Goal: Task Accomplishment & Management: Manage account settings

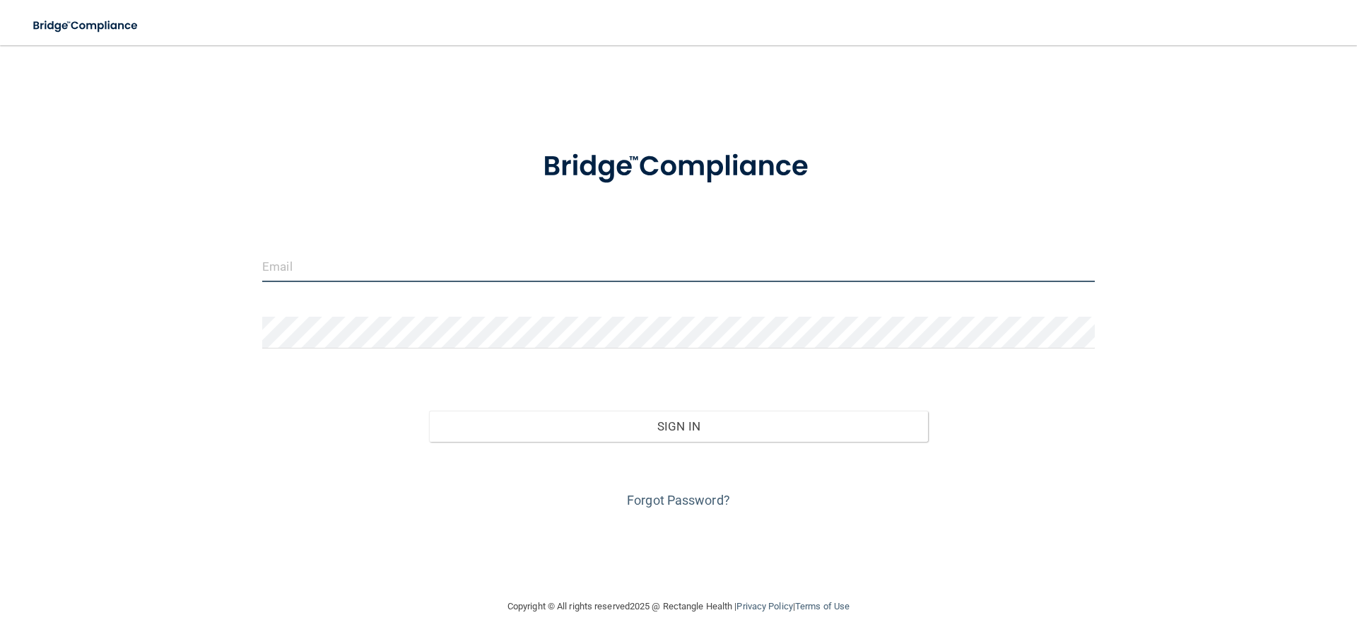
type input "jtisbe@rectanglehealth.com"
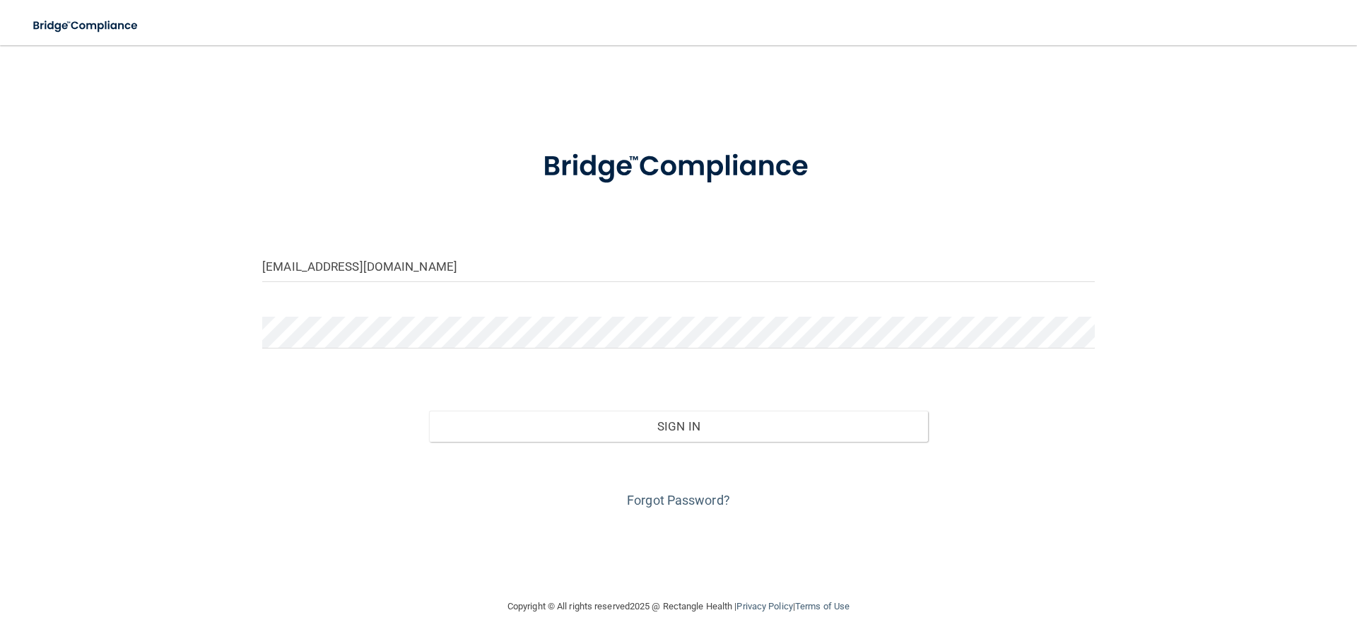
click at [599, 442] on div "Forgot Password?" at bounding box center [679, 477] width 854 height 71
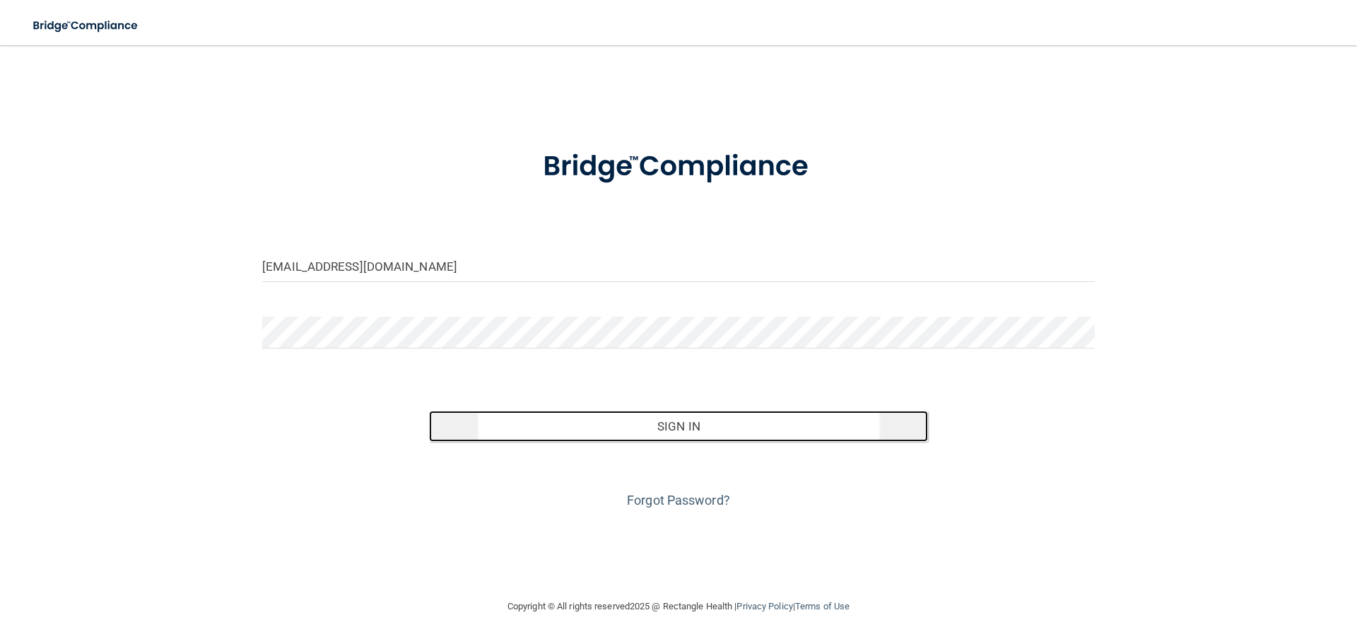
click at [590, 423] on button "Sign In" at bounding box center [679, 426] width 500 height 31
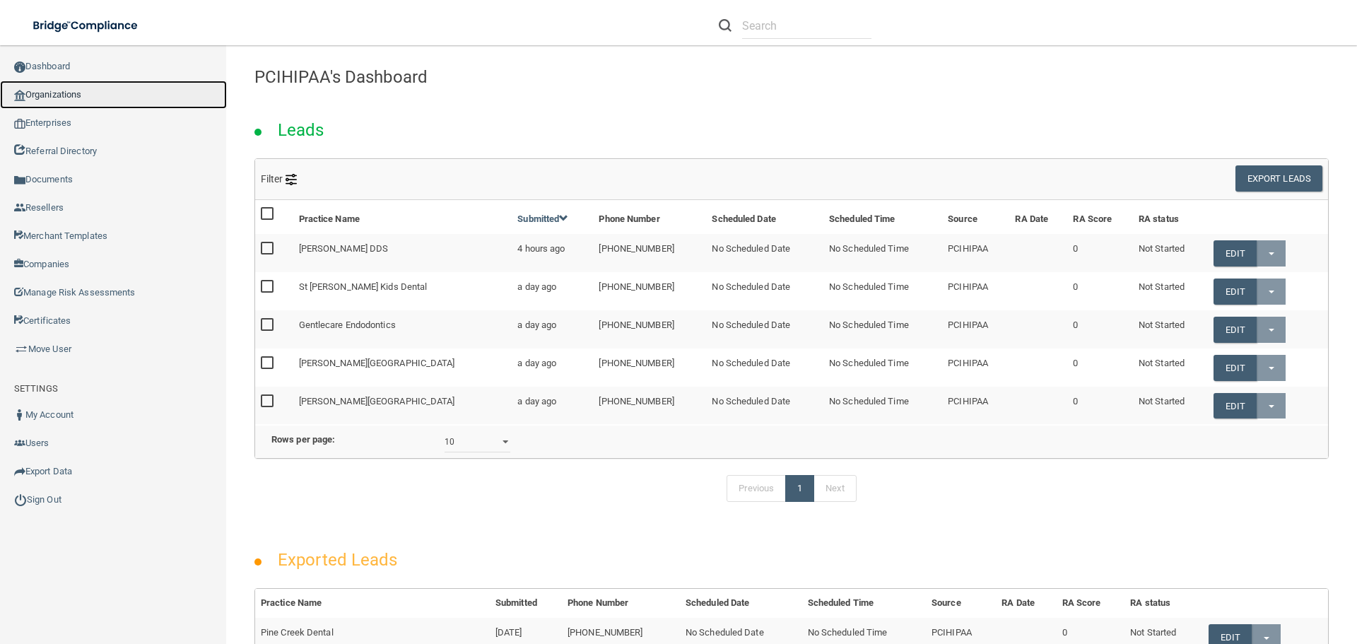
click at [83, 103] on link "Organizations" at bounding box center [113, 95] width 227 height 28
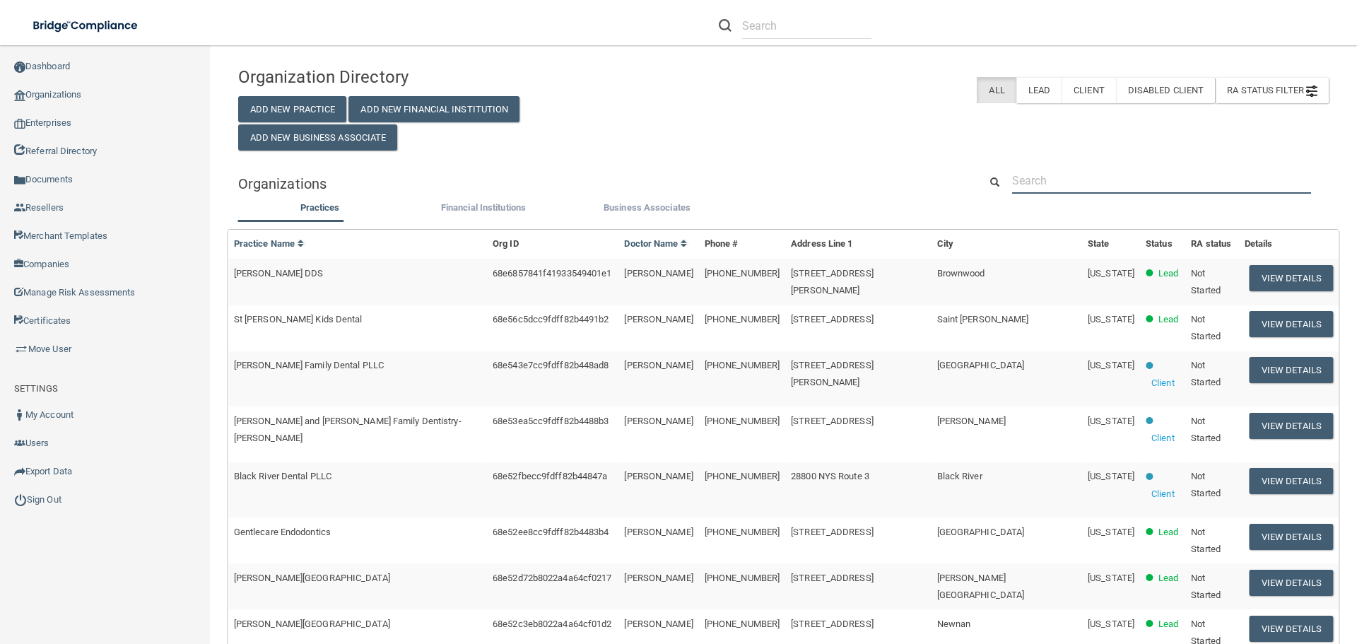
paste input "The Oral & Implant Surgery Center"
type input "The Oral & Implant Surgery Center"
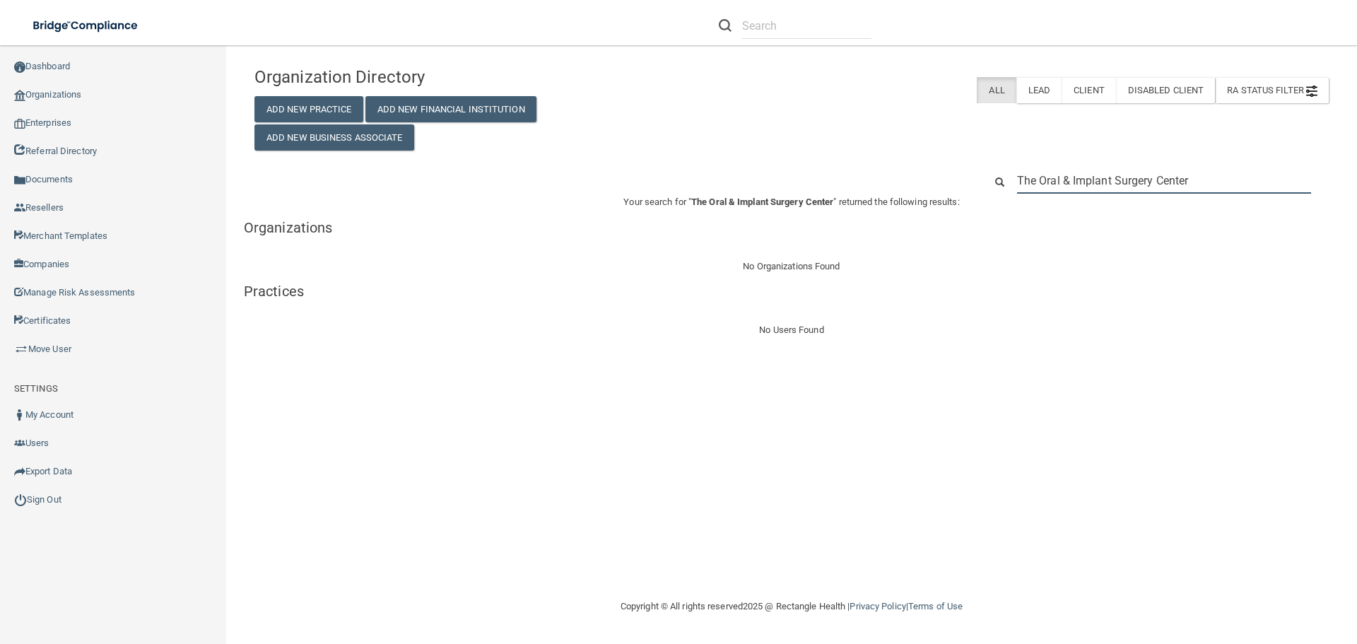
drag, startPoint x: 1194, startPoint y: 177, endPoint x: 1019, endPoint y: 180, distance: 174.6
click at [1019, 180] on input "The Oral & Implant Surgery Center" at bounding box center [1164, 181] width 294 height 26
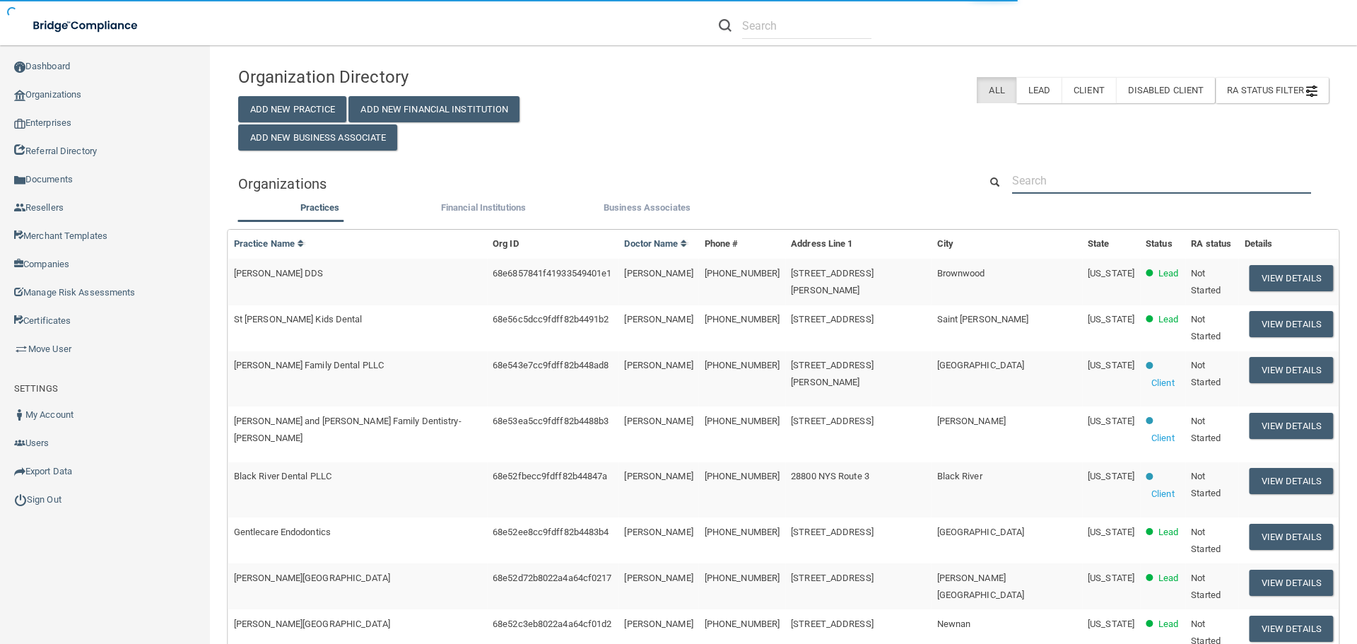
type input "Shipping Address 317 Southwest Drive Suite A Jonesboro, AR 72401 United States"
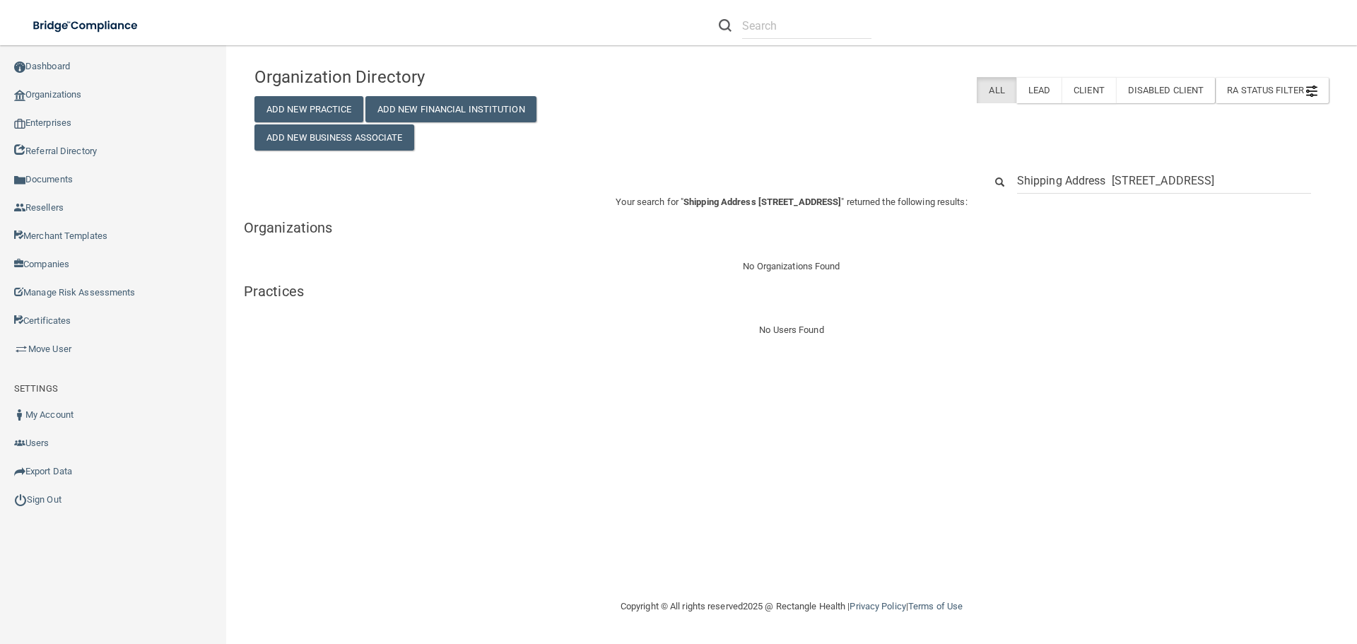
drag, startPoint x: 1059, startPoint y: 184, endPoint x: 963, endPoint y: 184, distance: 95.4
click at [963, 184] on div "Shipping Address 317 Southwest Drive Suite A Jonesboro, AR 72401 United States" at bounding box center [792, 181] width 1096 height 26
drag, startPoint x: 1111, startPoint y: 180, endPoint x: 1004, endPoint y: 184, distance: 106.8
click at [1004, 184] on div "Shipping Address 317 Southwest Drive Suite A Jonesboro, AR 72401 United States" at bounding box center [1156, 181] width 365 height 26
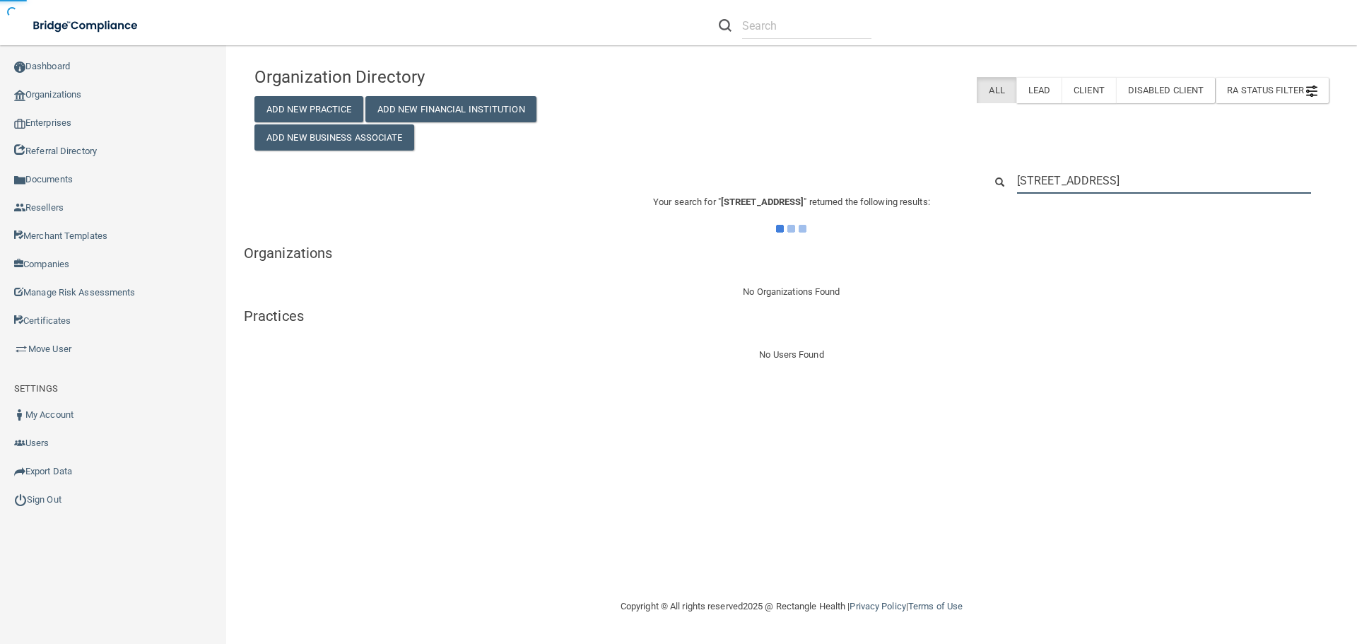
type input "317 Southwest Drive Suite A Jonesboro, AR 72401 United States"
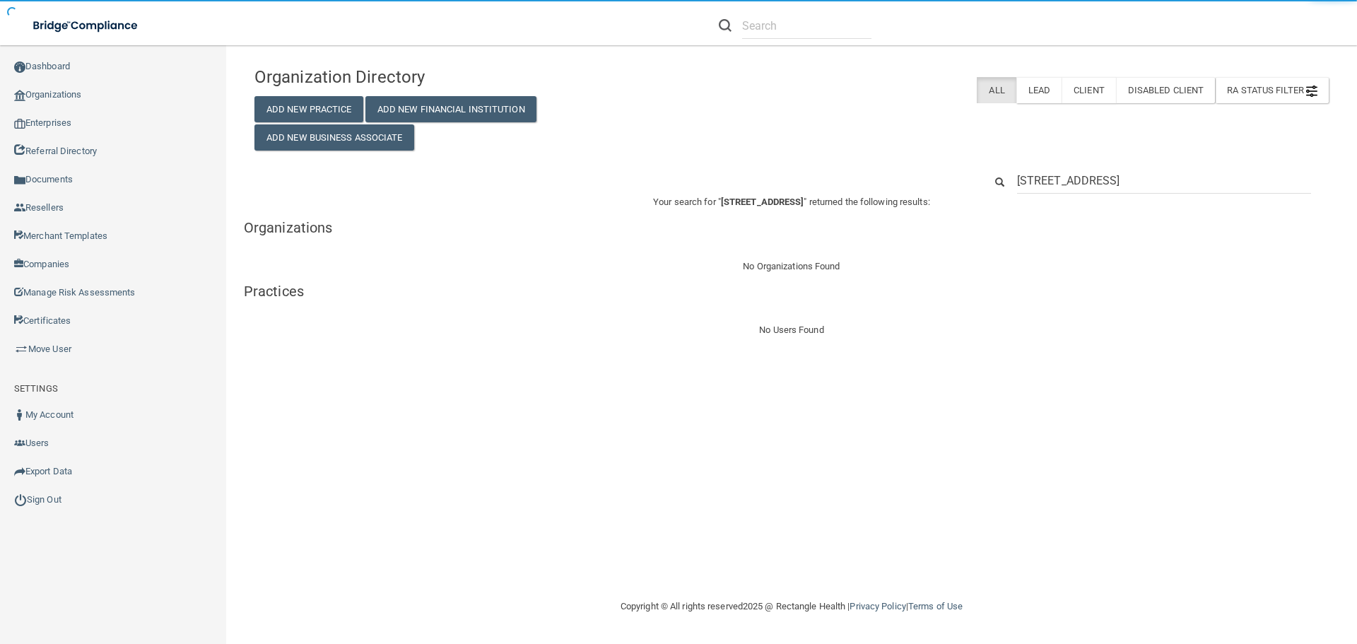
scroll to position [0, 33]
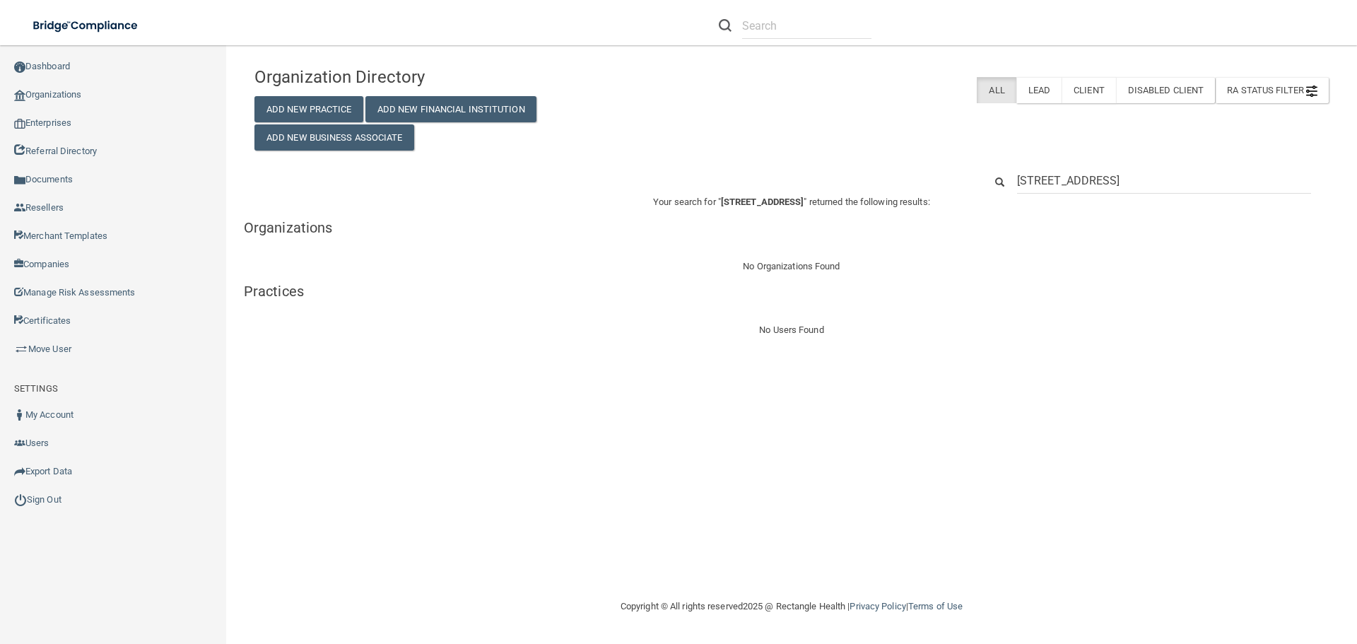
drag, startPoint x: 1310, startPoint y: 181, endPoint x: 1238, endPoint y: 183, distance: 72.1
click at [1239, 183] on input "317 Southwest Drive Suite A Jonesboro, AR 72401 United States" at bounding box center [1164, 181] width 294 height 26
type input "317 Southwest Drive Suite A Jonesboro, AR 72401"
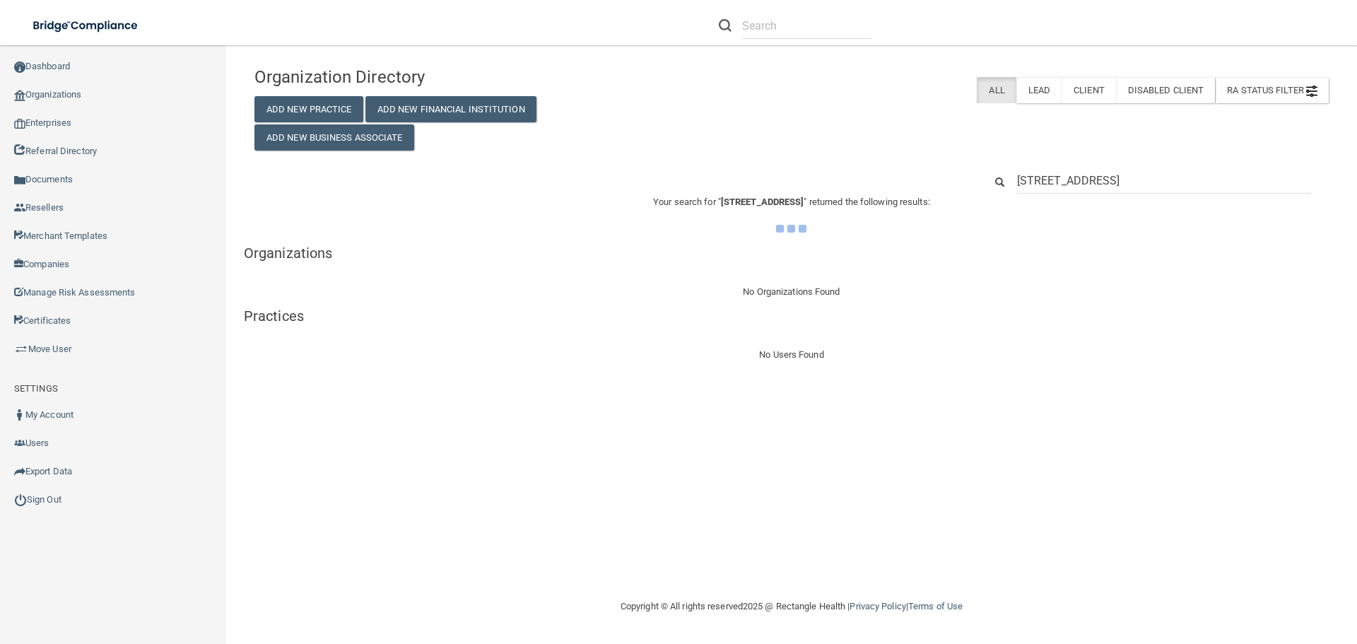
scroll to position [0, 0]
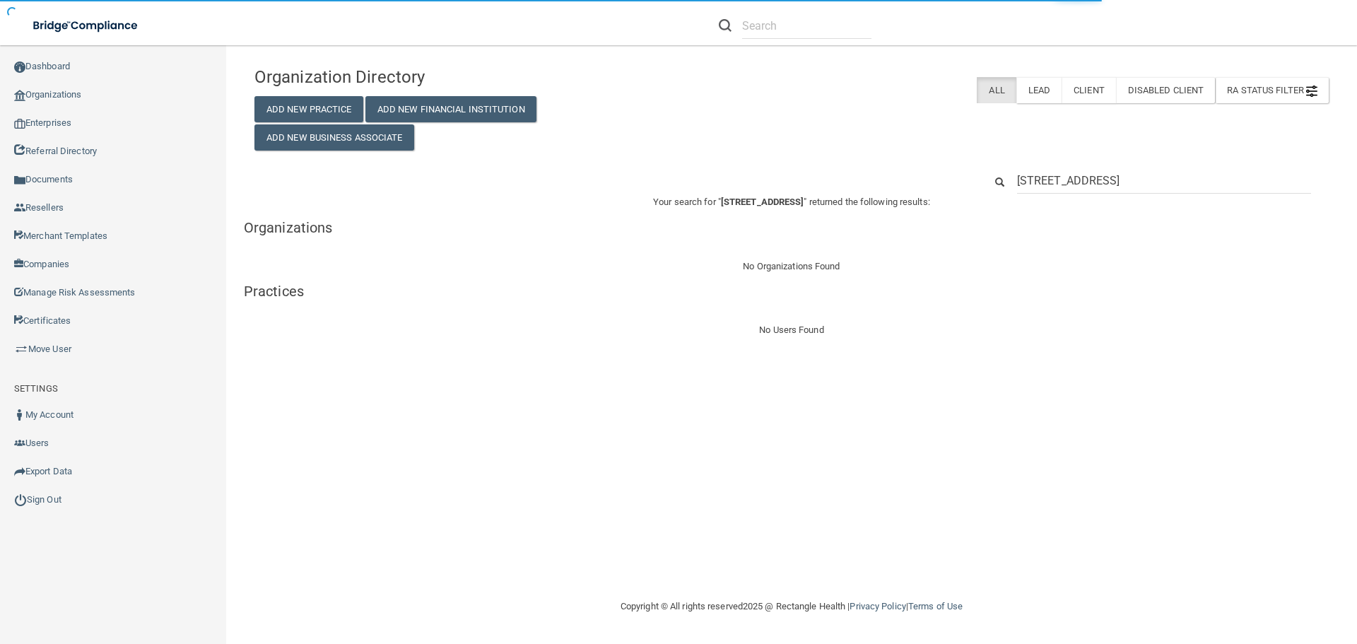
drag, startPoint x: 1286, startPoint y: 180, endPoint x: 1000, endPoint y: 178, distance: 286.3
click at [1000, 178] on div "317 Southwest Drive Suite A Jonesboro, AR 72401" at bounding box center [1156, 181] width 365 height 26
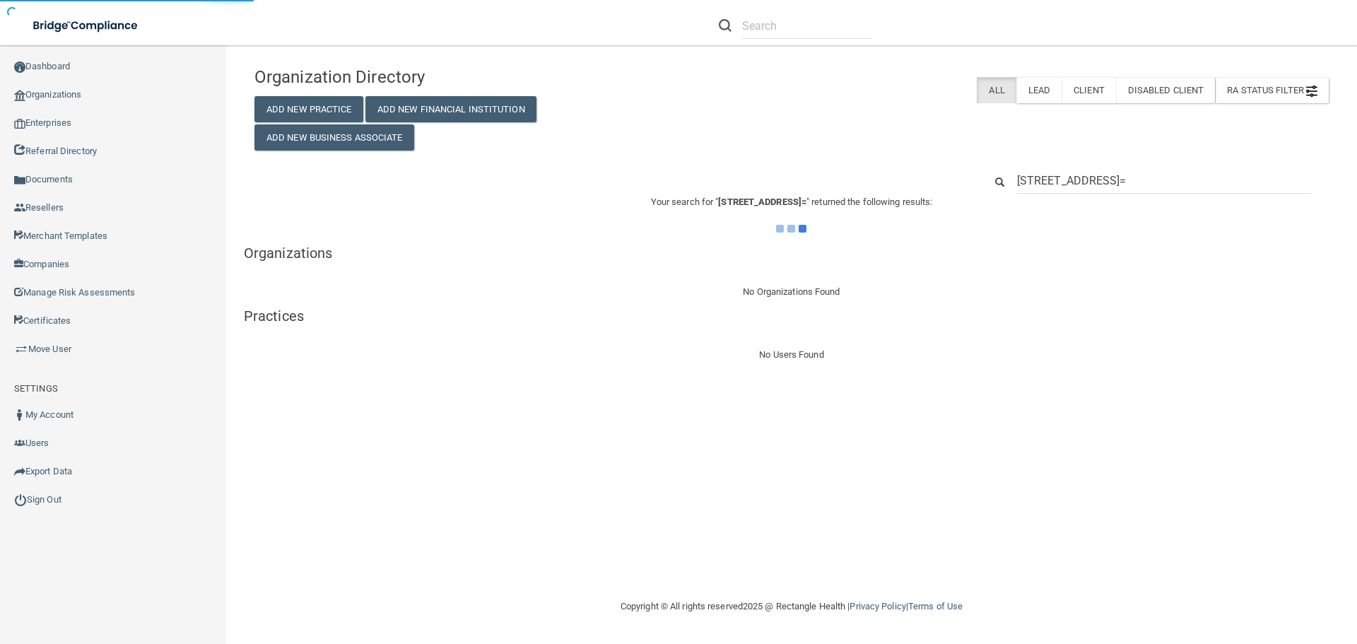
type input "317 Southwest Drive Suite A Jonesboro, AR 72401"
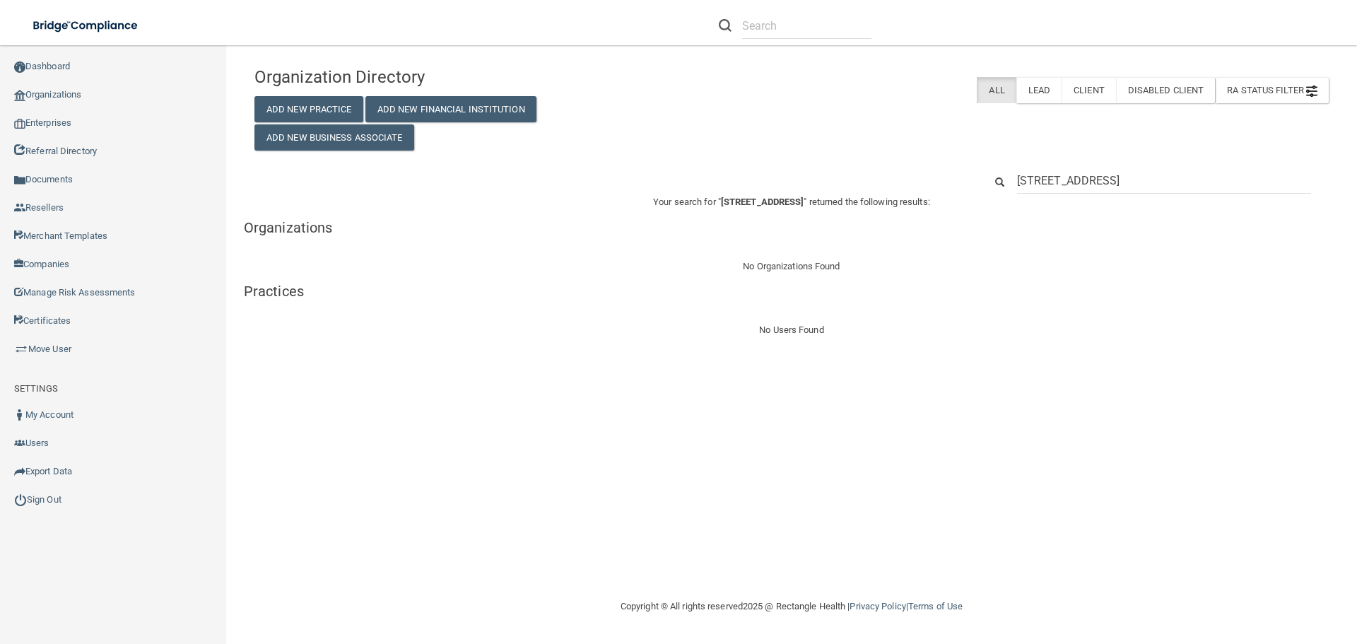
drag, startPoint x: 1300, startPoint y: 177, endPoint x: 1003, endPoint y: 194, distance: 297.3
click at [1003, 194] on div "317 Southwest Drive Suite A Jonesboro, AR 72401" at bounding box center [1156, 181] width 365 height 26
drag, startPoint x: 1165, startPoint y: 182, endPoint x: 1180, endPoint y: 181, distance: 14.9
click at [1165, 182] on input "317 Southwest Drive Suite A Jonesboro, AR 72401" at bounding box center [1164, 181] width 294 height 26
drag, startPoint x: 1285, startPoint y: 180, endPoint x: 933, endPoint y: 178, distance: 352.0
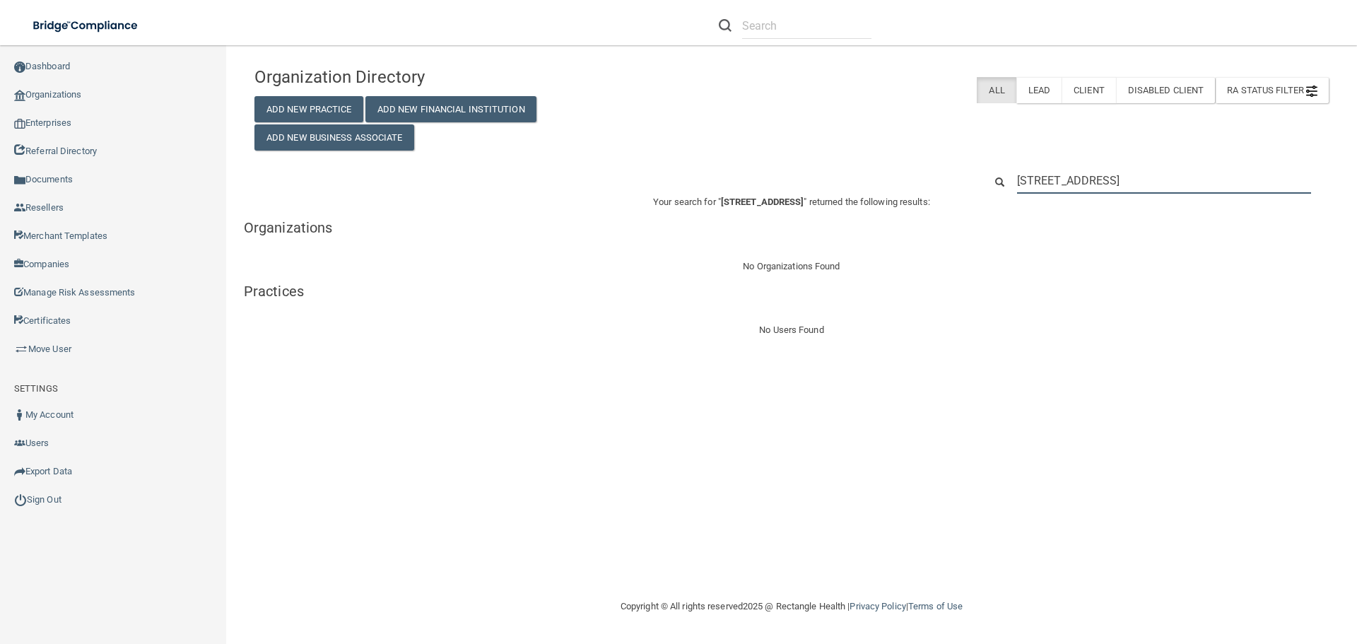
click at [933, 178] on div "317 Southwest Drive Suite A Jonesboro, AR 72401" at bounding box center [792, 181] width 1096 height 26
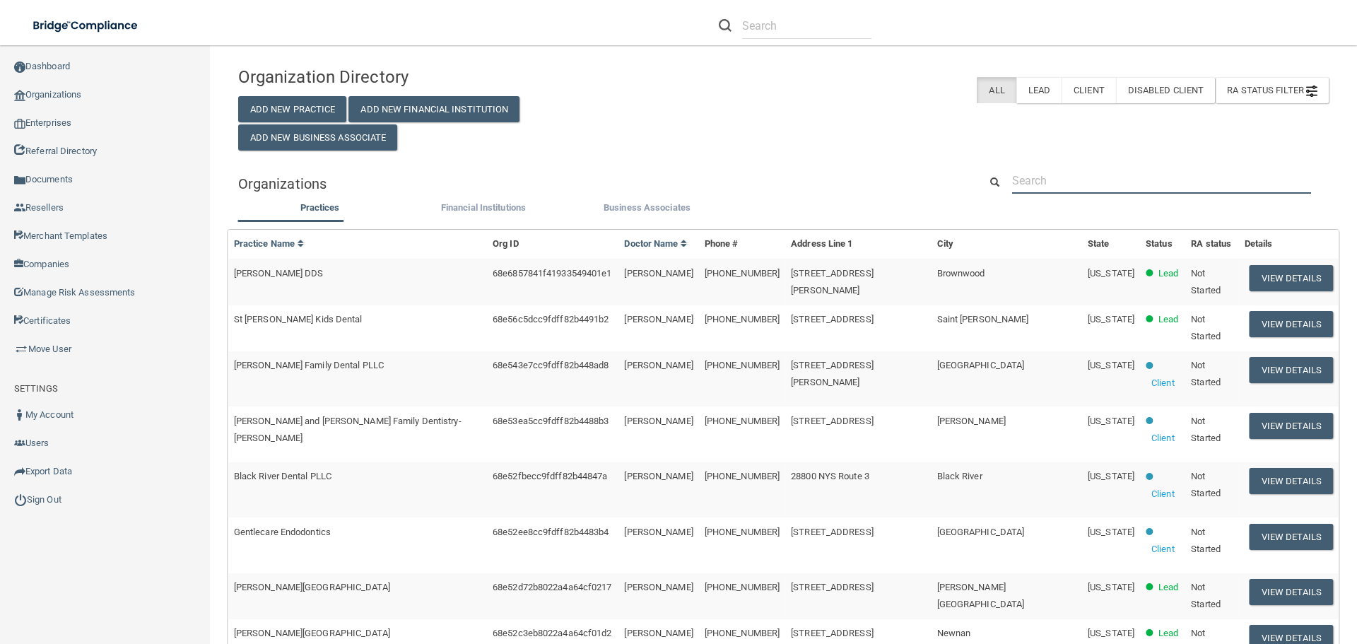
paste input "(870) 933-1221"
type input "(870) 933-1221"
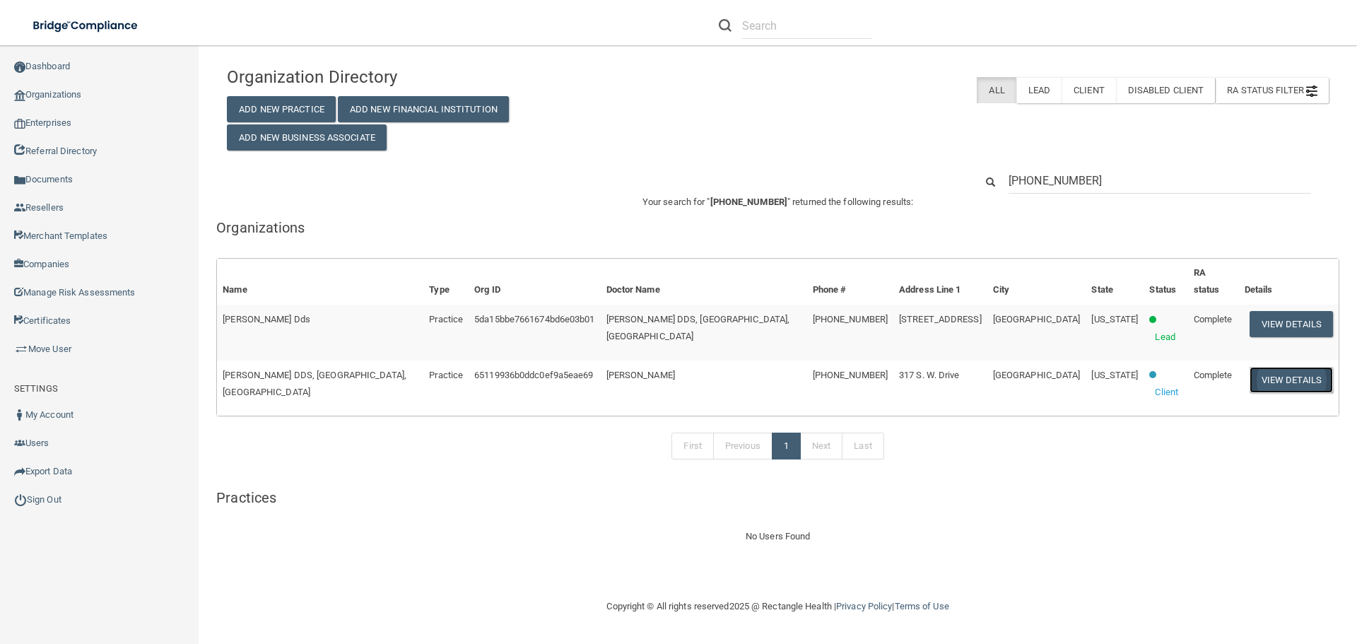
click at [1286, 367] on button "View Details" at bounding box center [1291, 380] width 83 height 26
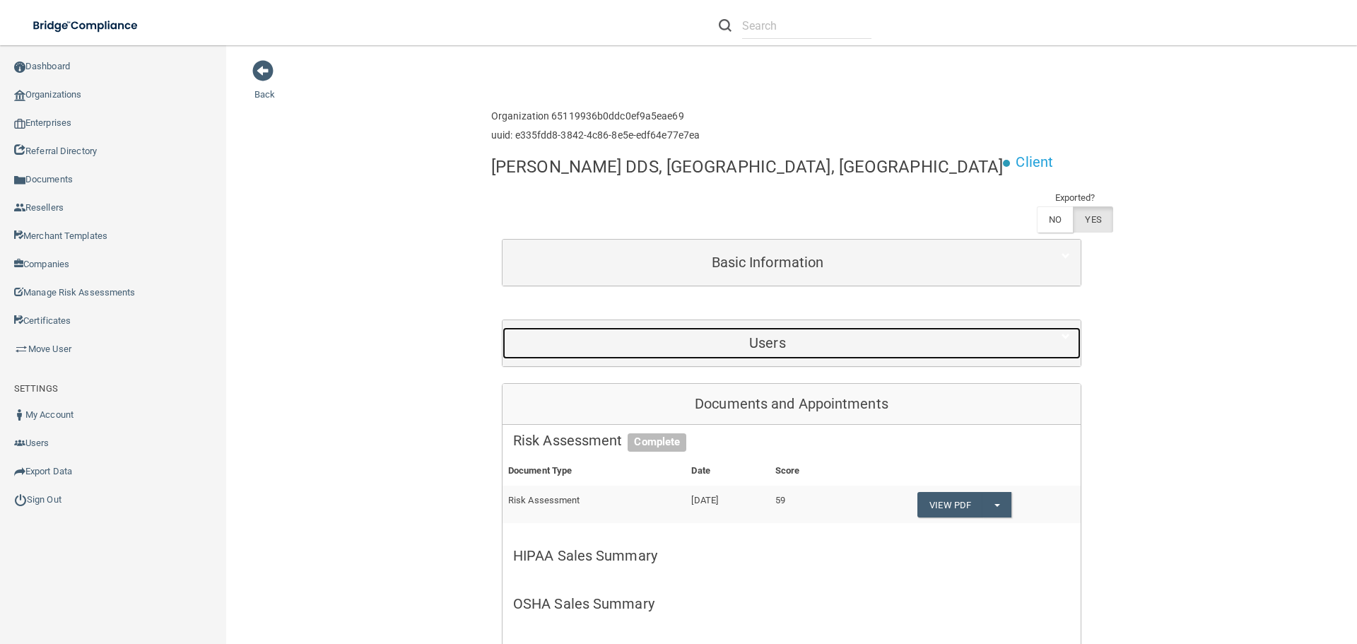
click at [769, 327] on div "Users" at bounding box center [768, 343] width 530 height 32
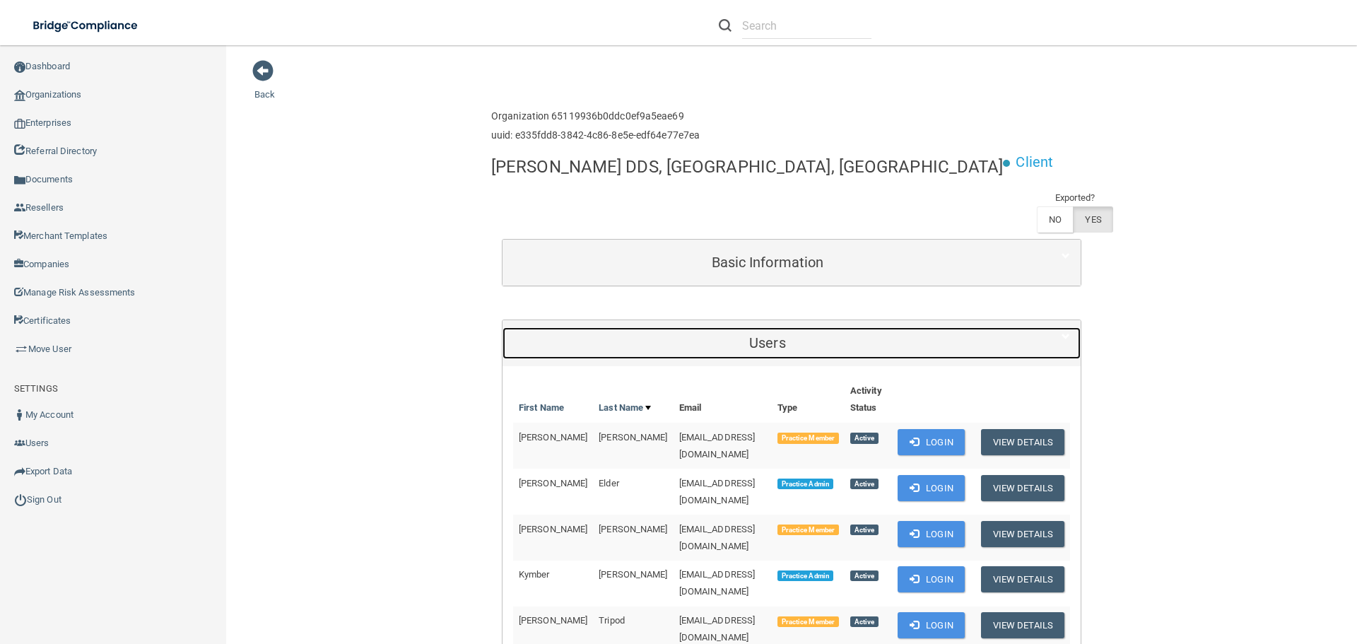
scroll to position [212, 0]
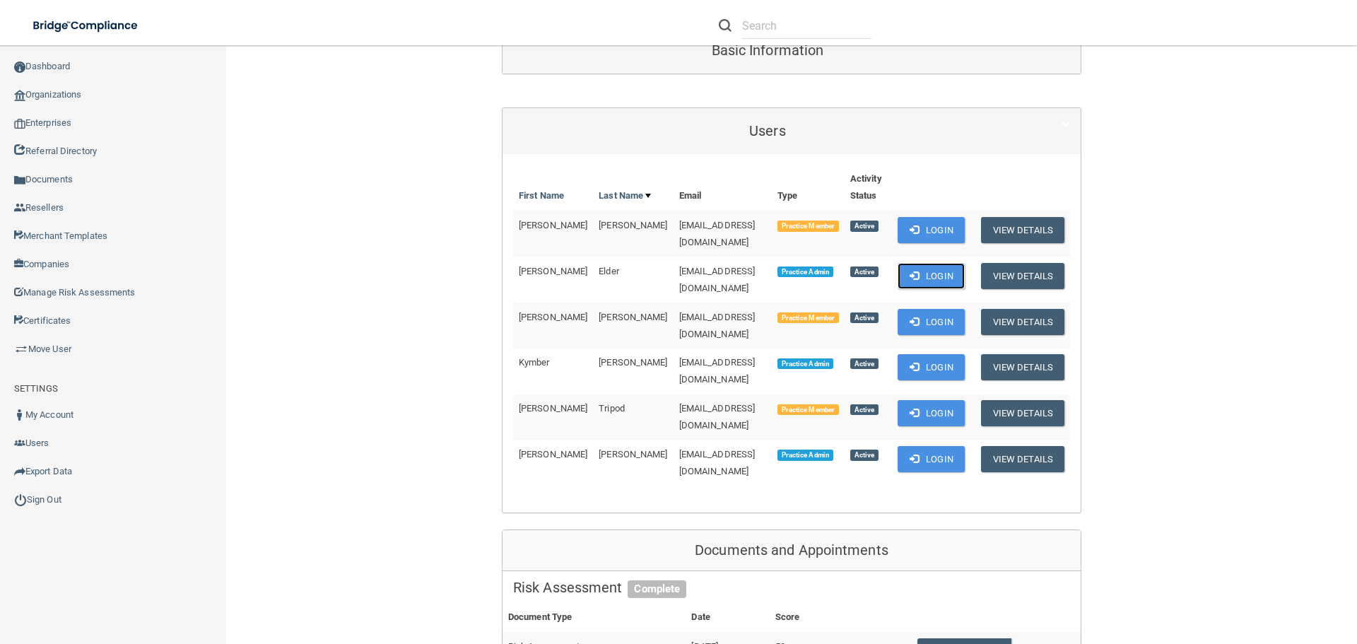
click at [910, 271] on span at bounding box center [914, 275] width 9 height 9
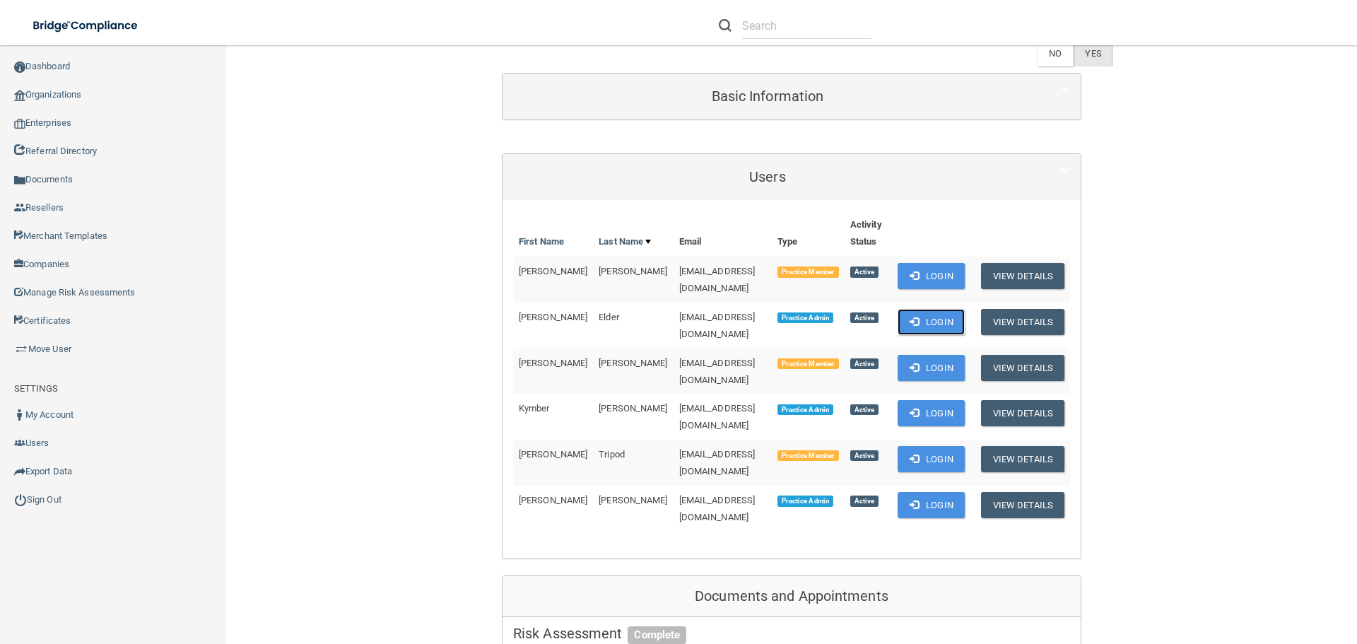
scroll to position [141, 0]
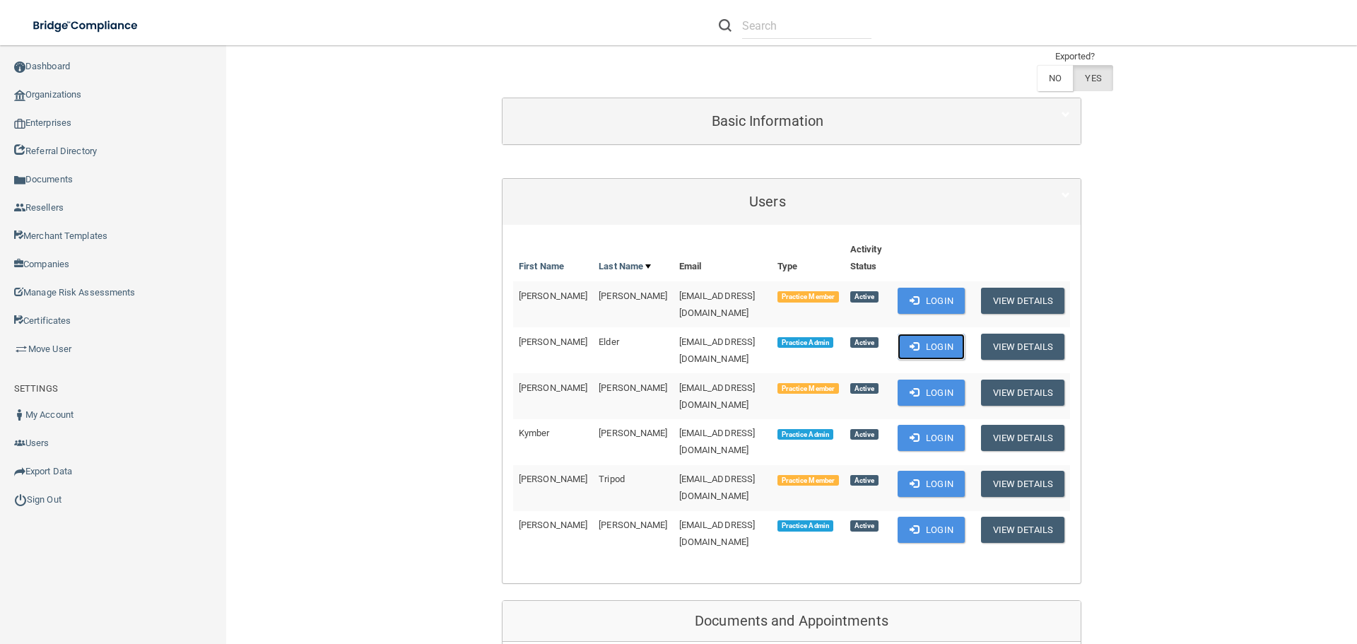
click at [911, 341] on span at bounding box center [914, 345] width 9 height 9
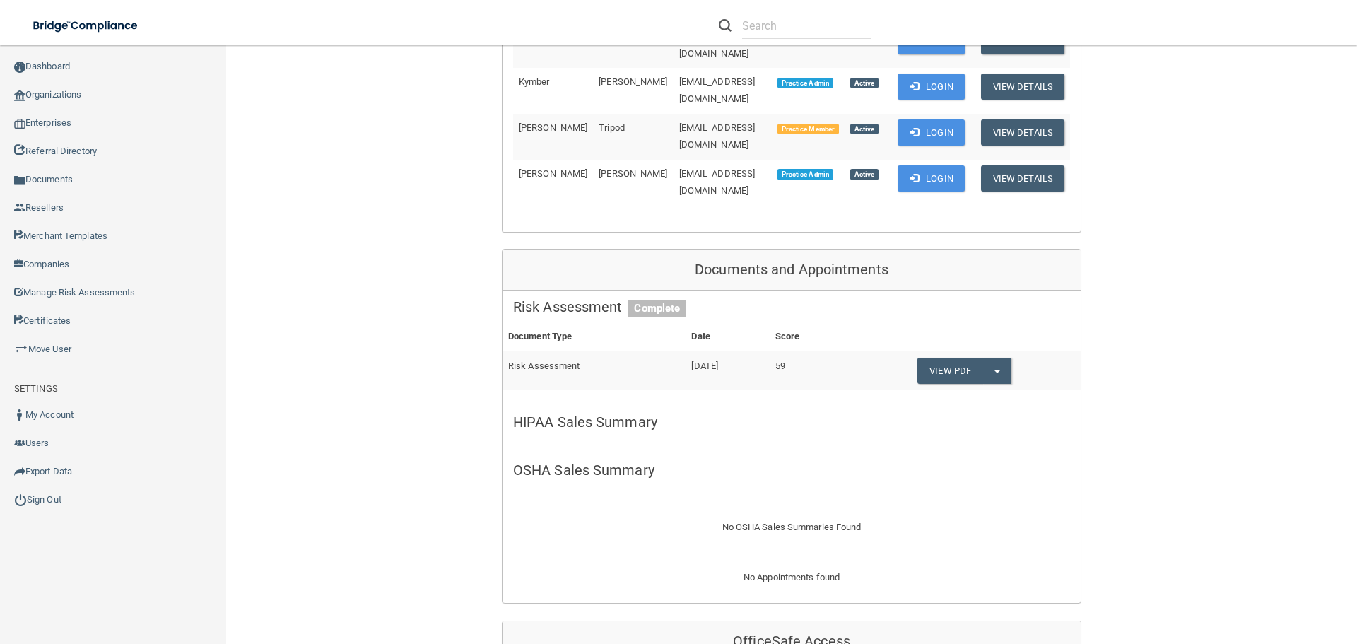
scroll to position [71, 0]
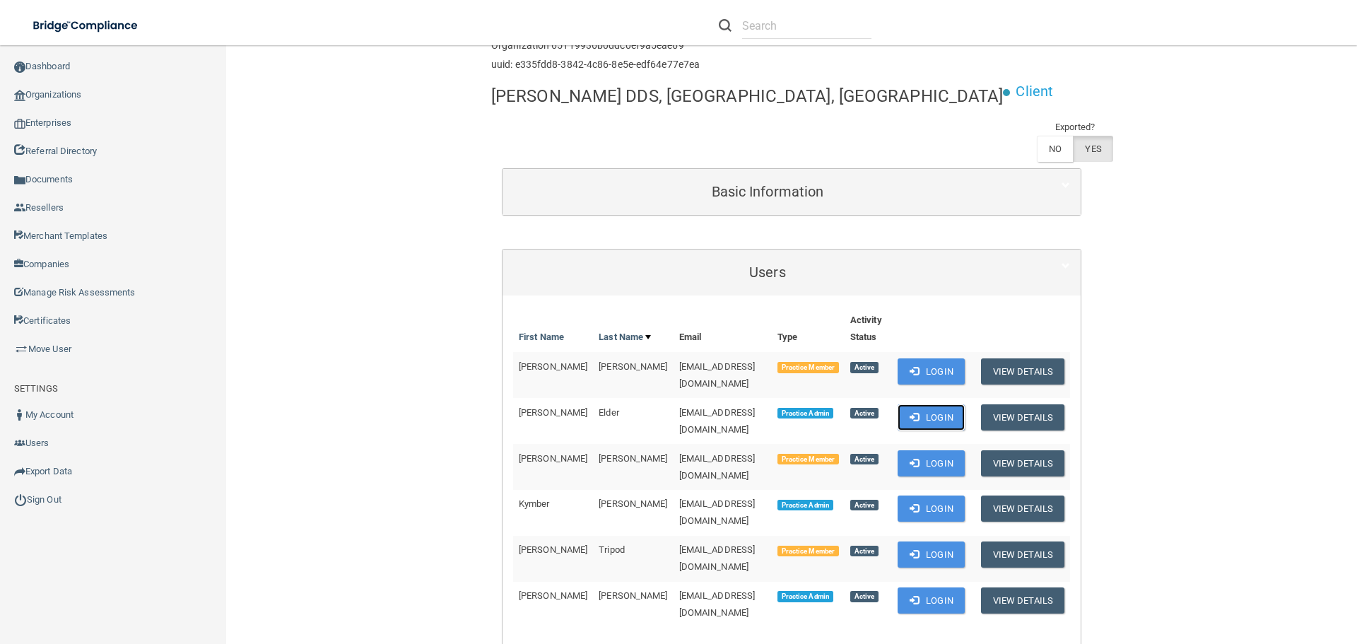
click at [910, 412] on span at bounding box center [914, 416] width 9 height 9
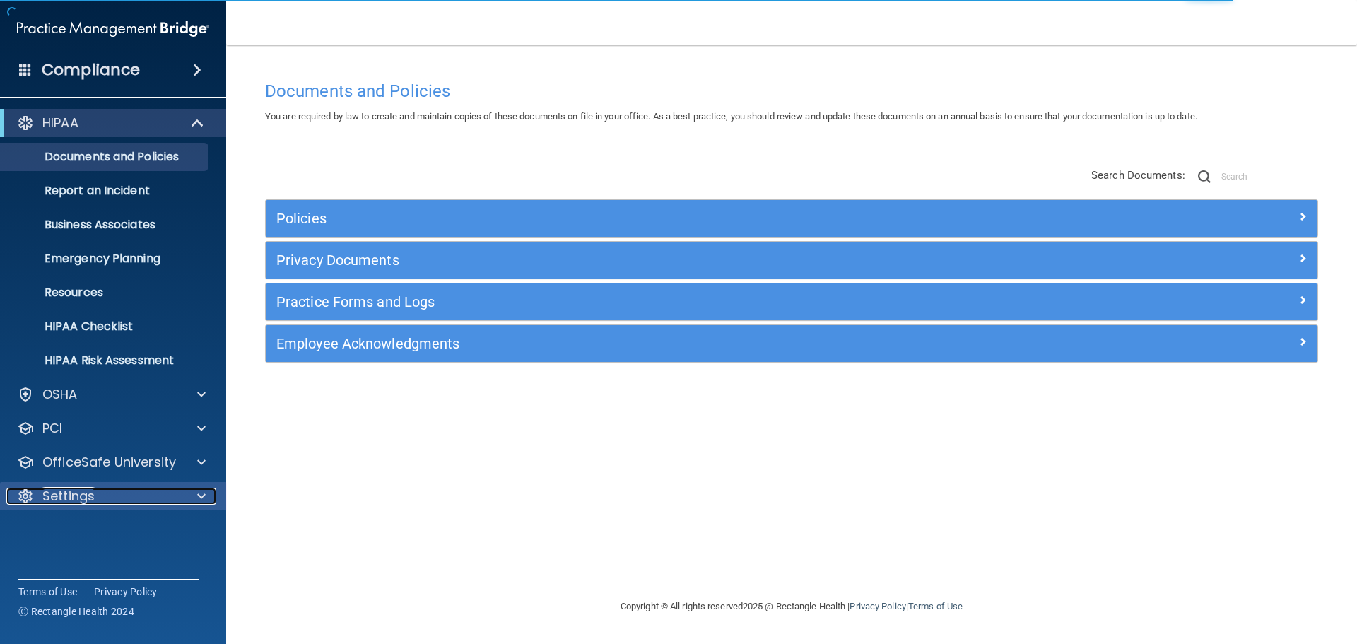
click at [195, 500] on div at bounding box center [199, 496] width 35 height 17
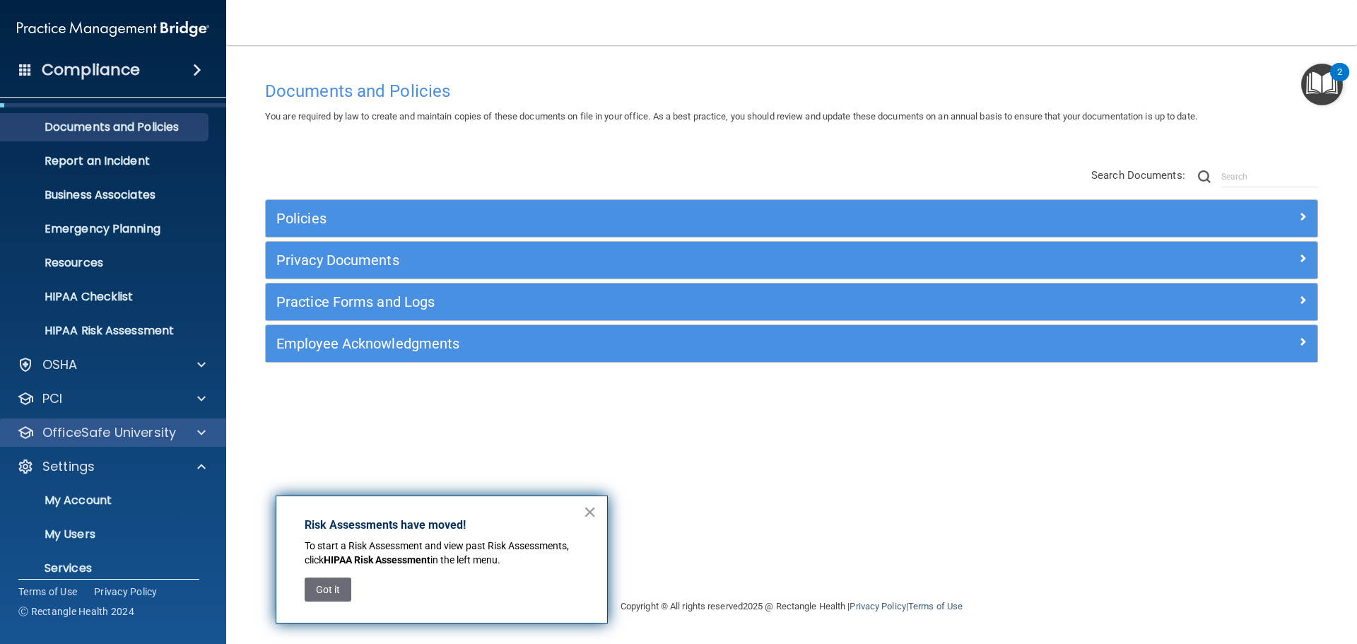
scroll to position [5, 0]
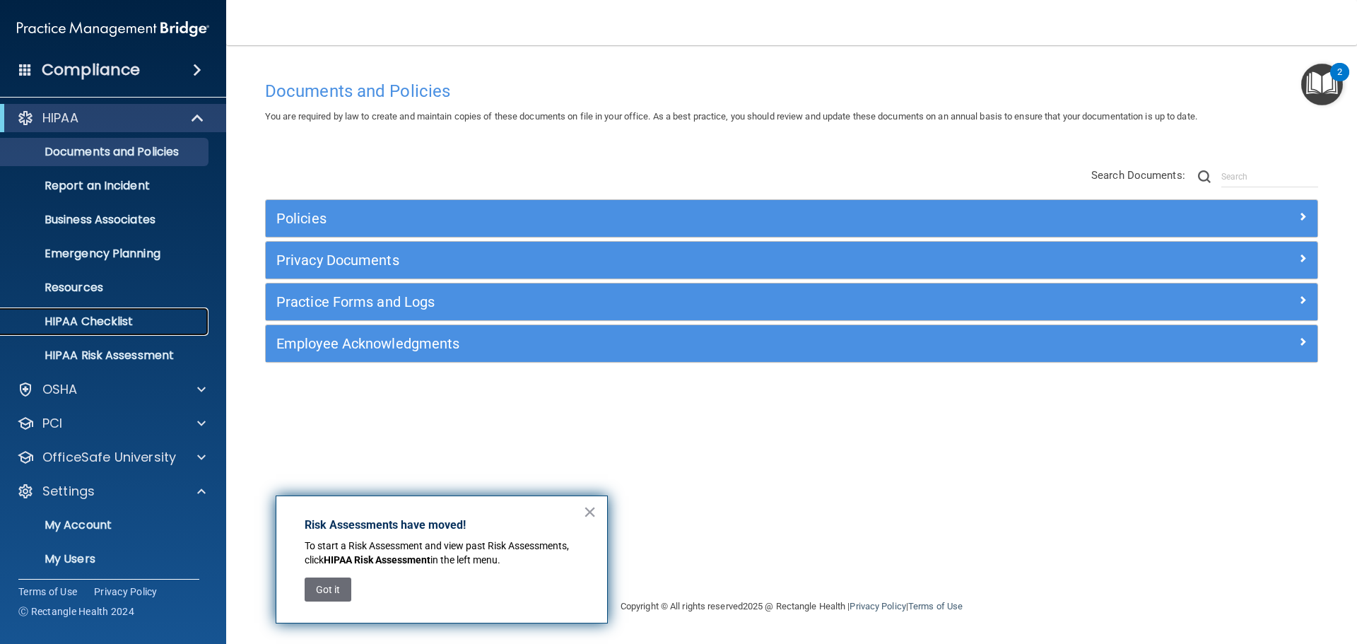
click at [120, 310] on link "HIPAA Checklist" at bounding box center [97, 321] width 223 height 28
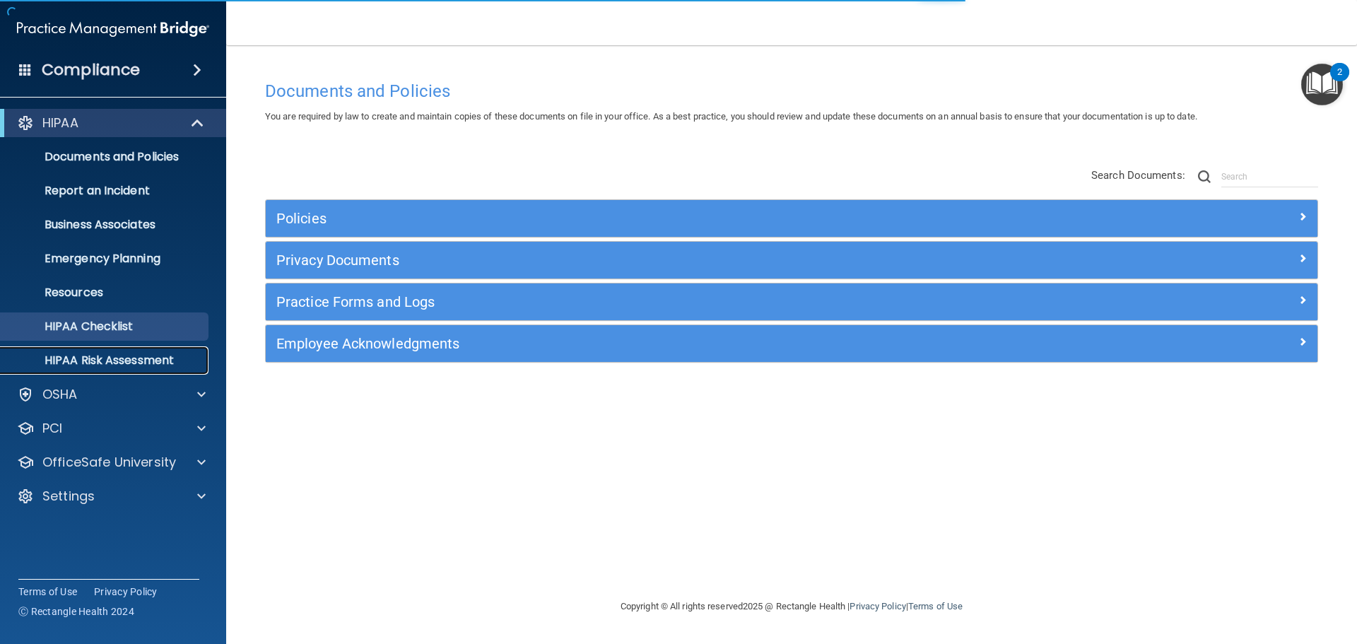
click at [132, 356] on p "HIPAA Risk Assessment" at bounding box center [105, 360] width 193 height 14
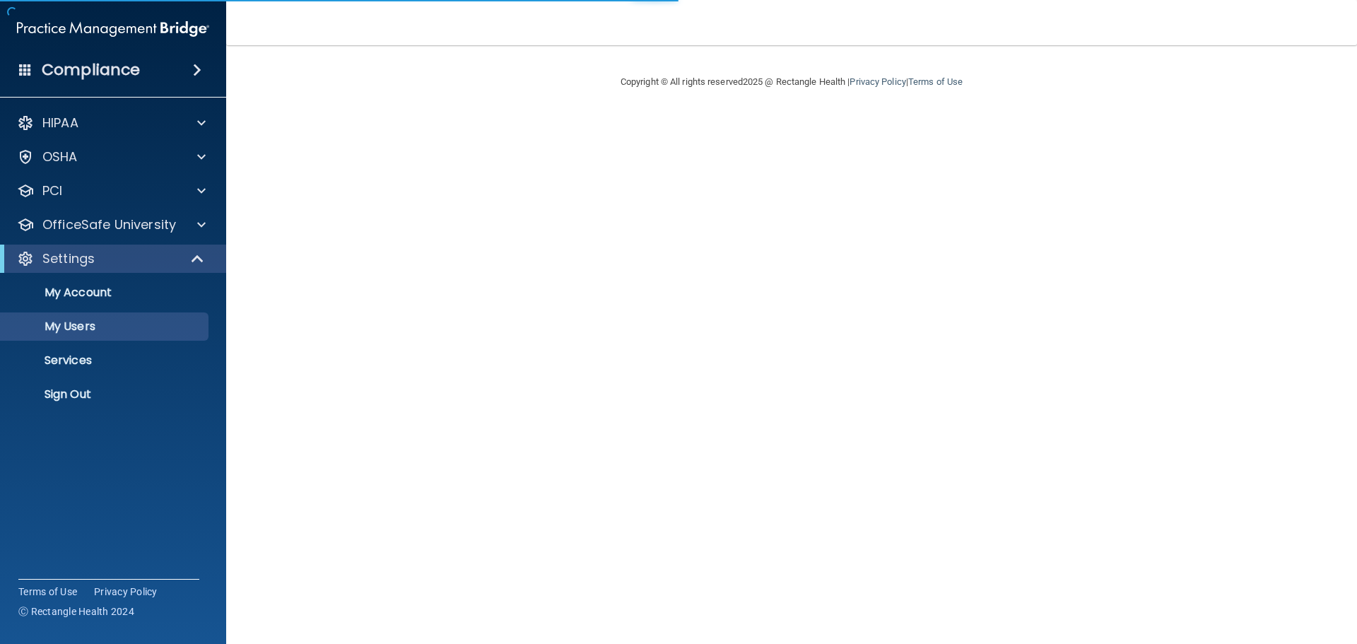
select select "20"
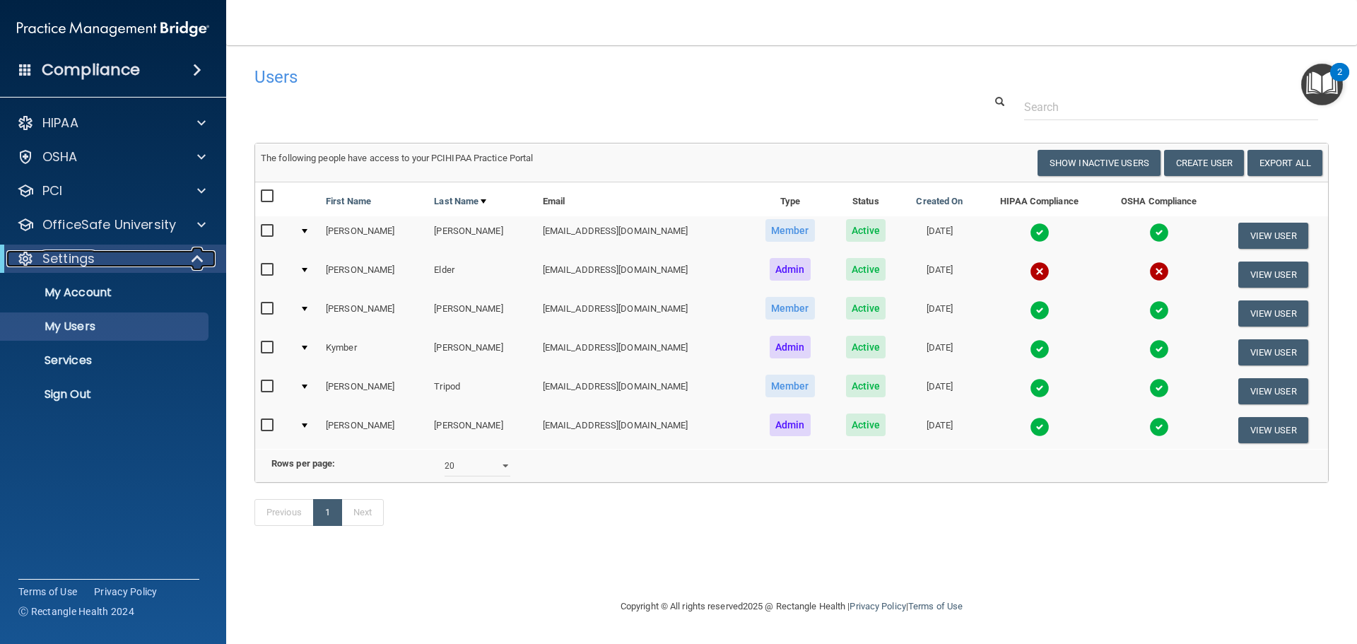
click at [199, 258] on span at bounding box center [199, 258] width 12 height 17
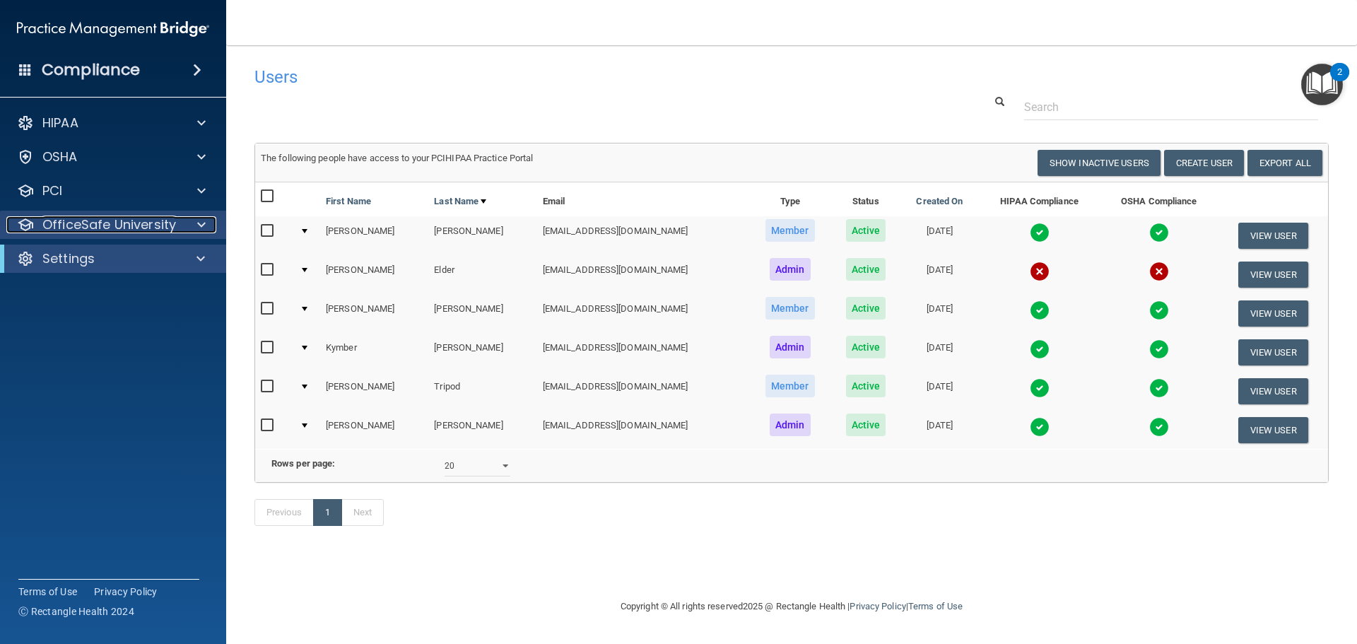
click at [204, 223] on span at bounding box center [201, 224] width 8 height 17
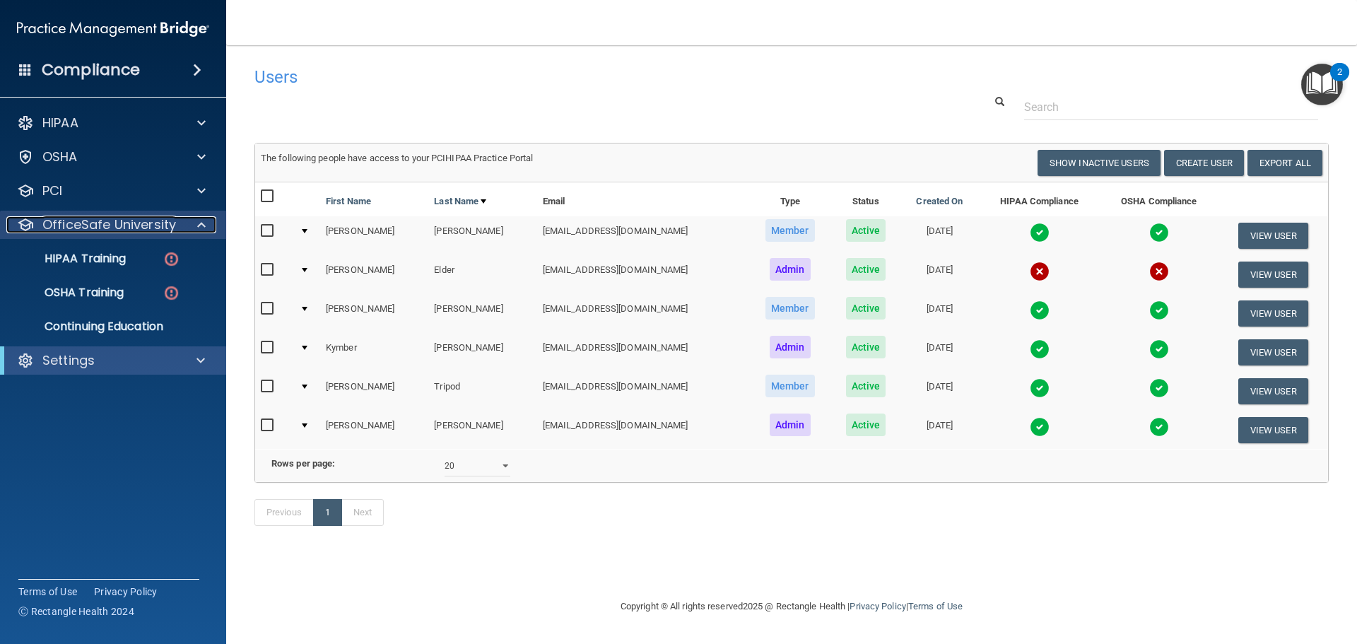
click at [203, 223] on span at bounding box center [201, 224] width 8 height 17
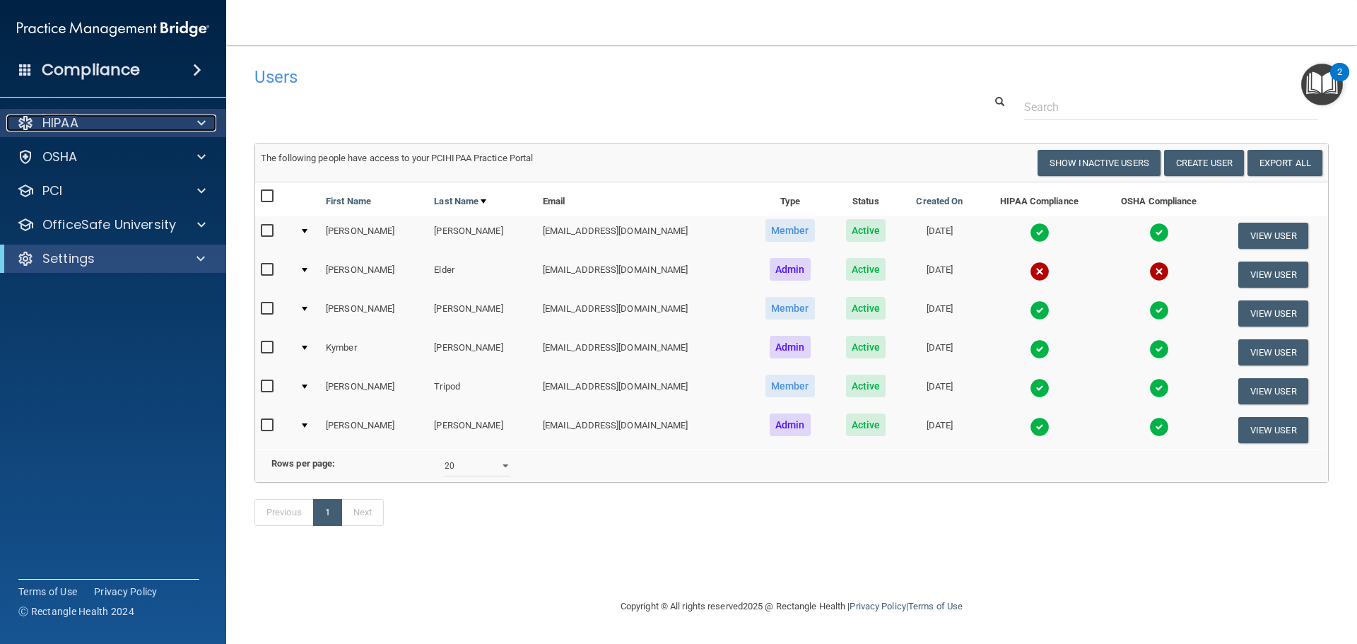
click at [204, 127] on span at bounding box center [201, 123] width 8 height 17
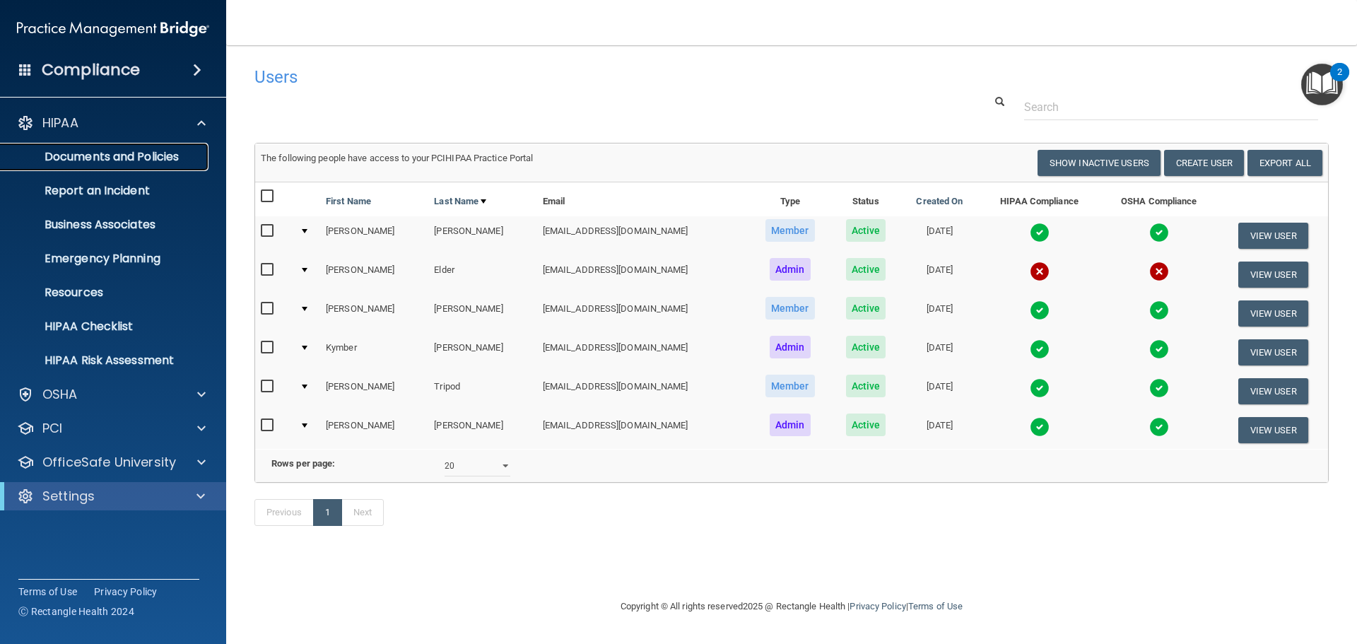
click at [148, 160] on p "Documents and Policies" at bounding box center [105, 157] width 193 height 14
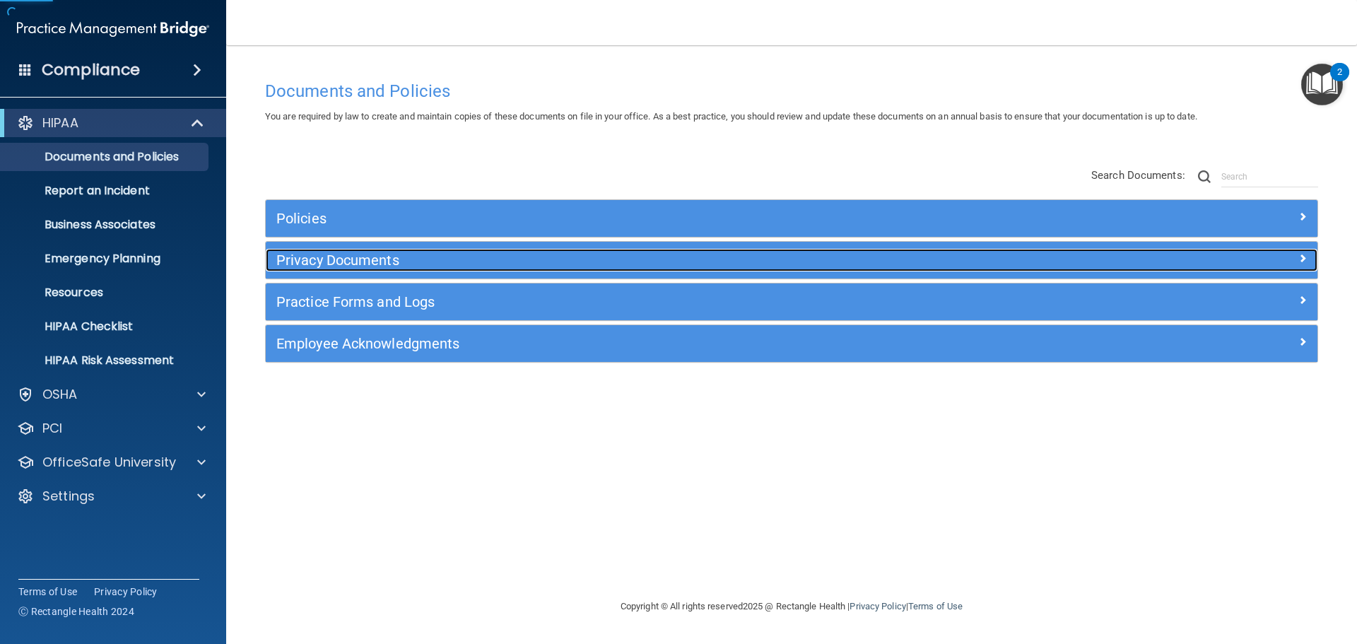
click at [347, 254] on h5 "Privacy Documents" at bounding box center [660, 260] width 768 height 16
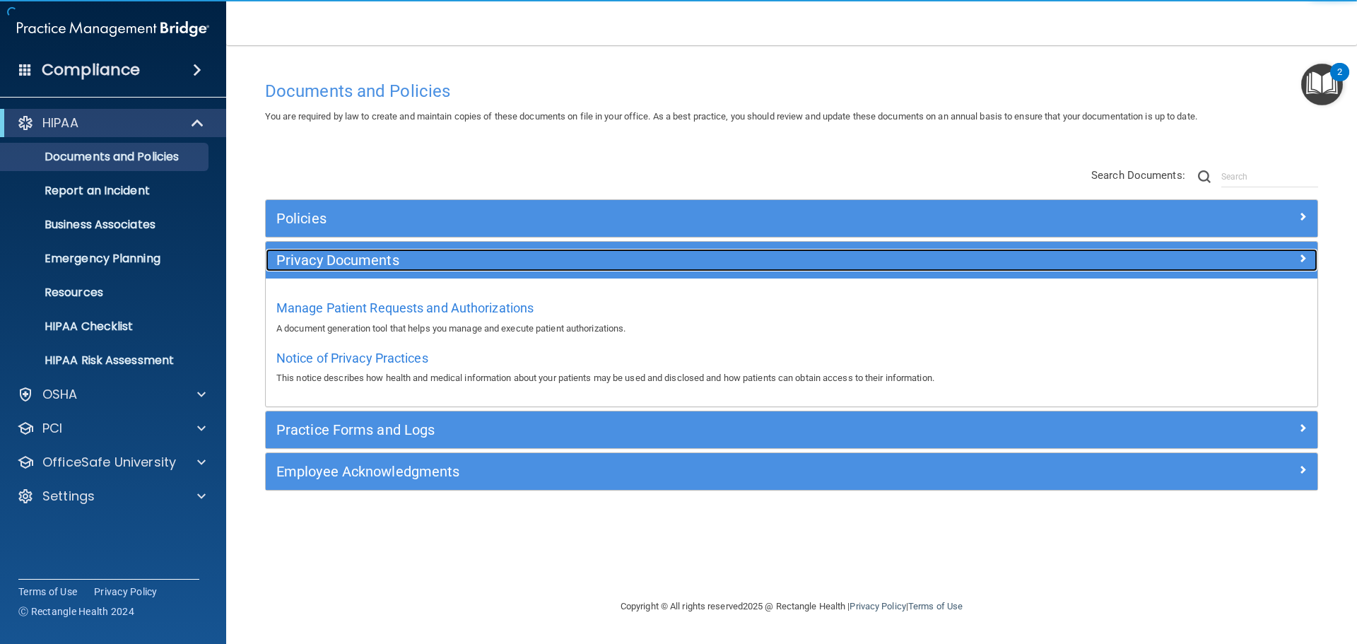
click at [348, 254] on h5 "Privacy Documents" at bounding box center [660, 260] width 768 height 16
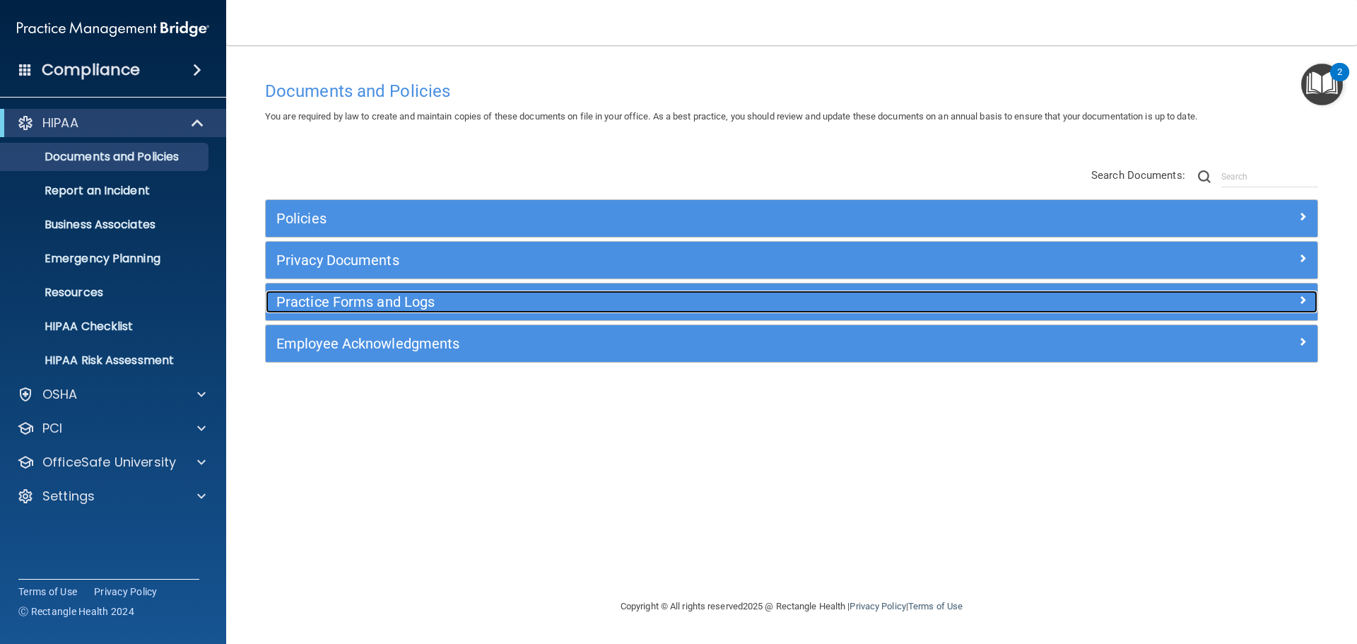
click at [362, 301] on h5 "Practice Forms and Logs" at bounding box center [660, 302] width 768 height 16
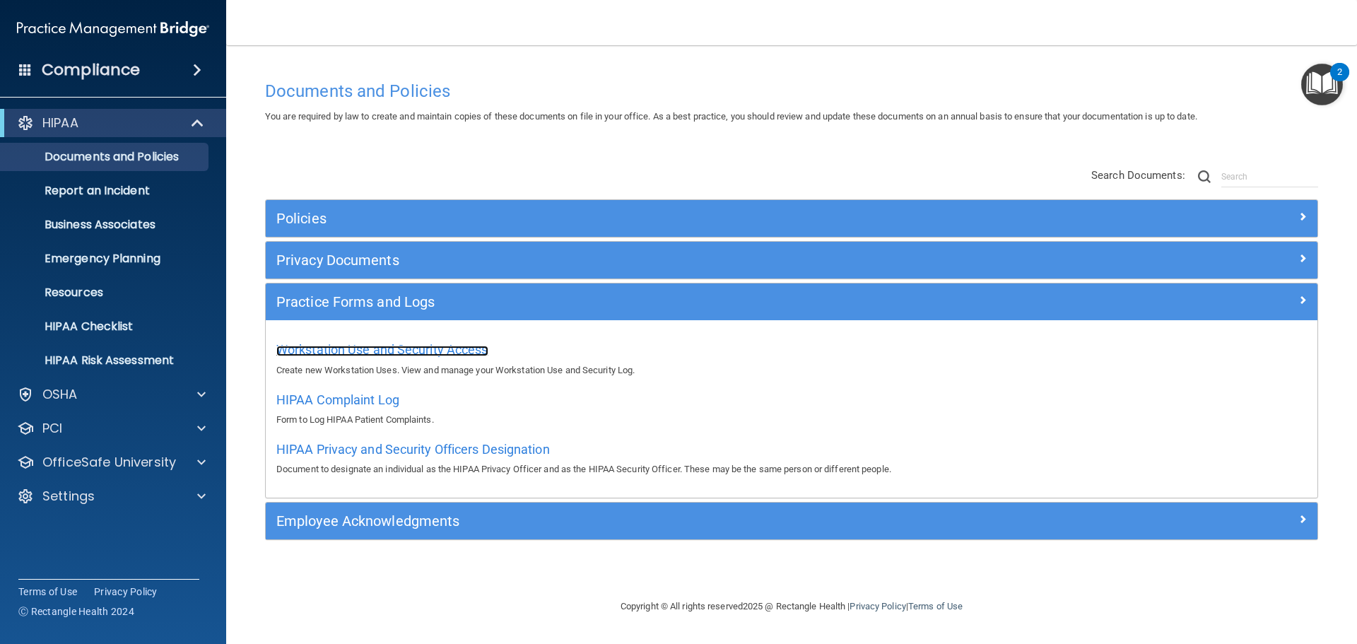
click at [370, 346] on span "Workstation Use and Security Access" at bounding box center [382, 349] width 212 height 15
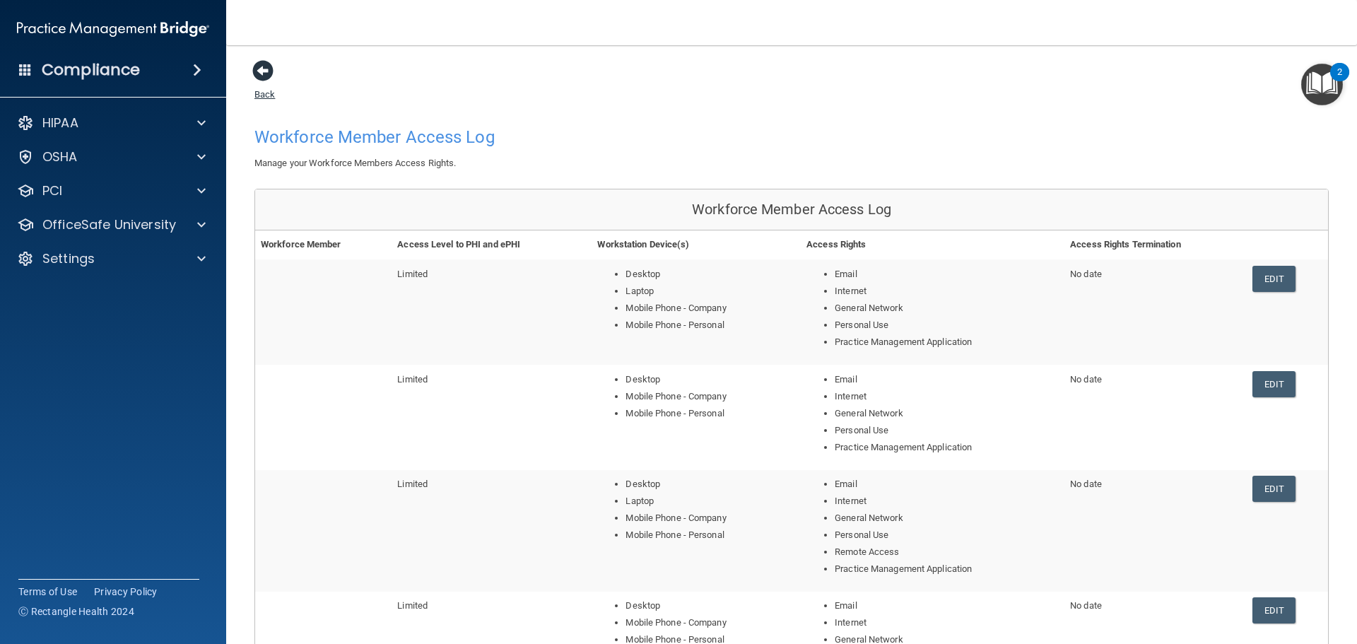
click at [259, 71] on span at bounding box center [262, 70] width 21 height 21
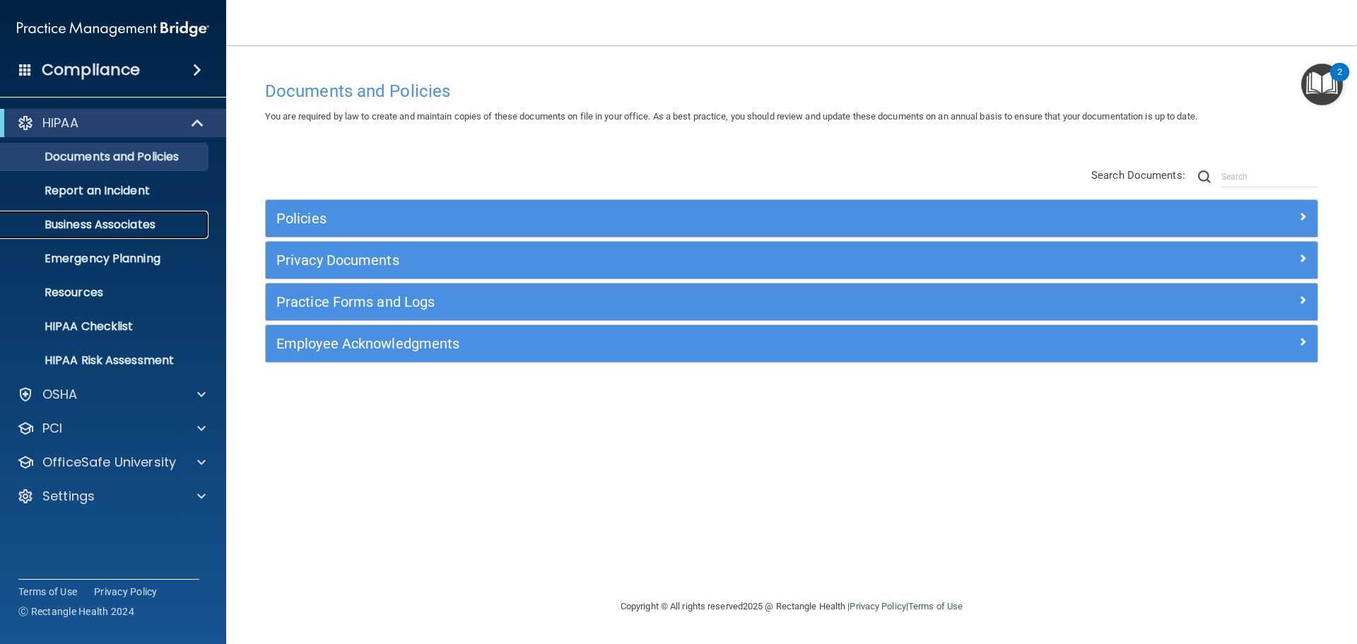
click at [133, 230] on p "Business Associates" at bounding box center [105, 225] width 193 height 14
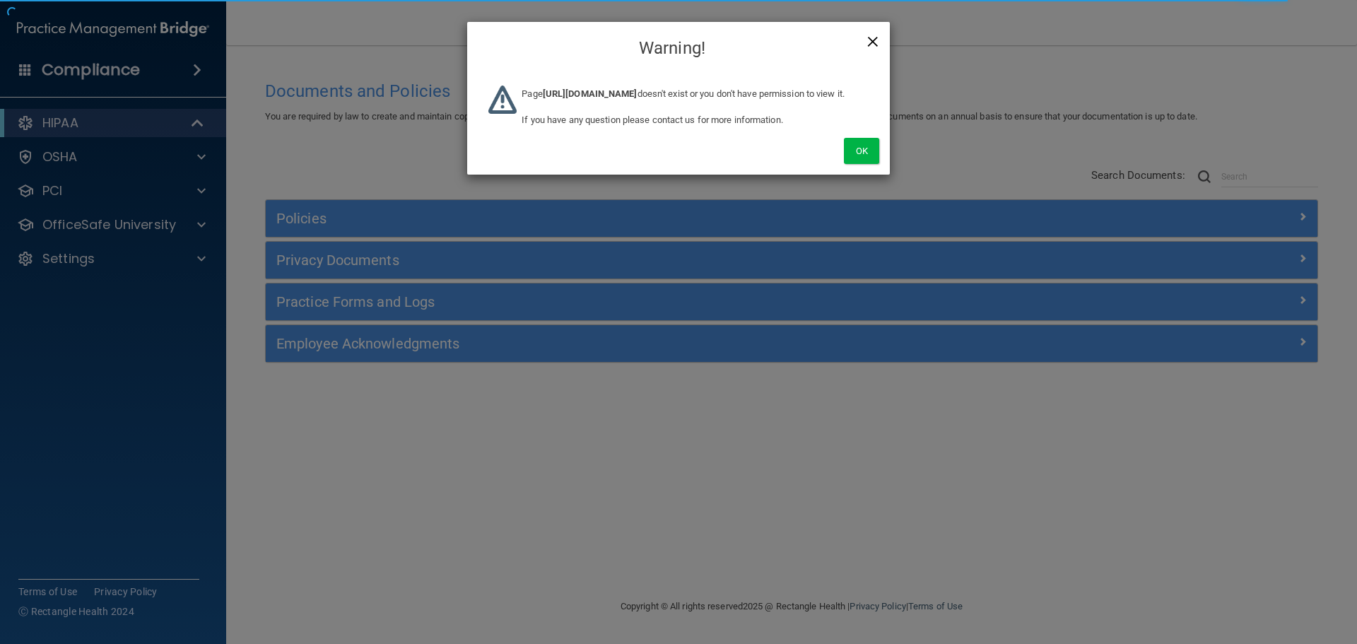
click at [873, 35] on span "×" at bounding box center [873, 39] width 13 height 28
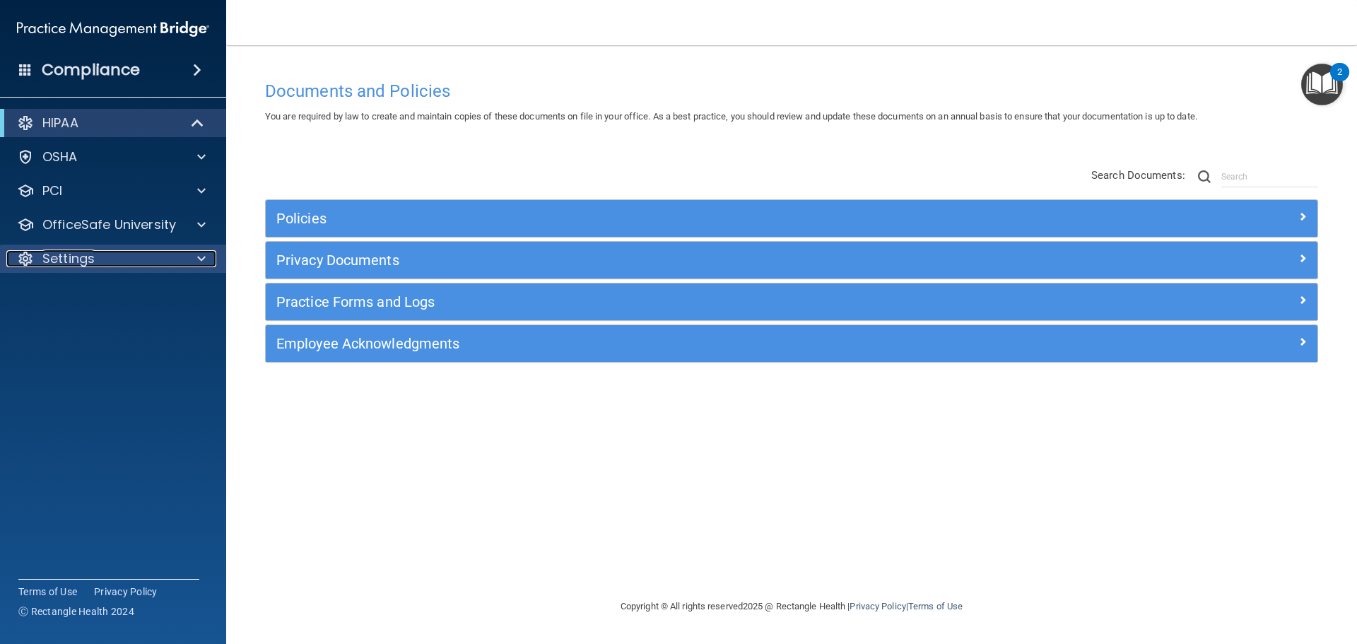
click at [204, 259] on span at bounding box center [201, 258] width 8 height 17
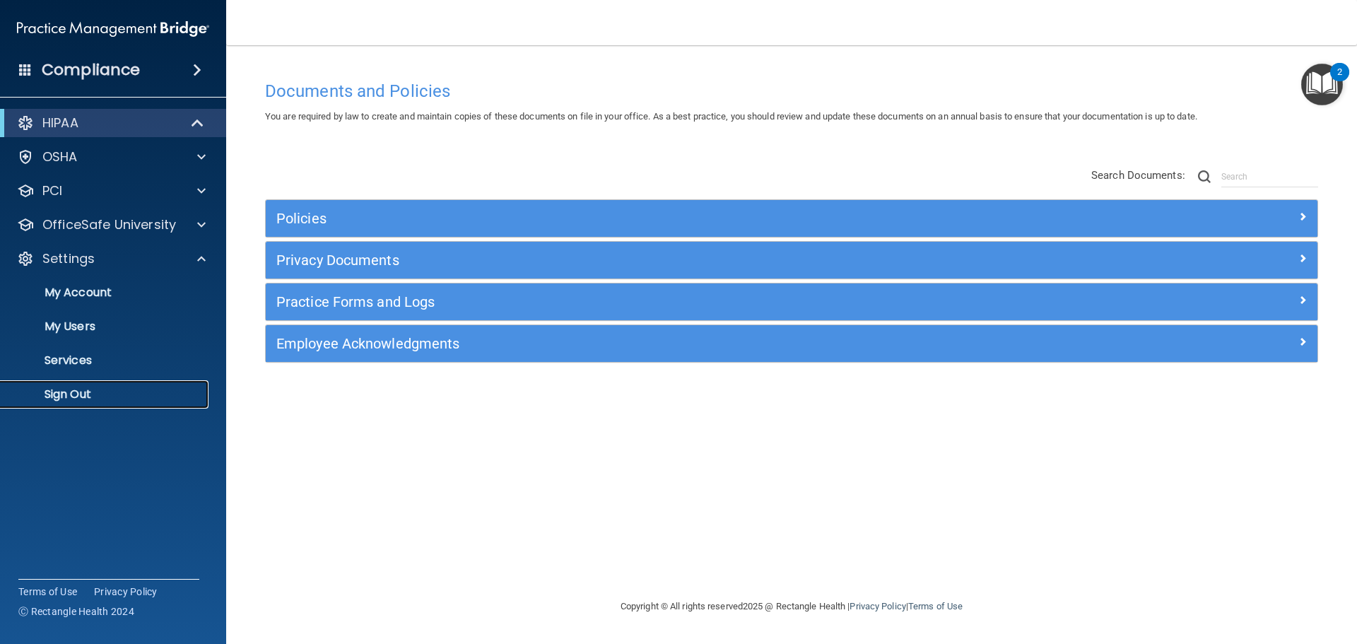
click at [88, 395] on p "Sign Out" at bounding box center [105, 394] width 193 height 14
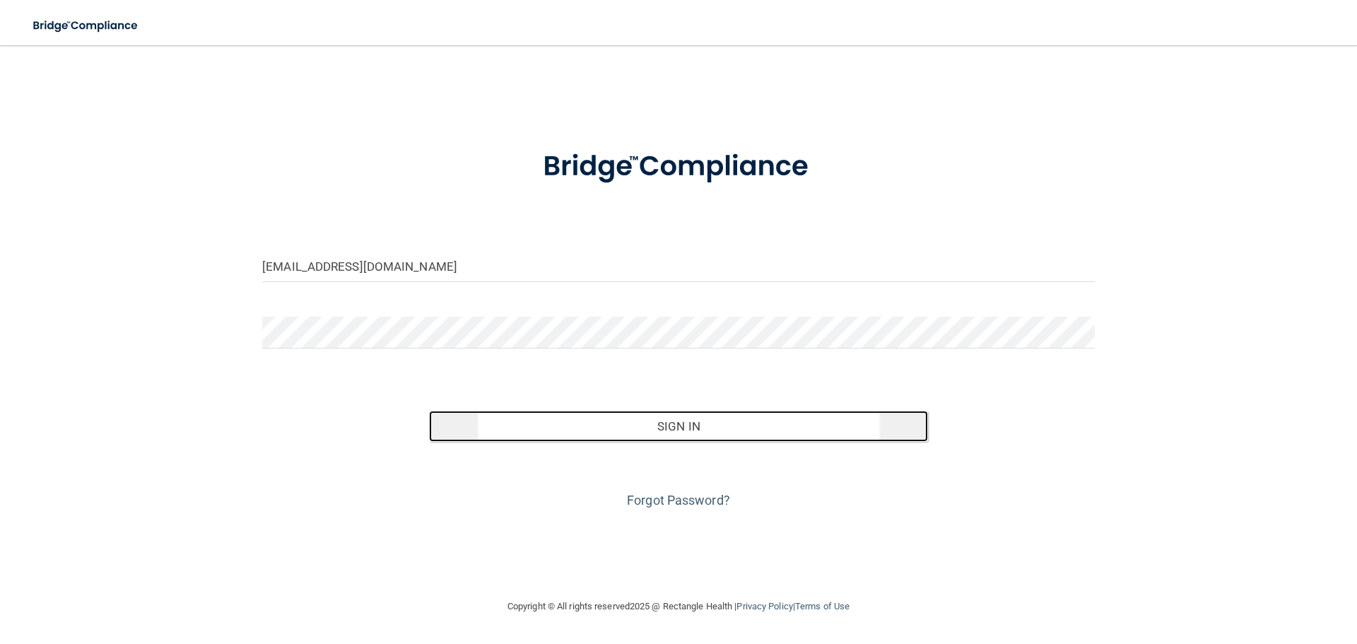
click at [687, 427] on button "Sign In" at bounding box center [679, 426] width 500 height 31
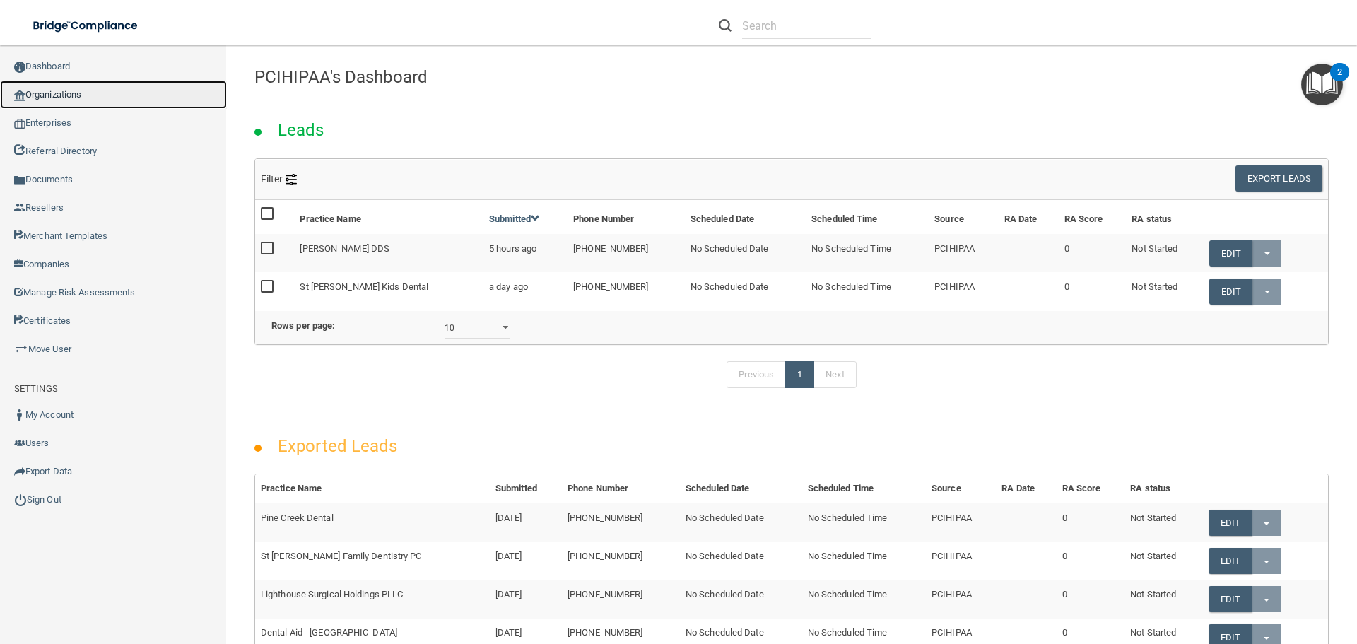
click at [76, 88] on link "Organizations" at bounding box center [113, 95] width 227 height 28
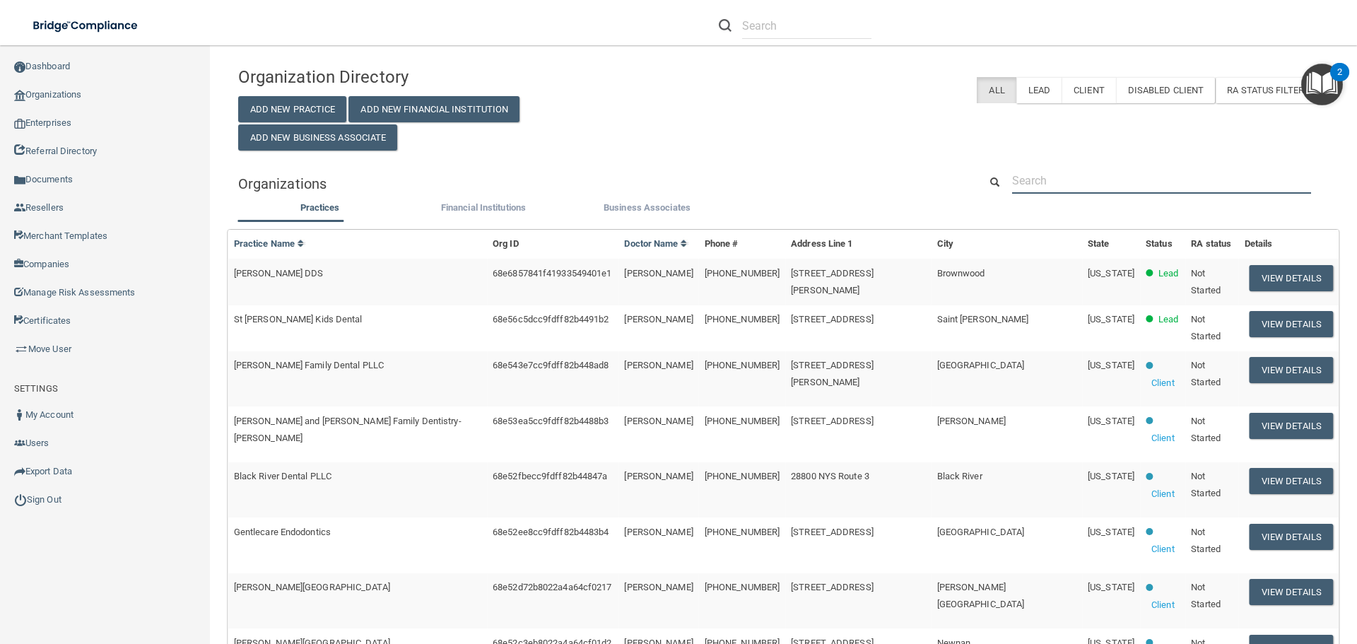
click at [1035, 184] on input "text" at bounding box center [1161, 181] width 299 height 26
paste input "Bryan Darling DDS MD PA"
type input "Bryan Darling DDS MD PA"
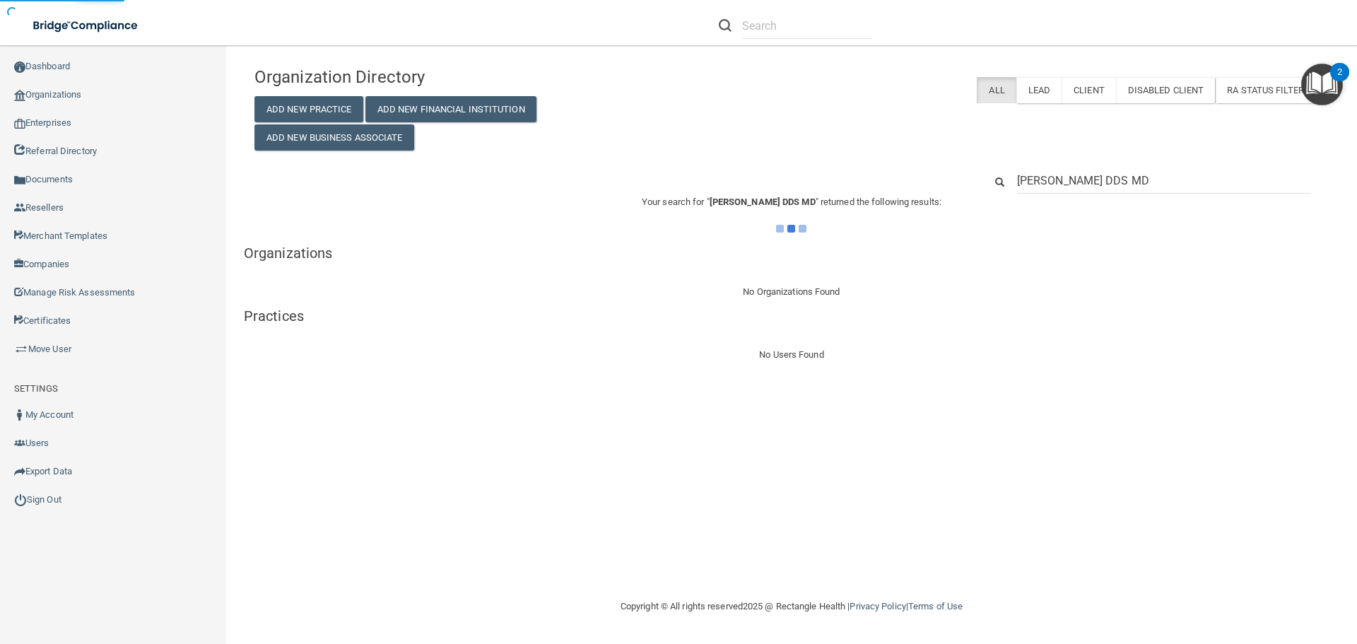
type input "Bryan Darling DDS MD"
type input "Bryan Darling DDS"
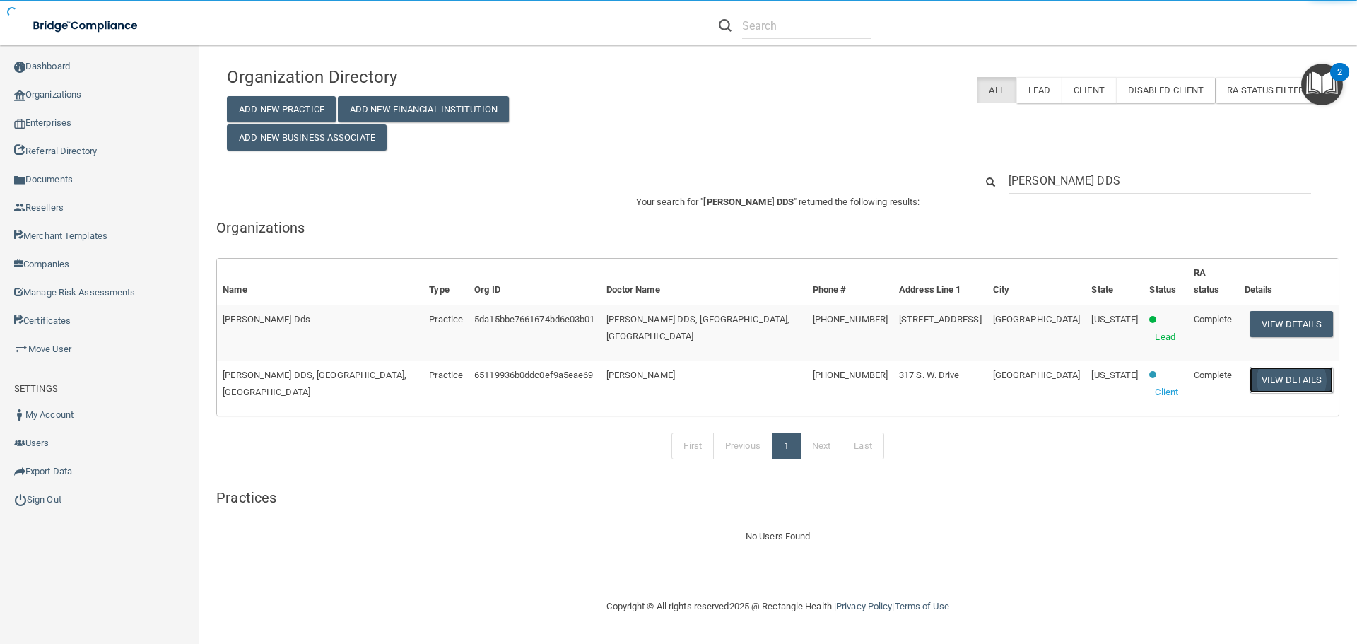
click at [1278, 367] on button "View Details" at bounding box center [1291, 380] width 83 height 26
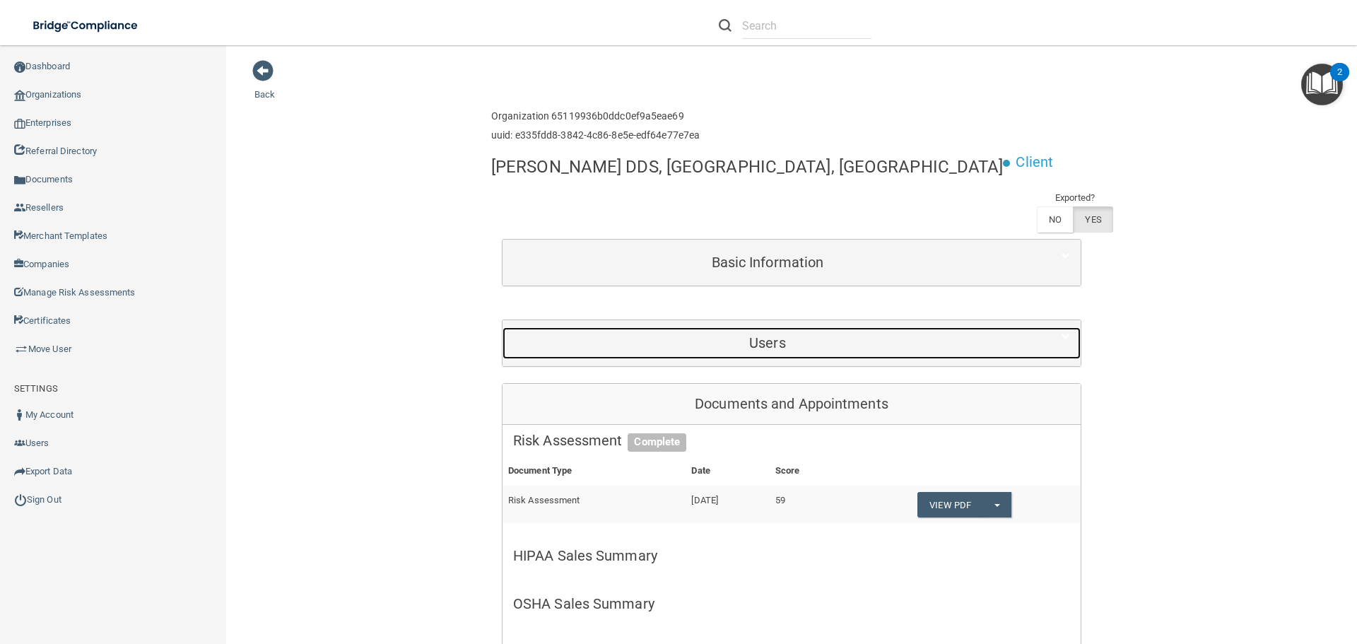
click at [778, 327] on div "Users" at bounding box center [768, 343] width 530 height 32
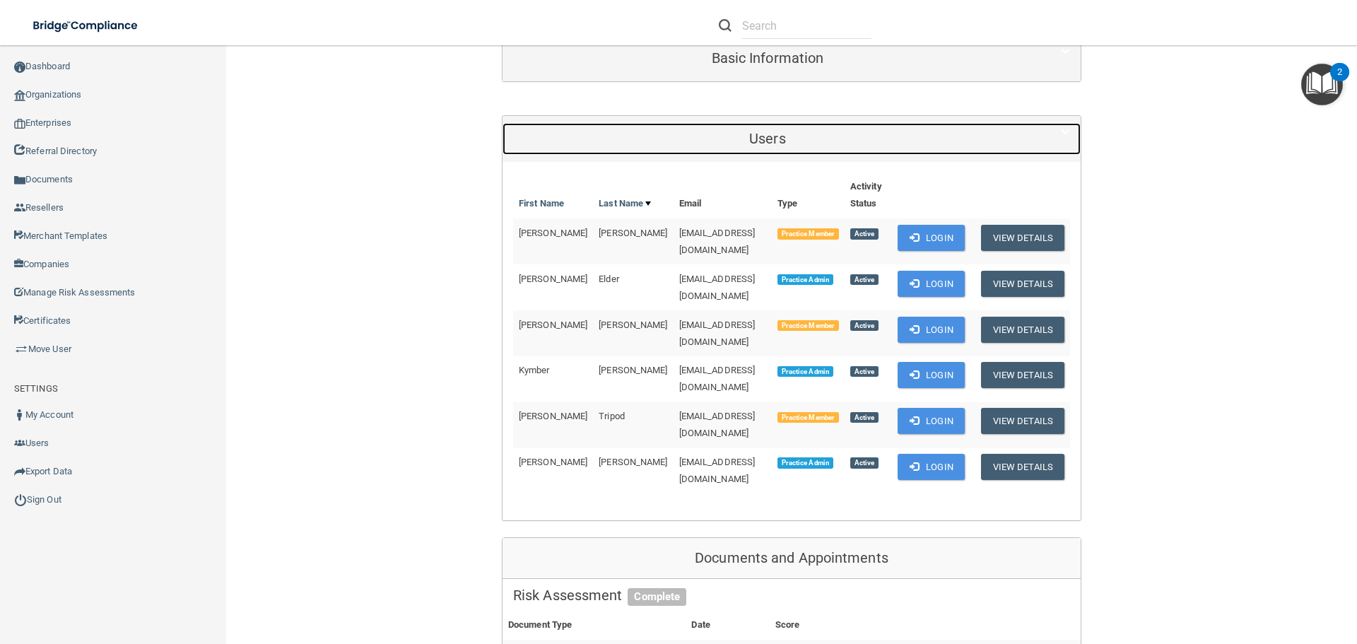
scroll to position [212, 0]
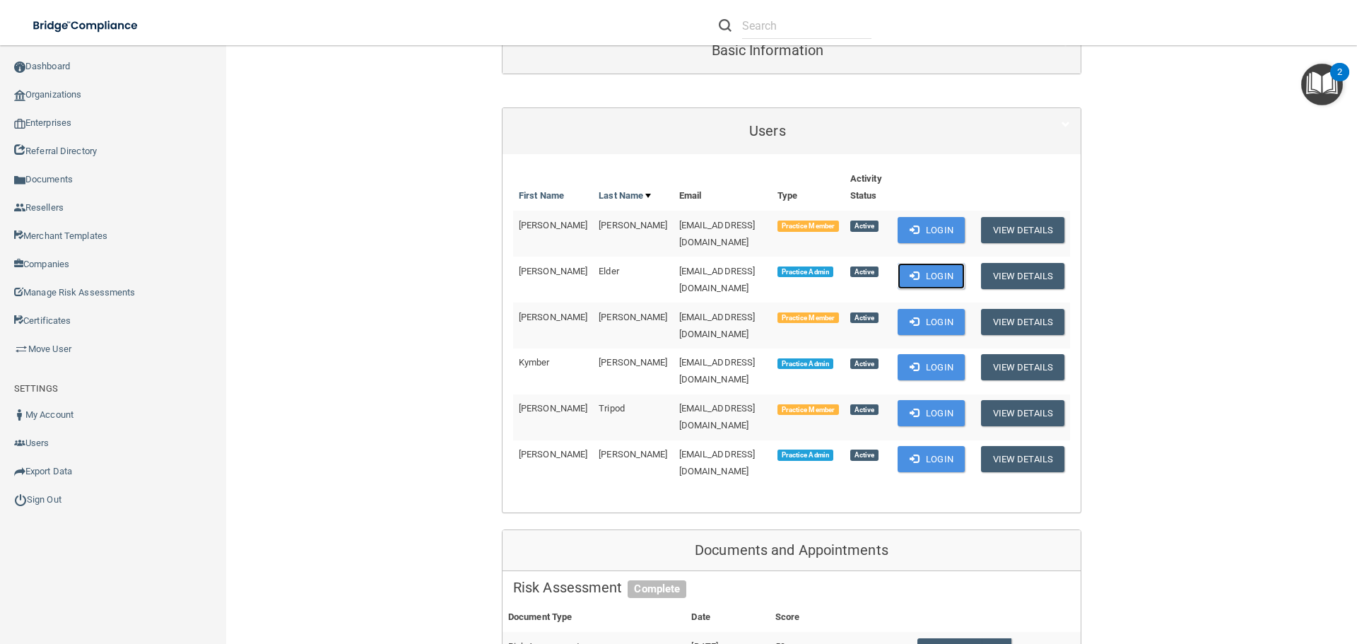
click at [925, 263] on button "Login" at bounding box center [931, 276] width 67 height 26
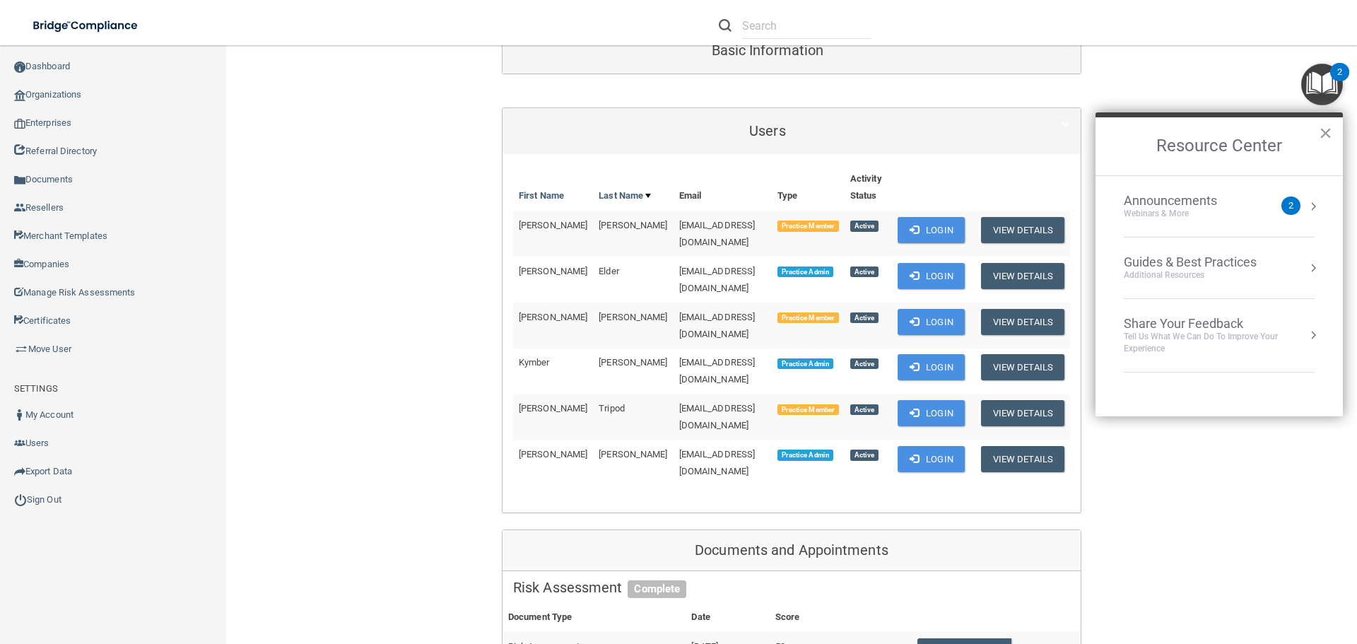
click at [1325, 131] on button "×" at bounding box center [1325, 133] width 13 height 23
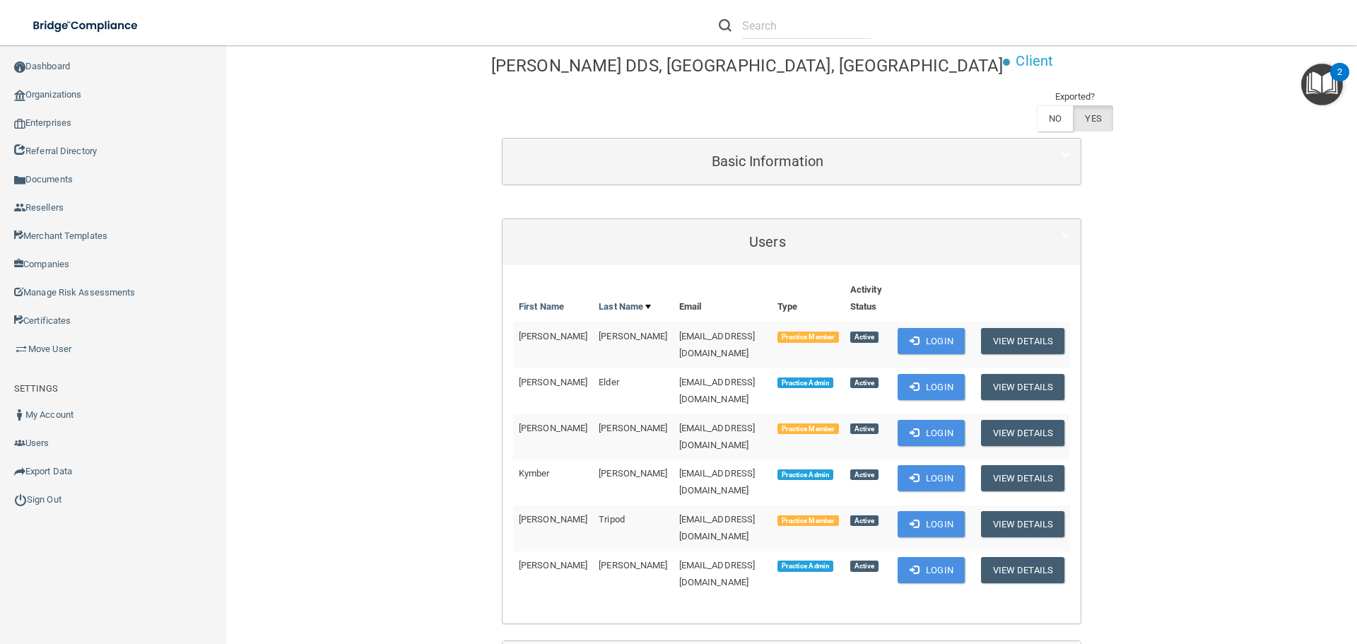
scroll to position [0, 0]
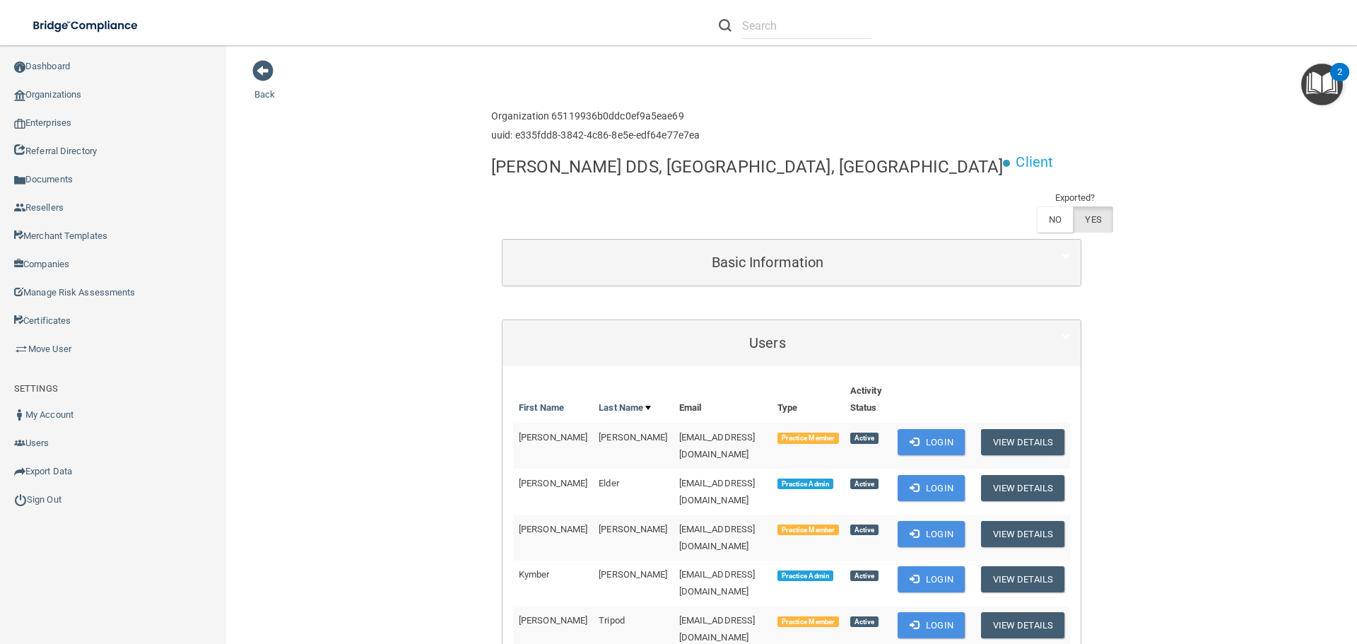
click at [1322, 79] on img "Open Resource Center, 2 new notifications" at bounding box center [1322, 85] width 42 height 42
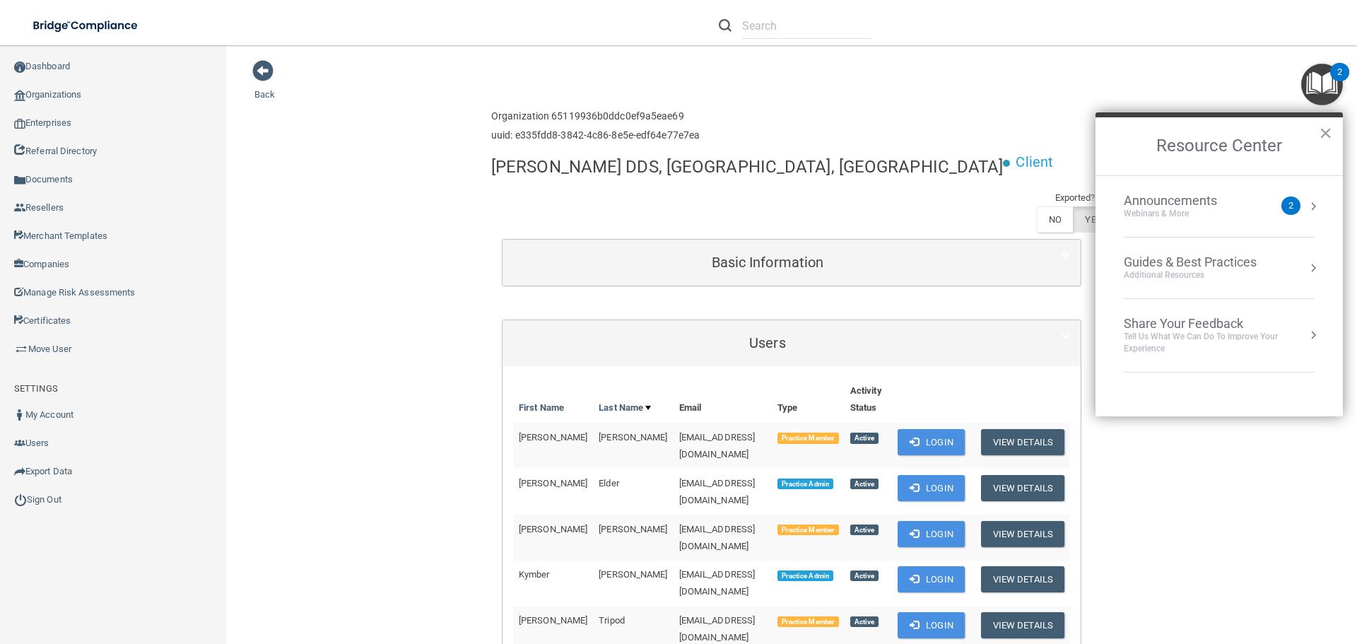
click at [1327, 130] on button "×" at bounding box center [1325, 133] width 13 height 23
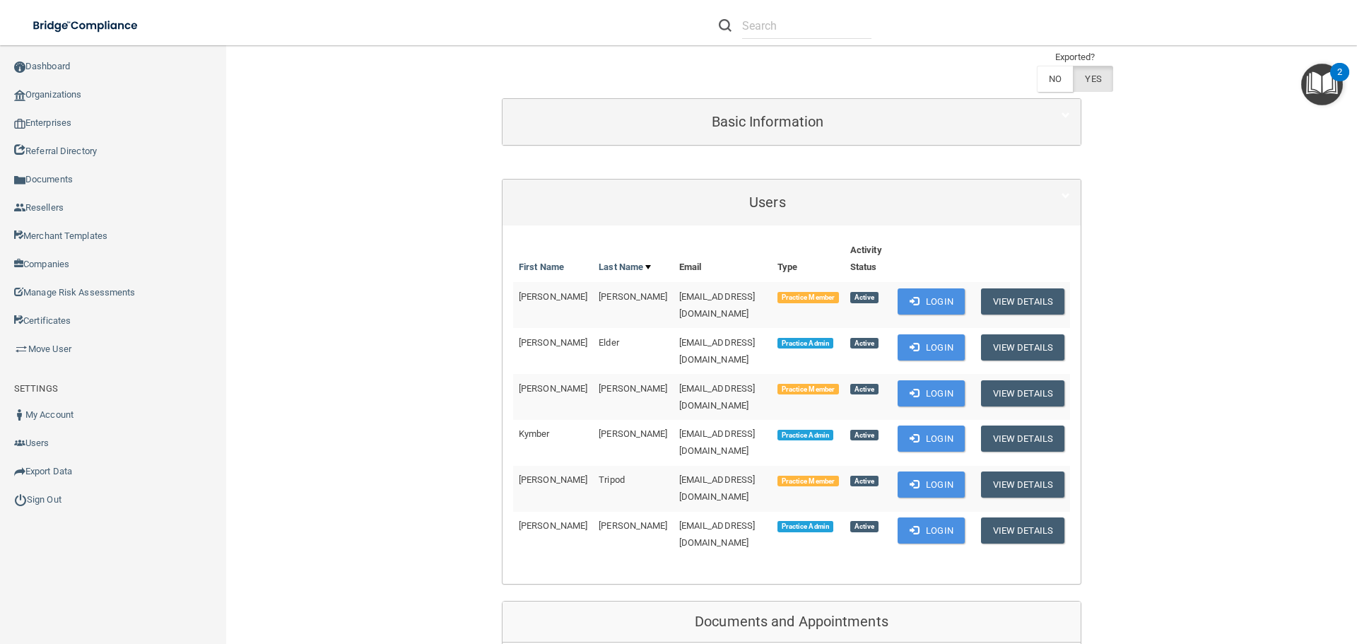
scroll to position [141, 0]
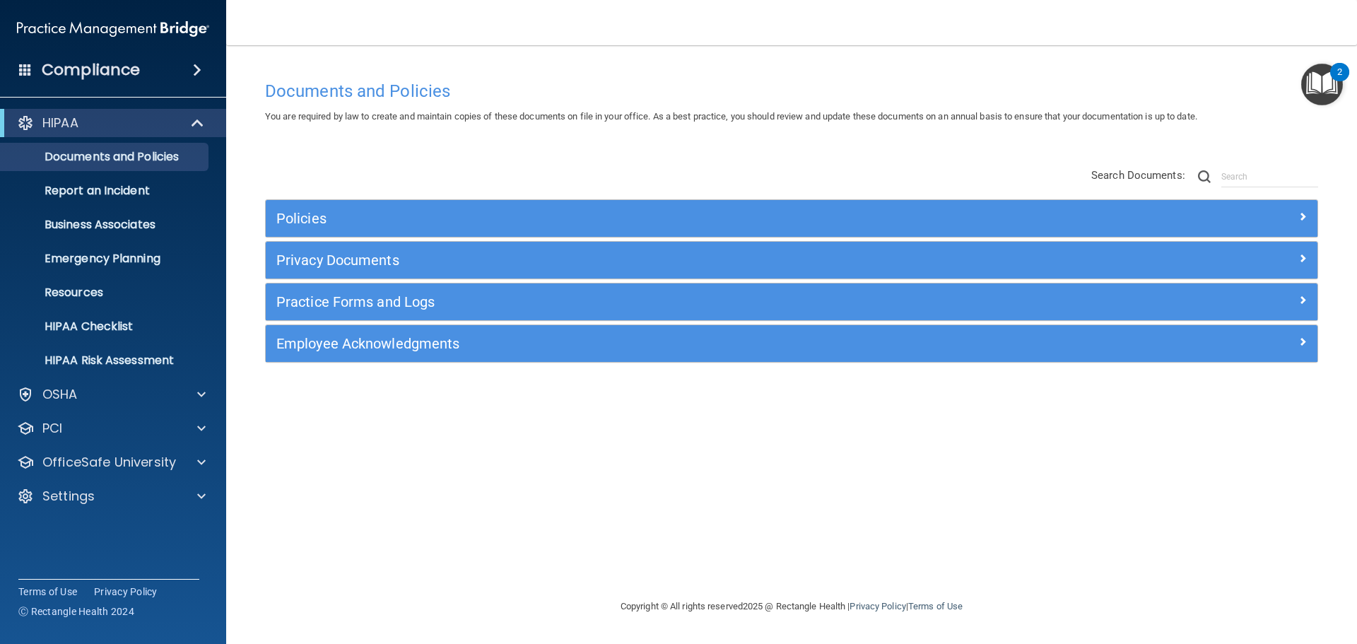
click at [1311, 81] on img "Open Resource Center, 2 new notifications" at bounding box center [1322, 85] width 42 height 42
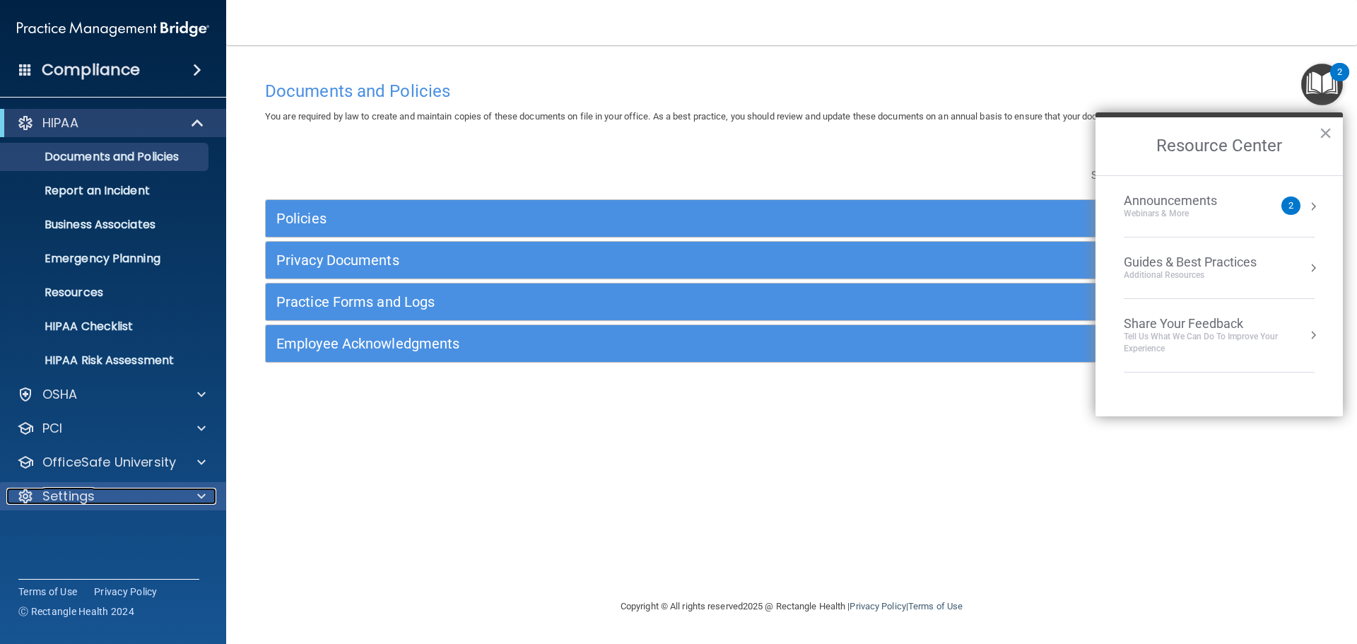
drag, startPoint x: 193, startPoint y: 500, endPoint x: 209, endPoint y: 506, distance: 17.2
click at [193, 500] on div at bounding box center [199, 496] width 35 height 17
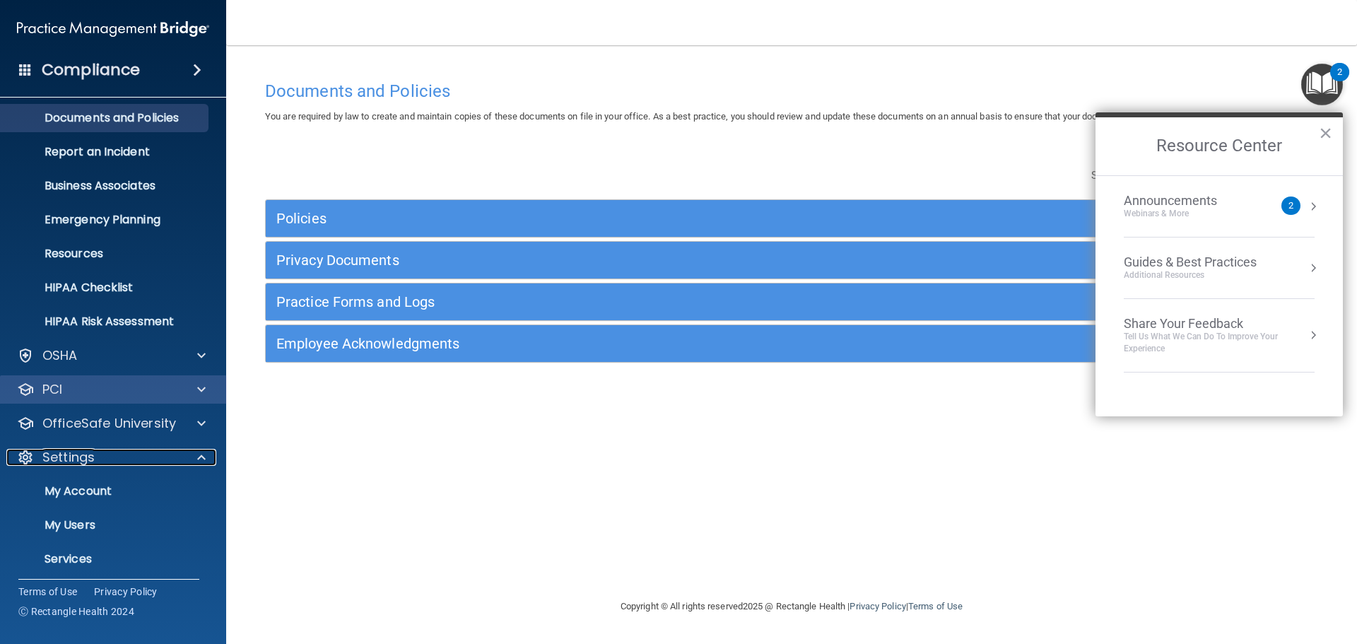
scroll to position [78, 0]
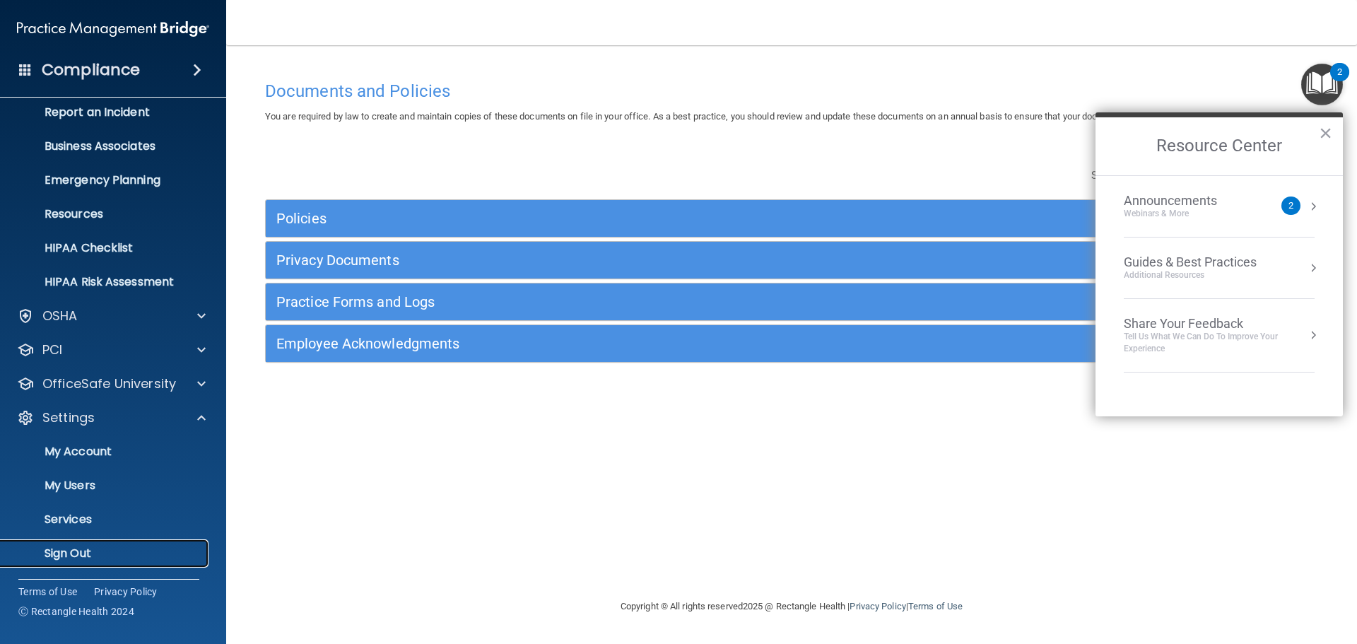
click at [107, 558] on p "Sign Out" at bounding box center [105, 553] width 193 height 14
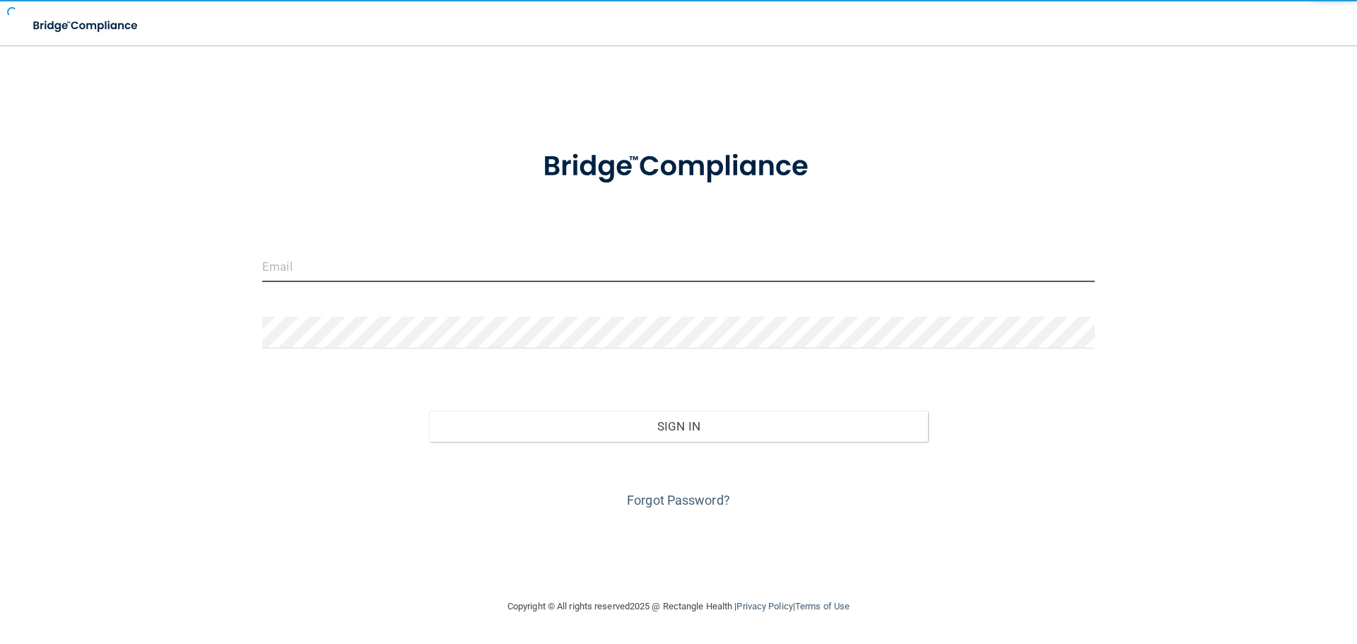
type input "[EMAIL_ADDRESS][DOMAIN_NAME]"
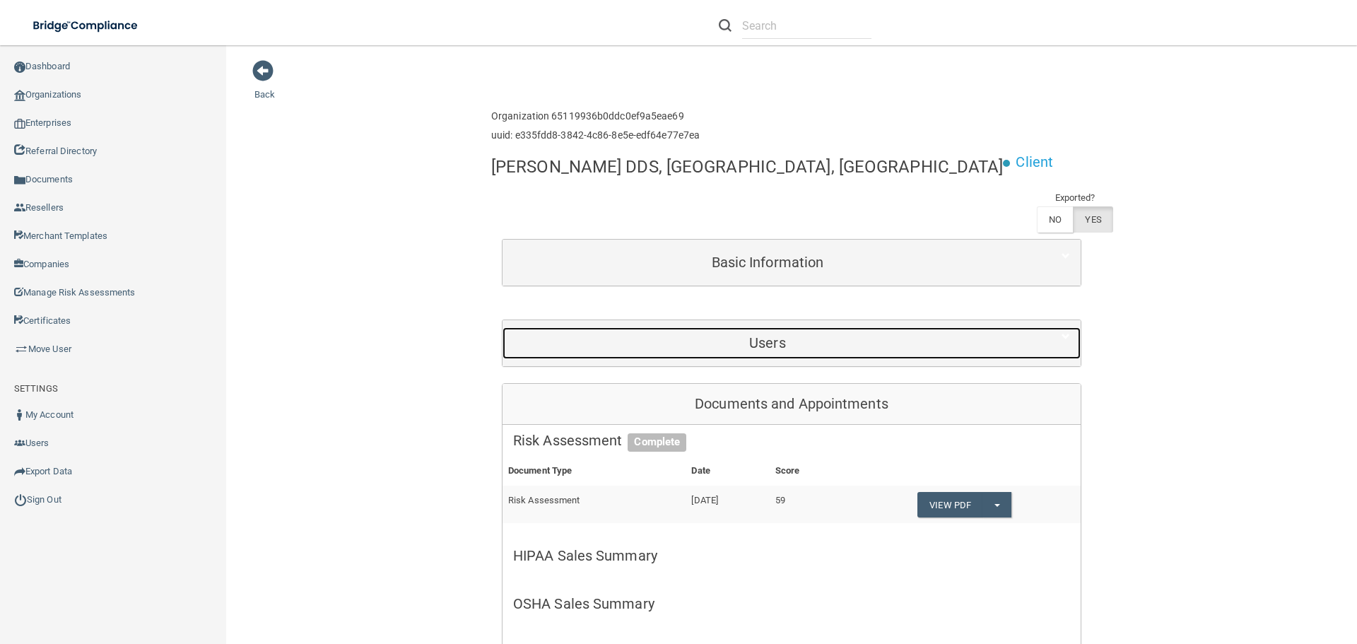
click at [770, 335] on h5 "Users" at bounding box center [767, 343] width 509 height 16
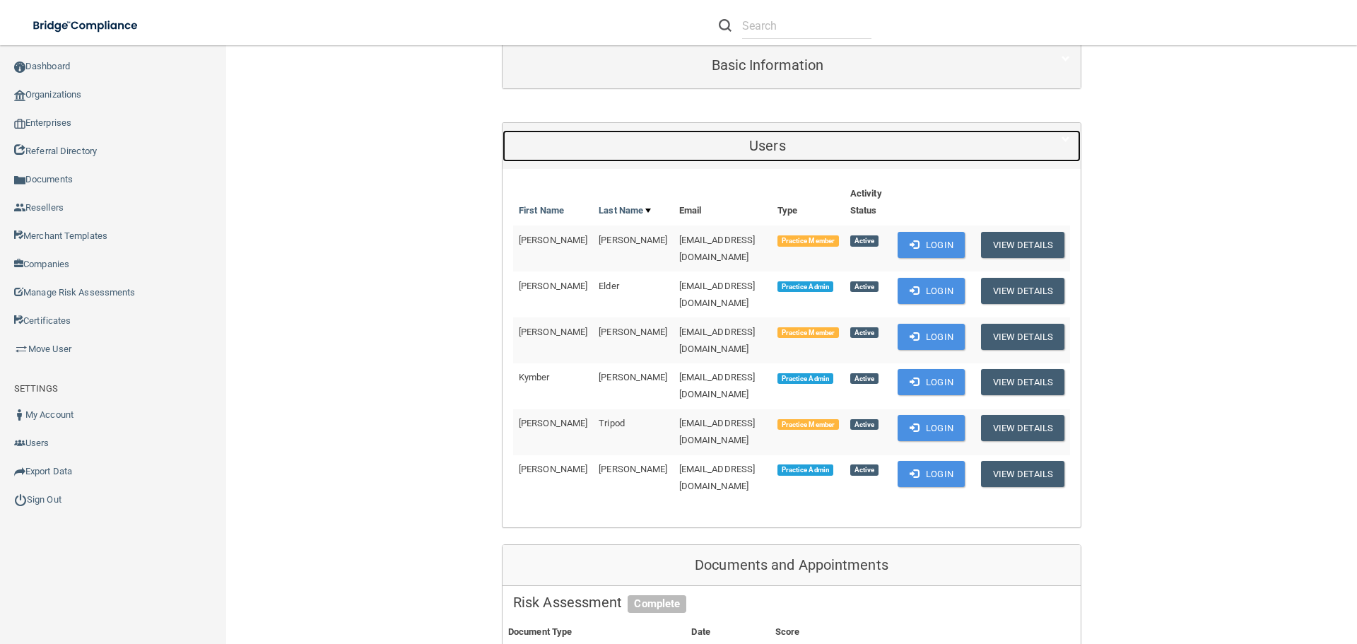
scroll to position [212, 0]
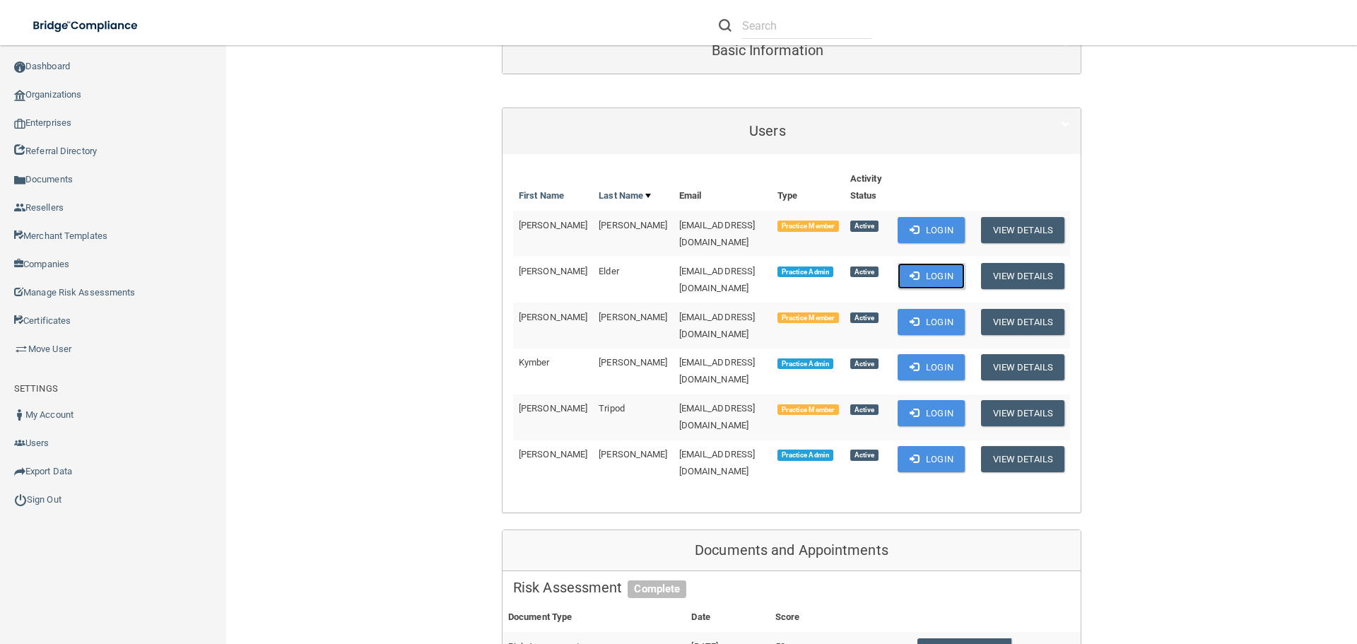
click at [944, 263] on button "Login" at bounding box center [931, 276] width 67 height 26
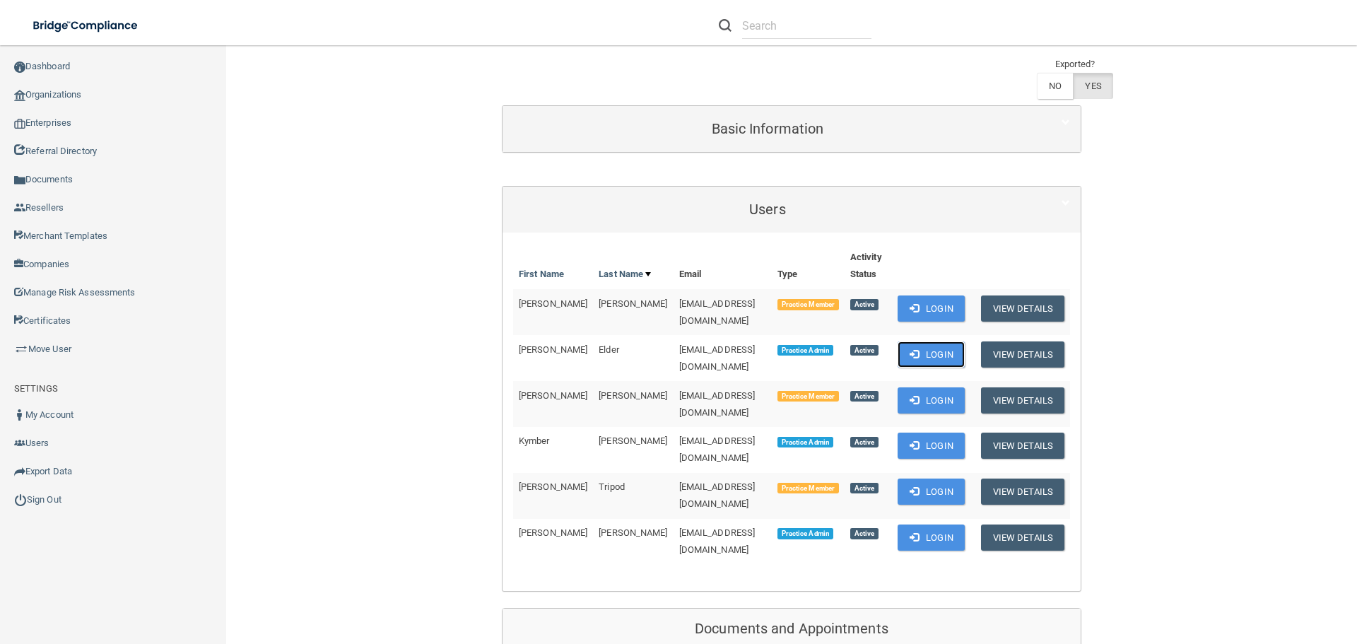
scroll to position [0, 0]
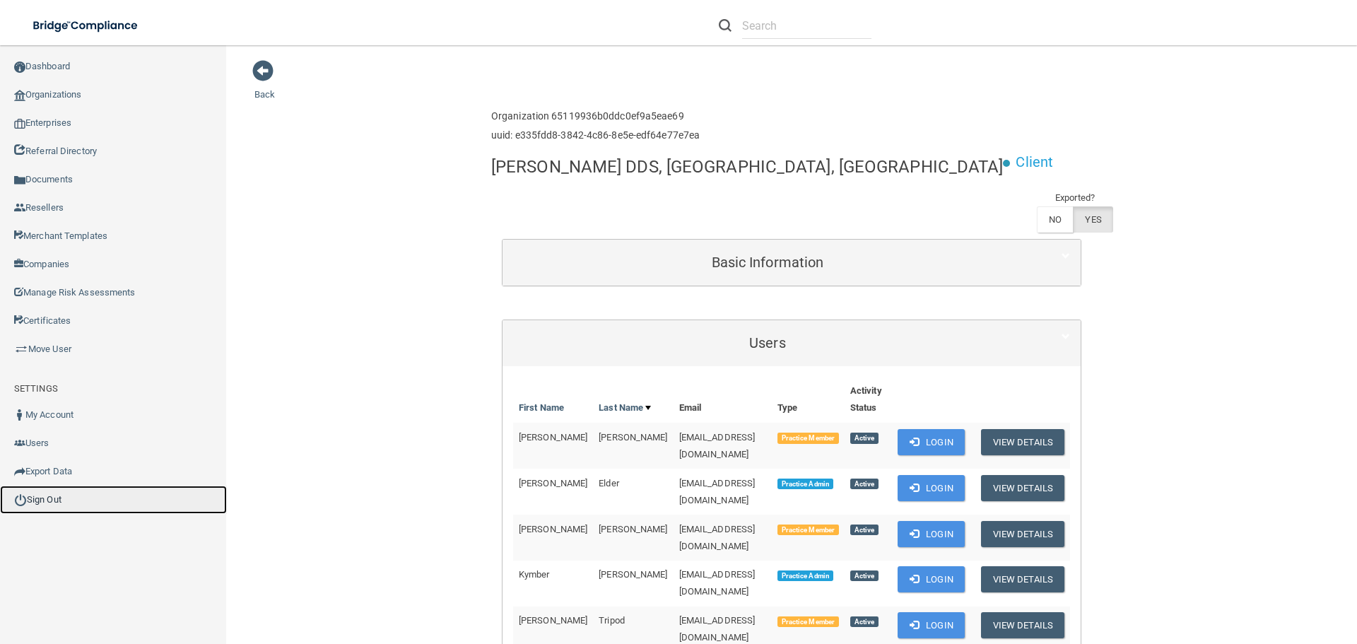
click at [47, 495] on link "Sign Out" at bounding box center [113, 500] width 227 height 28
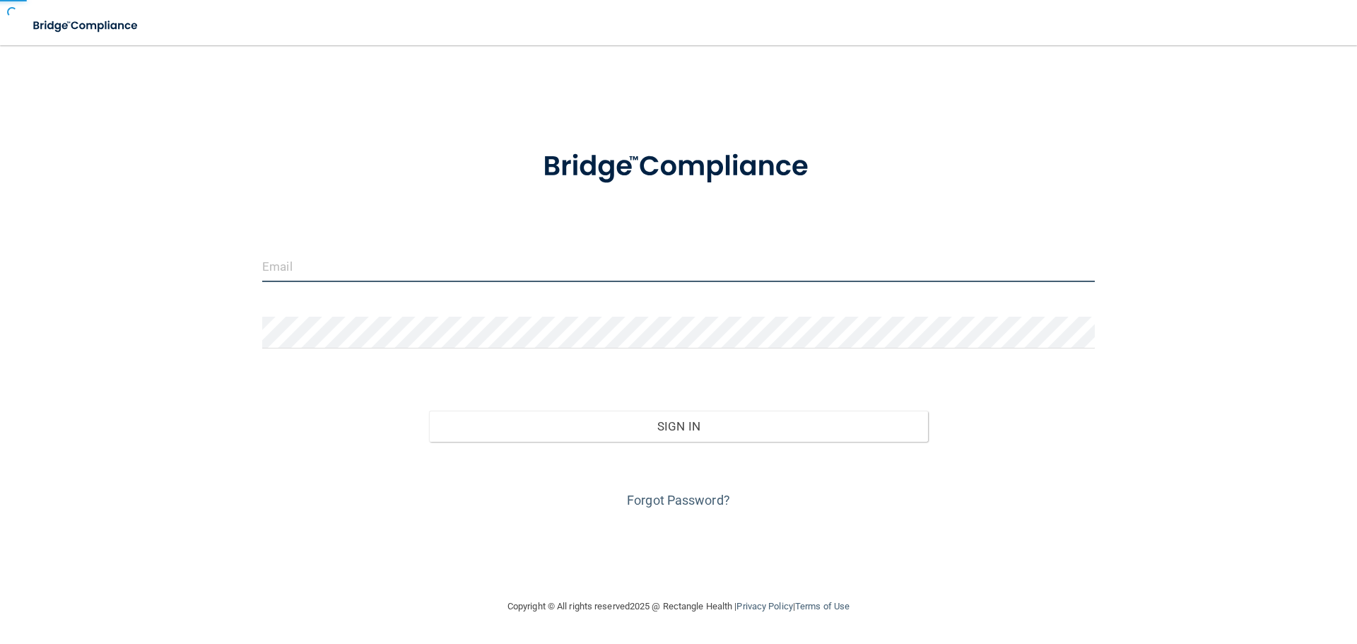
type input "[EMAIL_ADDRESS][DOMAIN_NAME]"
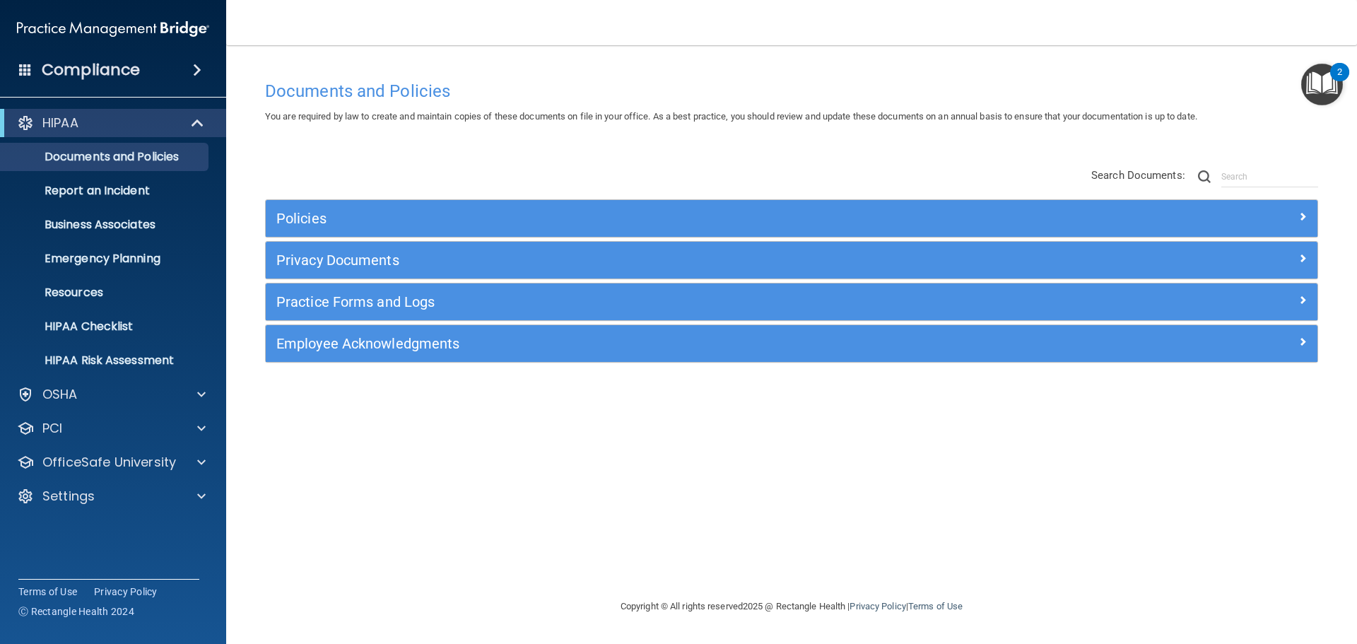
click at [1325, 88] on img "Open Resource Center, 2 new notifications" at bounding box center [1322, 85] width 42 height 42
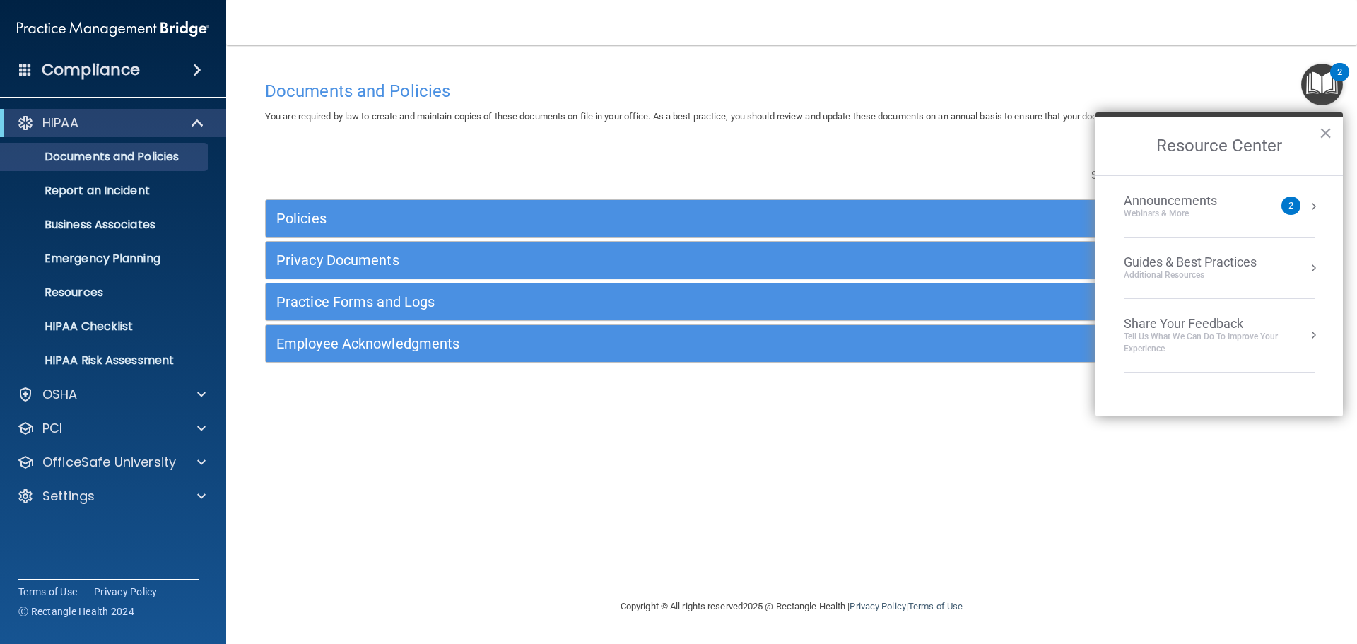
click at [1237, 194] on div "Announcements" at bounding box center [1185, 201] width 122 height 16
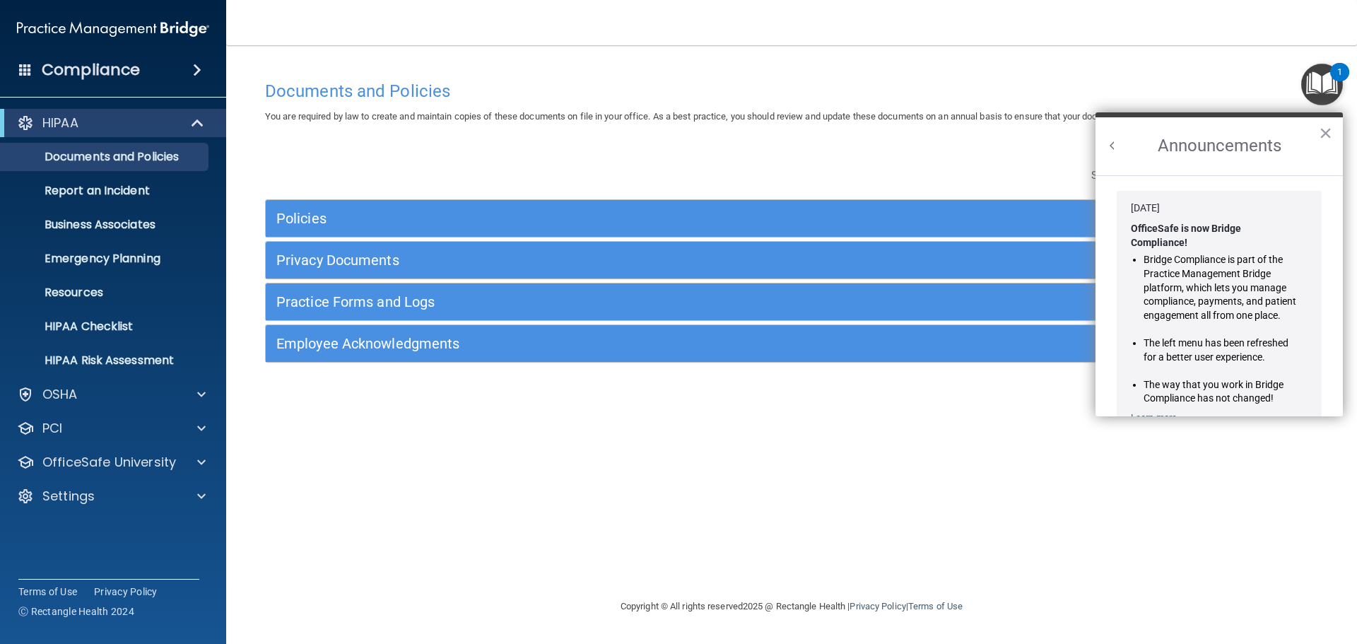
click at [1110, 143] on button "Back to Resource Center Home" at bounding box center [1112, 146] width 14 height 14
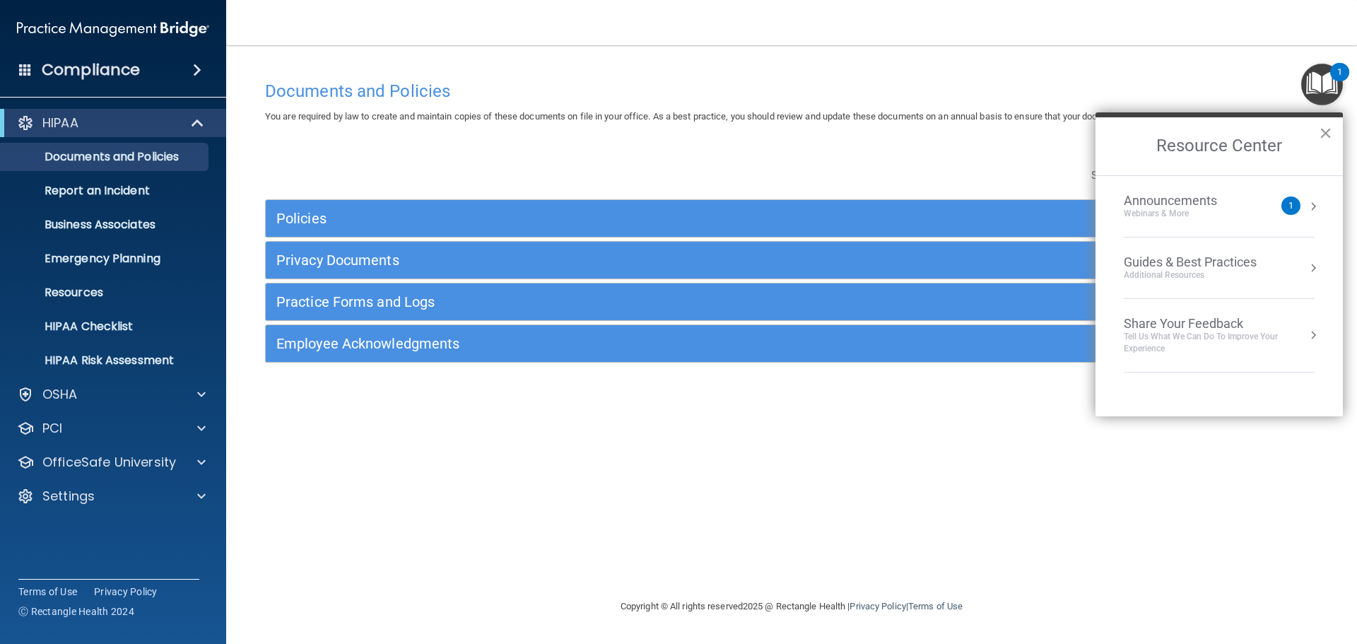
click at [1325, 130] on button "×" at bounding box center [1325, 133] width 13 height 23
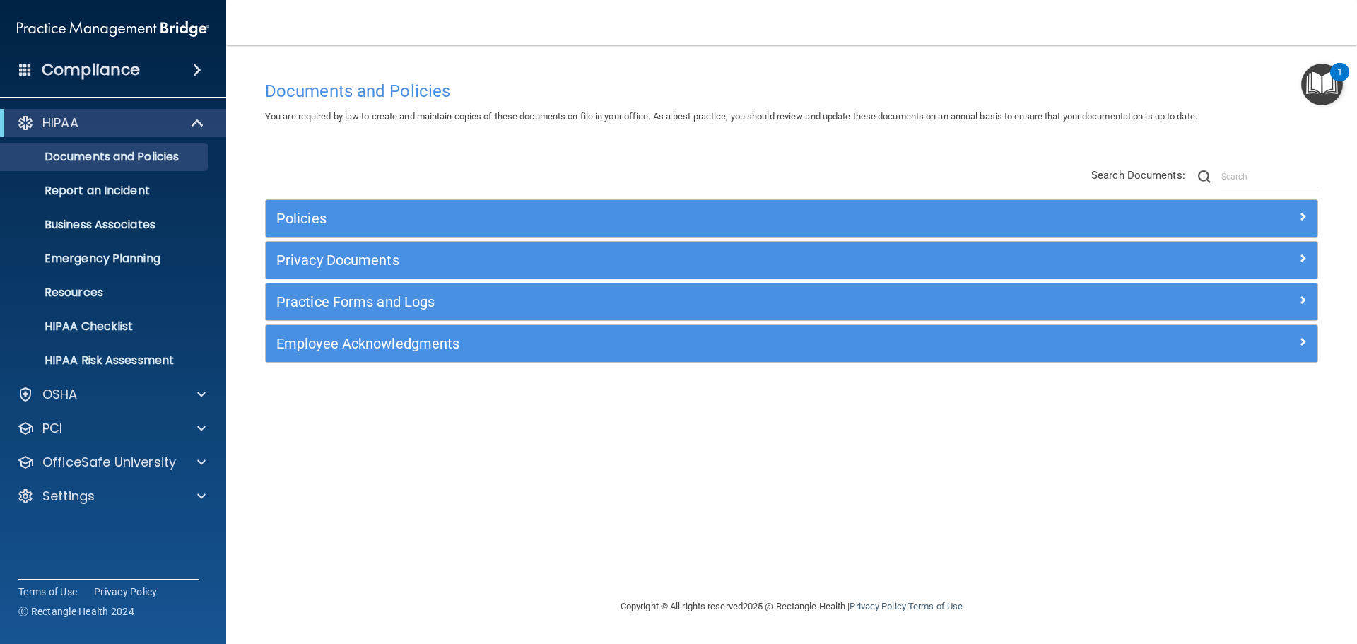
click at [1320, 95] on img "Open Resource Center, 1 new notification" at bounding box center [1322, 85] width 42 height 42
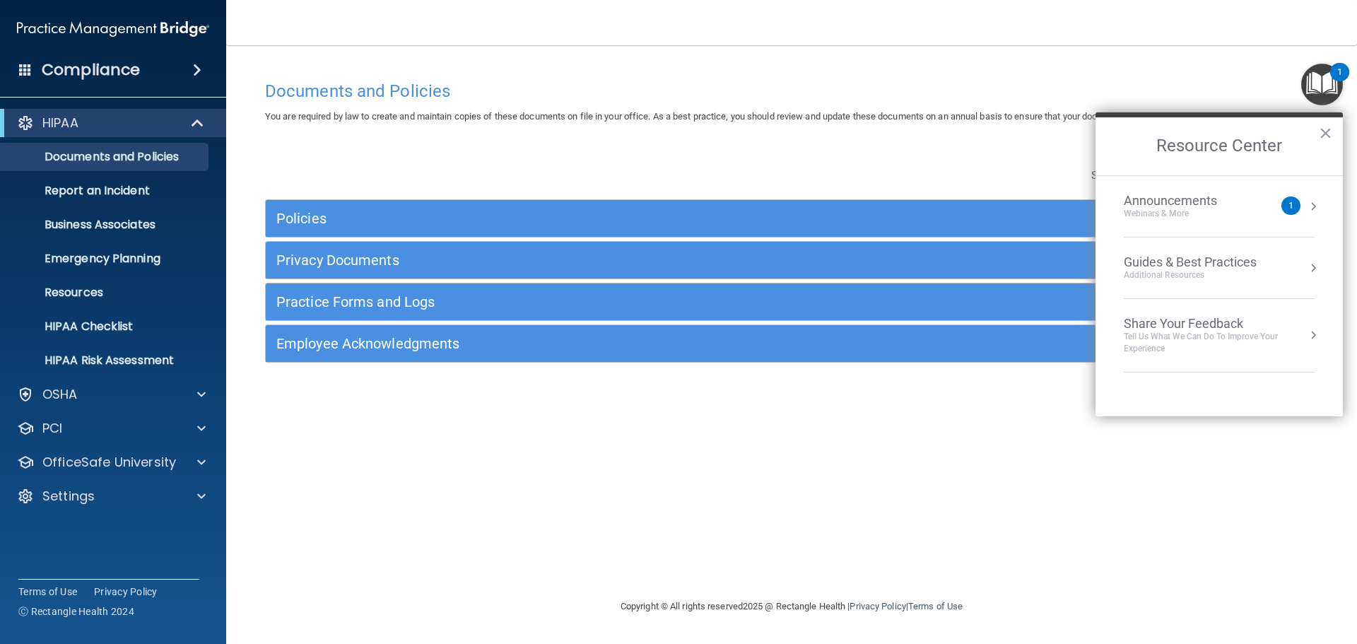
click at [1219, 268] on div "Guides & Best Practices" at bounding box center [1190, 262] width 133 height 16
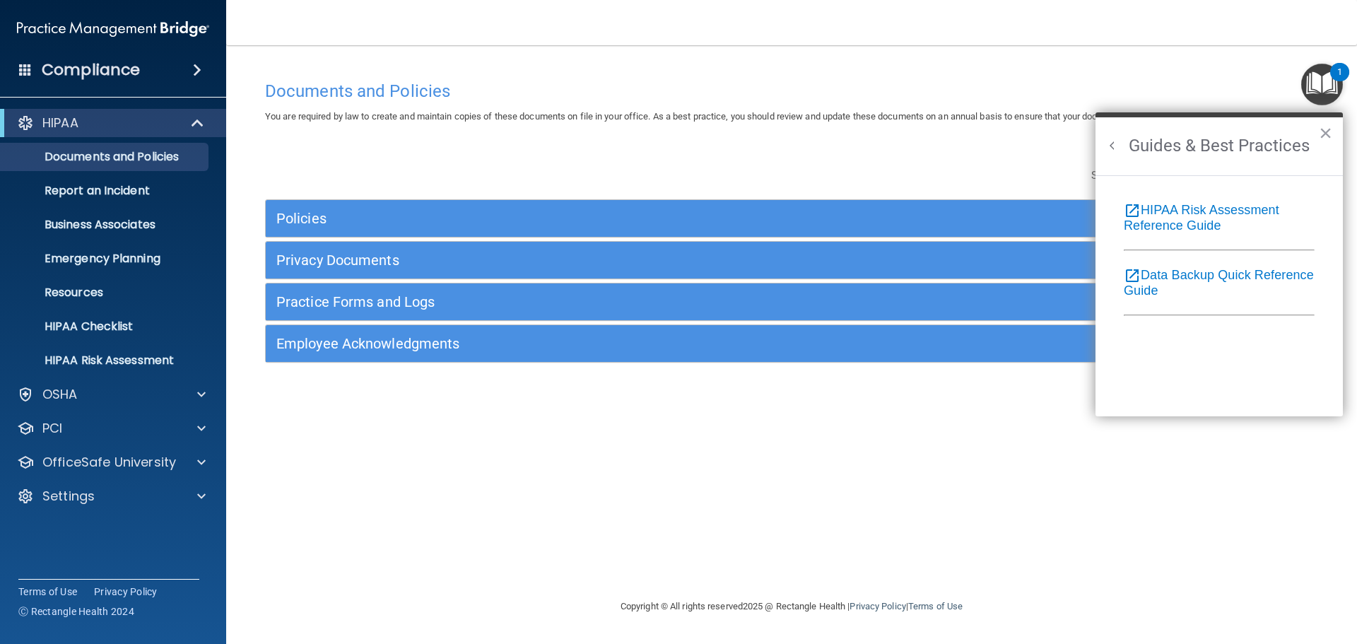
click at [1113, 143] on button "Back to Resource Center Home" at bounding box center [1112, 146] width 14 height 14
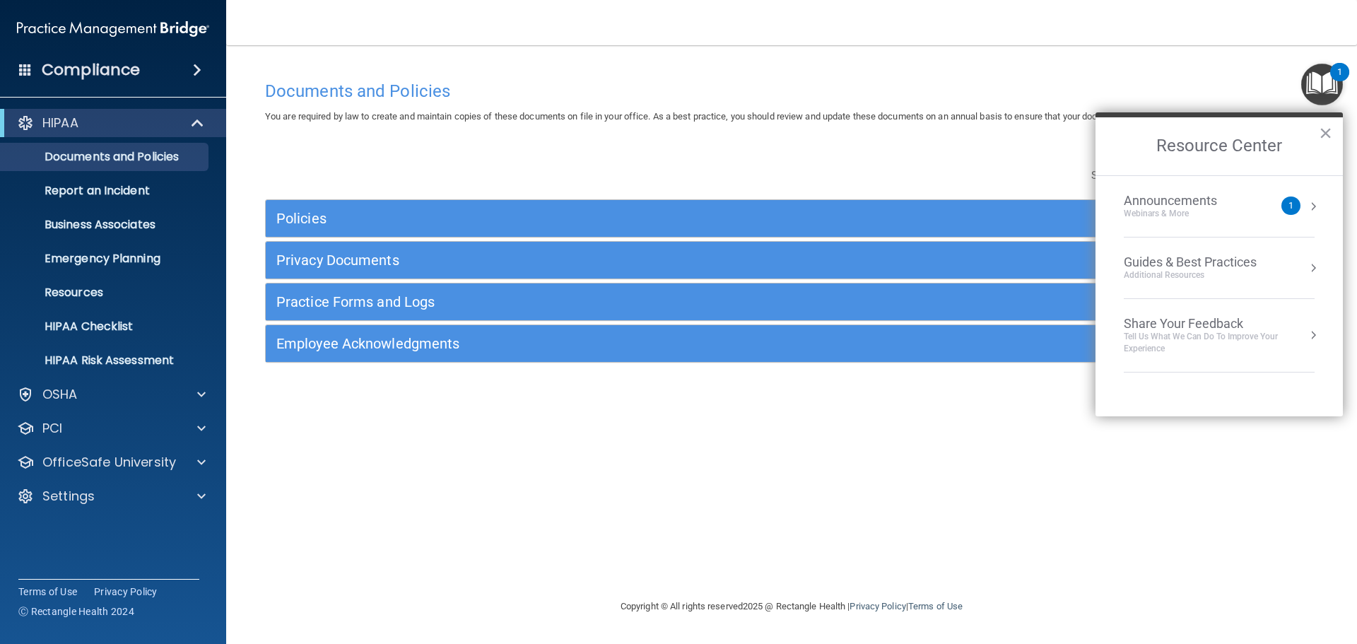
click at [1113, 143] on h2 "Resource Center" at bounding box center [1219, 146] width 247 height 58
click at [679, 154] on div "Policies Select All (Unselect 0) Unselect All Print Selected (0) Acceptable Use…" at bounding box center [791, 265] width 1074 height 225
click at [102, 117] on div "HIPAA" at bounding box center [93, 123] width 175 height 17
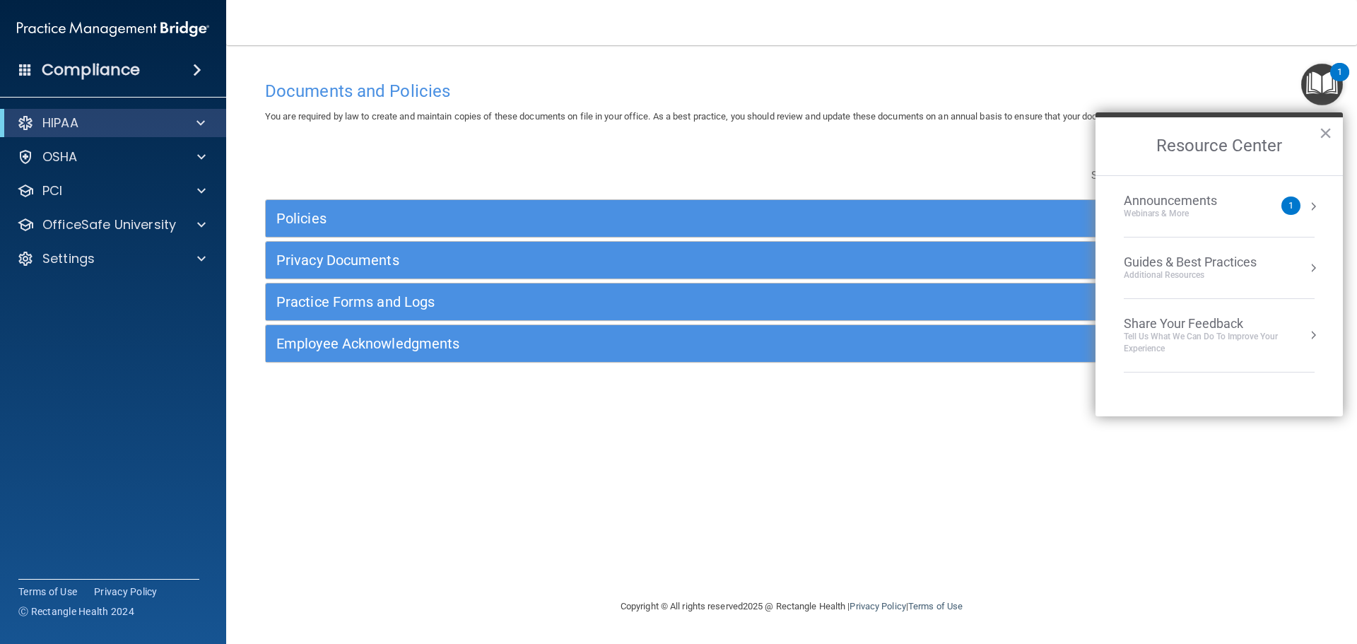
click at [136, 77] on h4 "Compliance" at bounding box center [91, 70] width 98 height 20
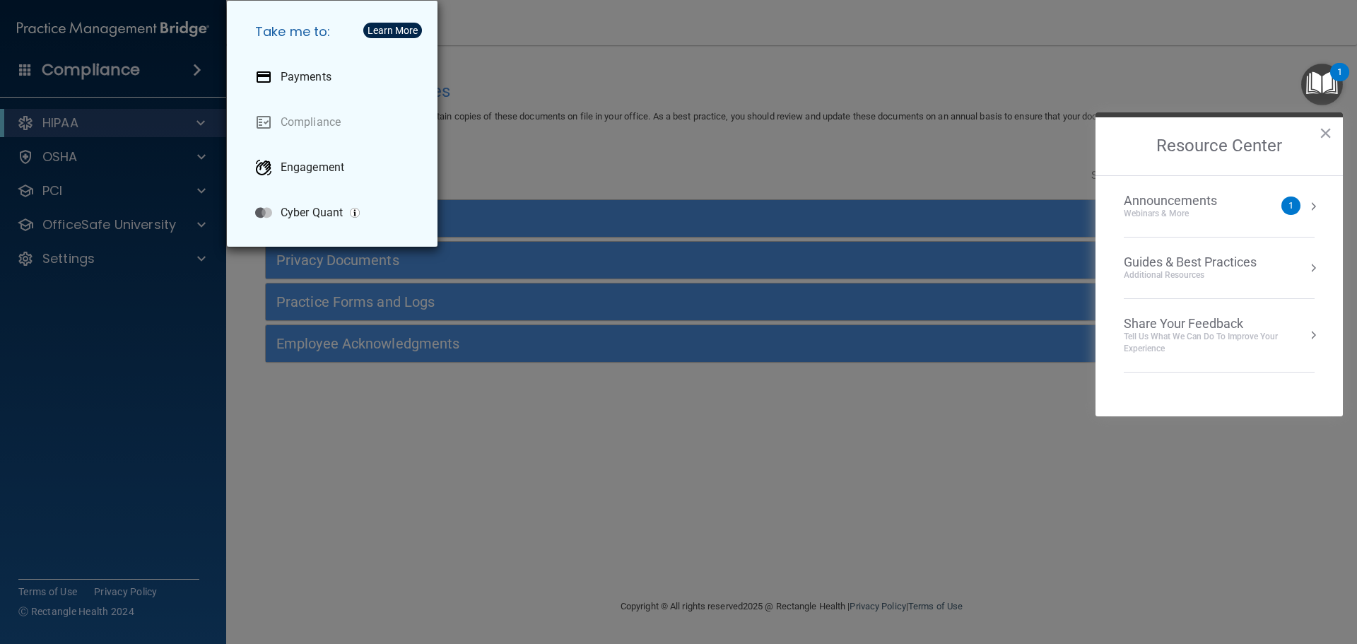
click at [618, 90] on div "Take me to: Payments Compliance Engagement Cyber Quant" at bounding box center [678, 322] width 1357 height 644
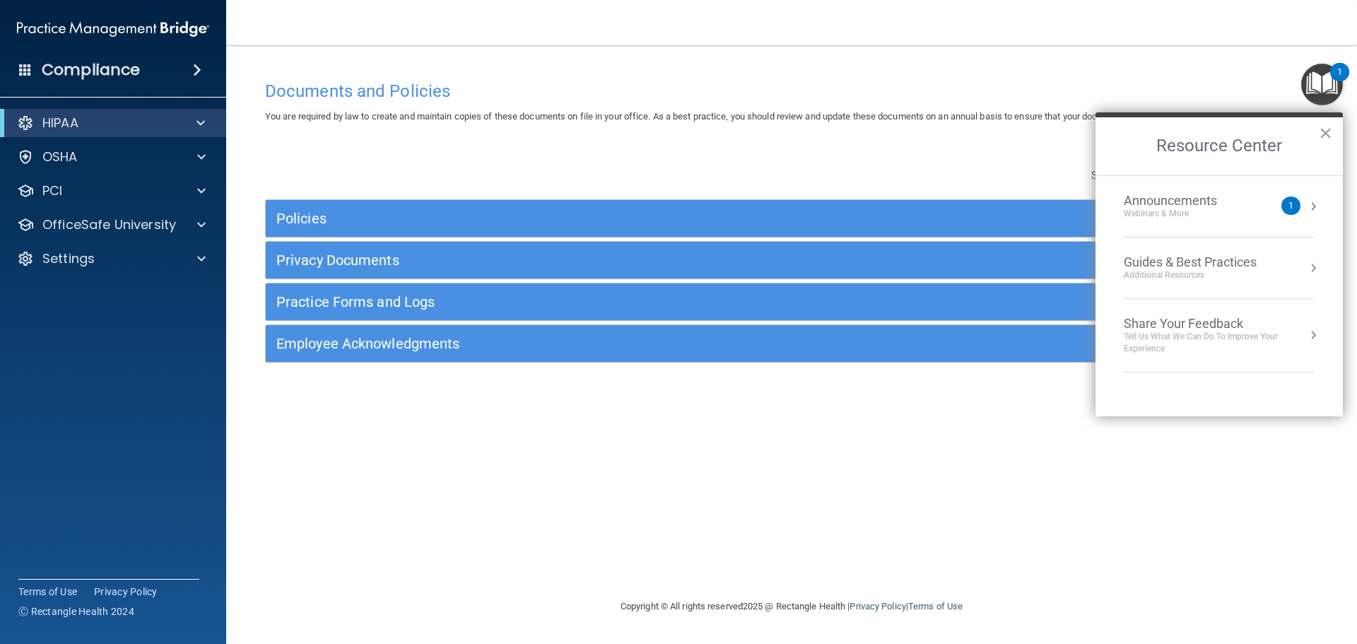
click at [1196, 332] on div "Tell Us What We Can Do to Improve Your Experience" at bounding box center [1219, 343] width 191 height 24
click at [1112, 146] on button "Back to Resource Center Home" at bounding box center [1112, 146] width 14 height 14
click at [1235, 206] on div "Announcements" at bounding box center [1185, 201] width 122 height 16
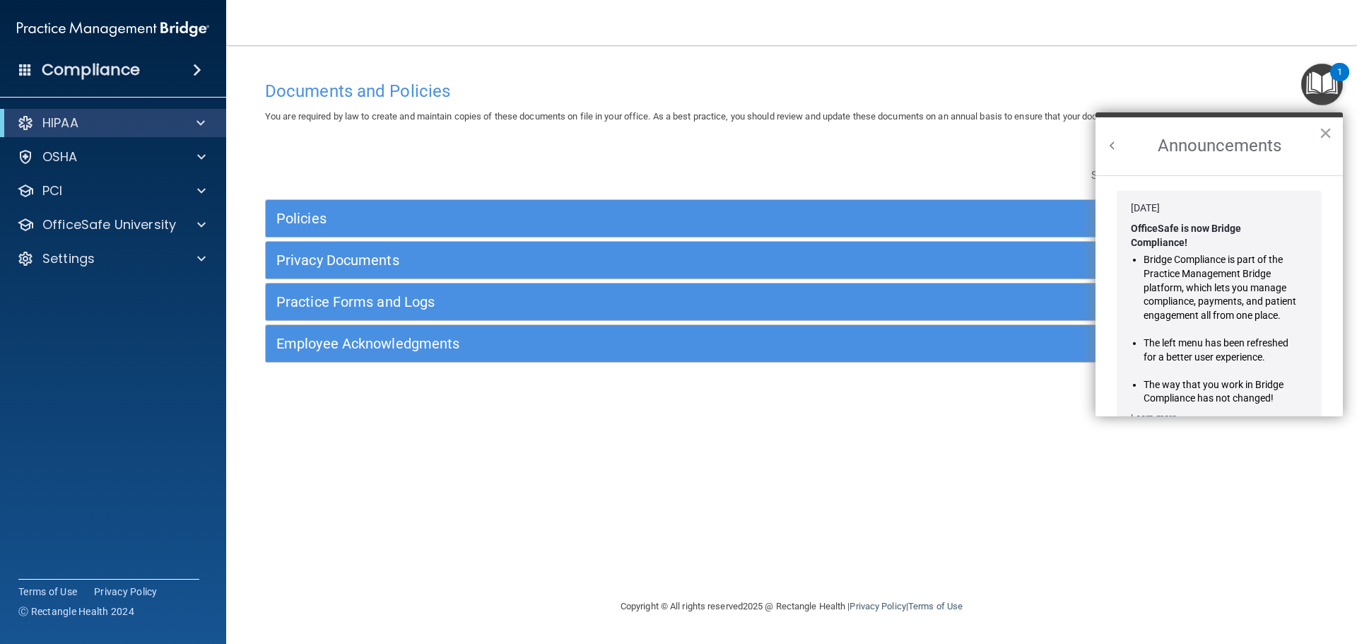
scroll to position [248, 0]
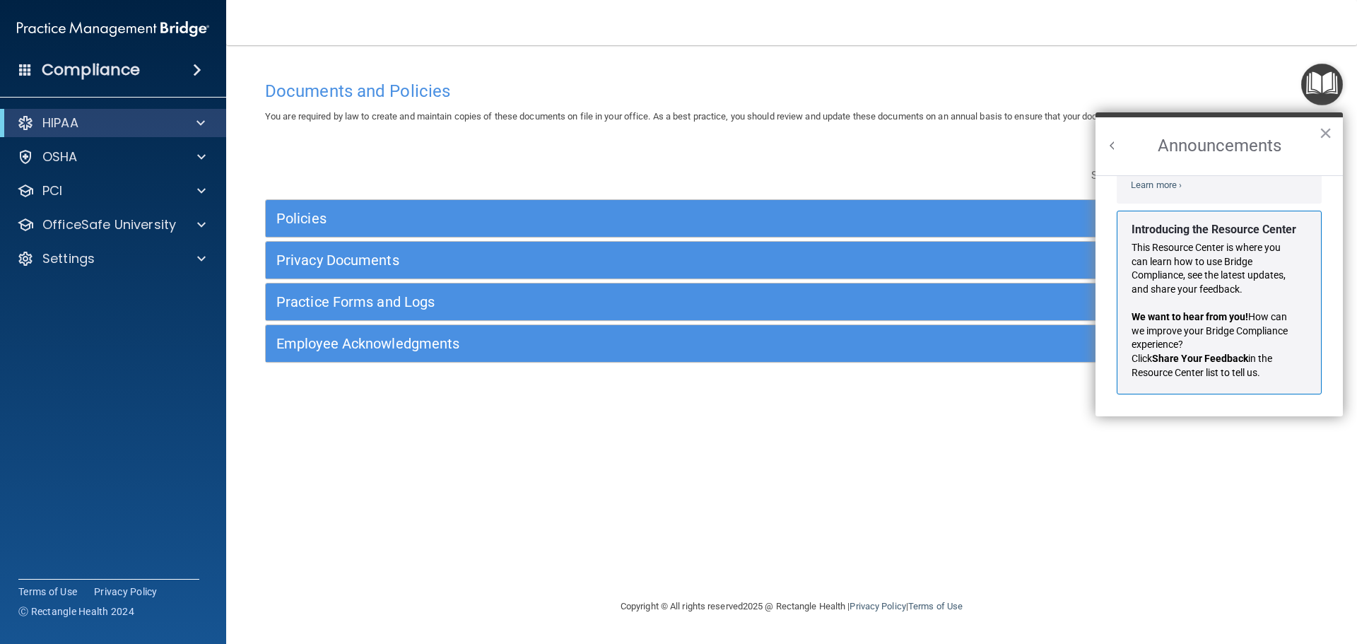
click at [1119, 151] on button "Back to Resource Center Home" at bounding box center [1112, 146] width 14 height 14
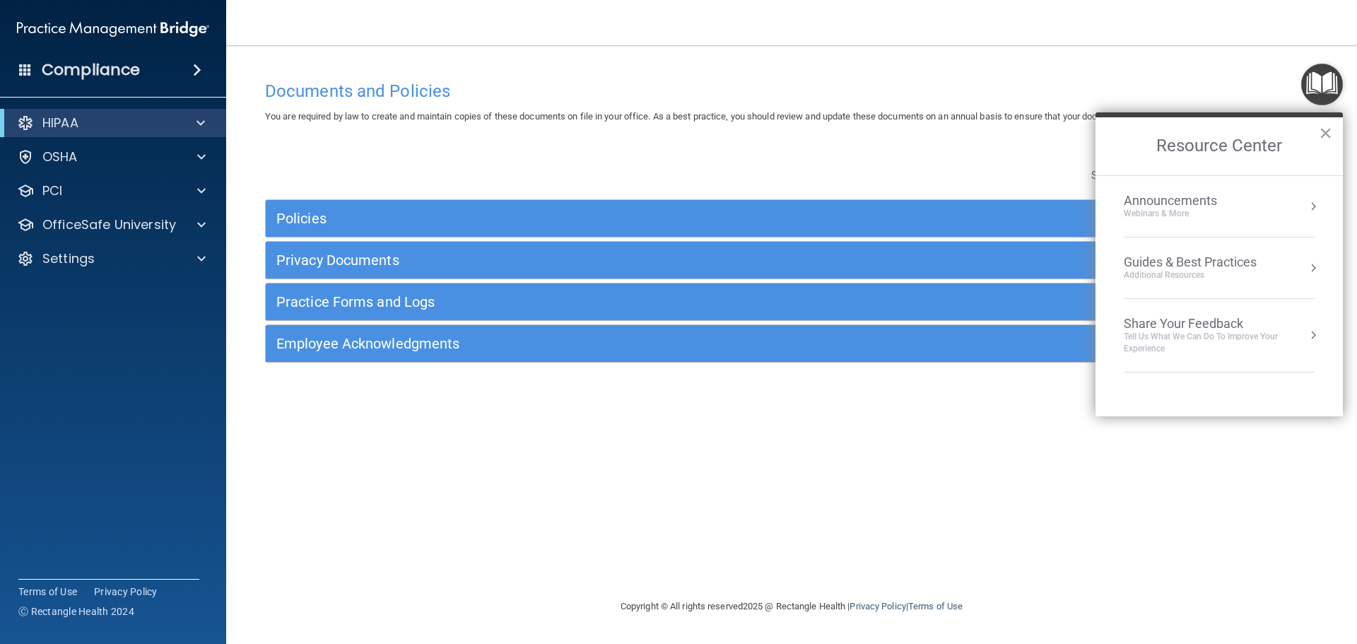
scroll to position [230, 0]
click at [1210, 253] on li "Guides & Best Practices Additional Resources" at bounding box center [1219, 267] width 191 height 61
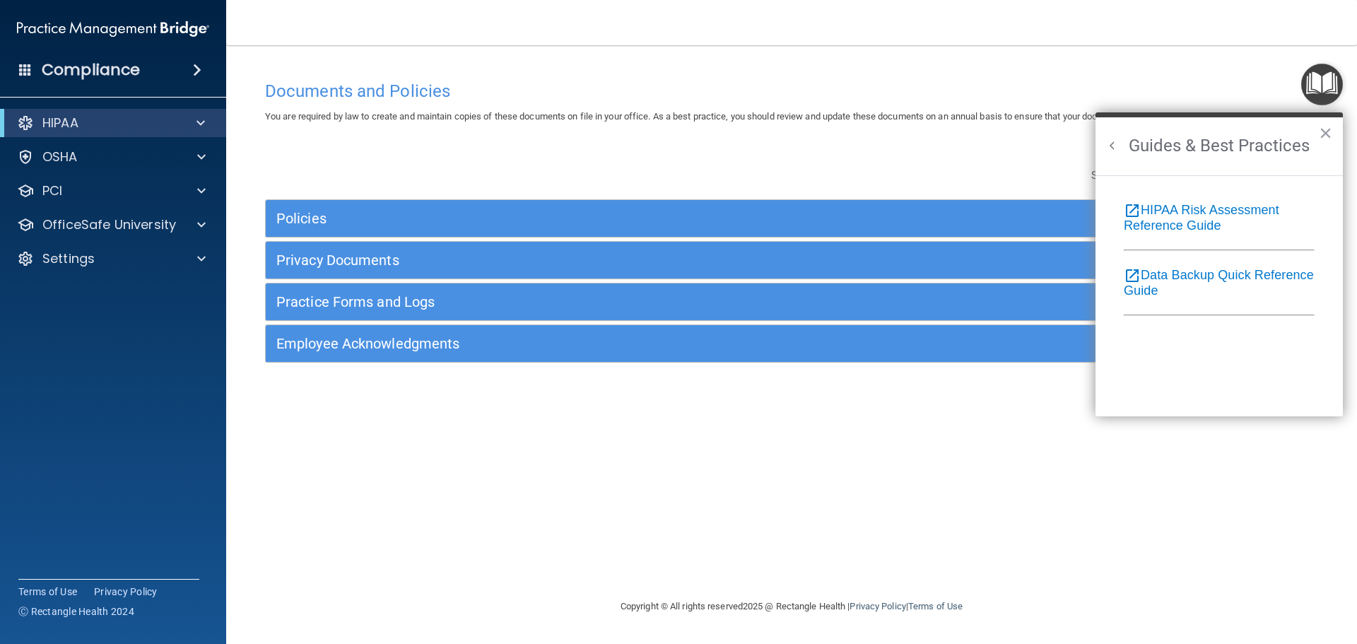
scroll to position [0, 0]
click at [1205, 225] on link "open_in_new HIPAA Risk Assessment Reference Guide" at bounding box center [1202, 218] width 156 height 30
click at [522, 28] on nav "Toggle navigation Lindsay Elder lindsayn2012@yahoo.com Manage My Enterprise Bry…" at bounding box center [791, 22] width 1131 height 45
click at [1324, 131] on button "×" at bounding box center [1325, 133] width 13 height 23
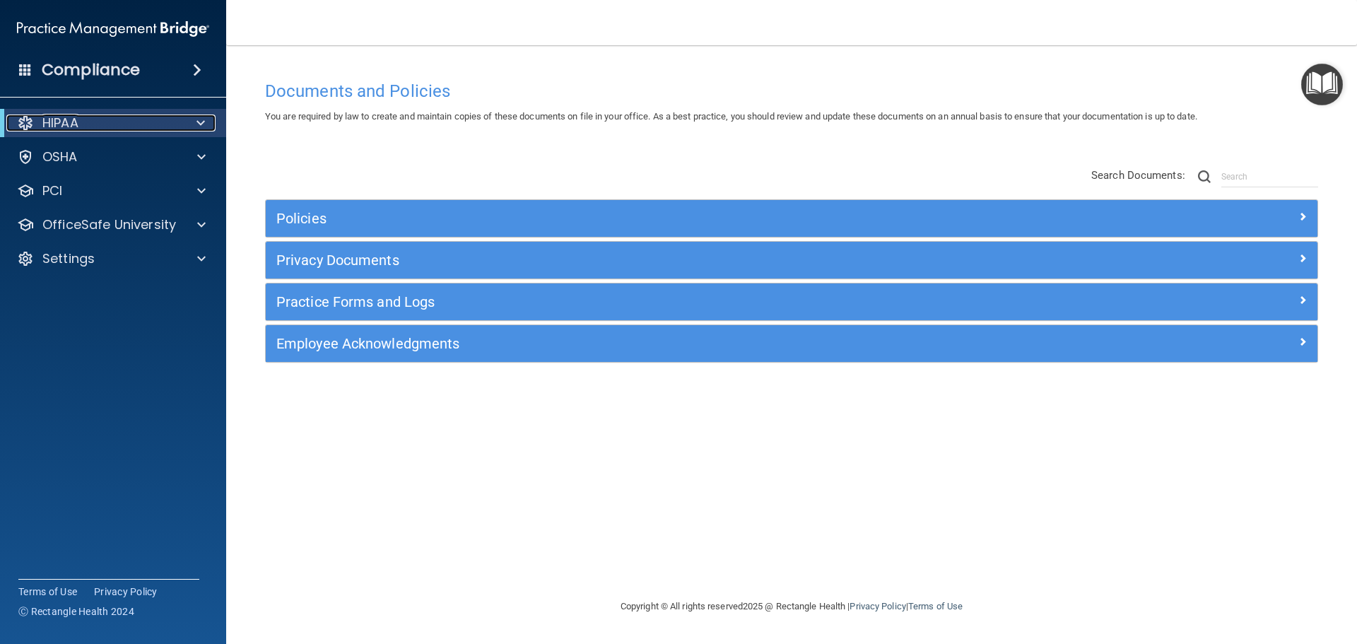
click at [188, 127] on div at bounding box center [198, 123] width 35 height 17
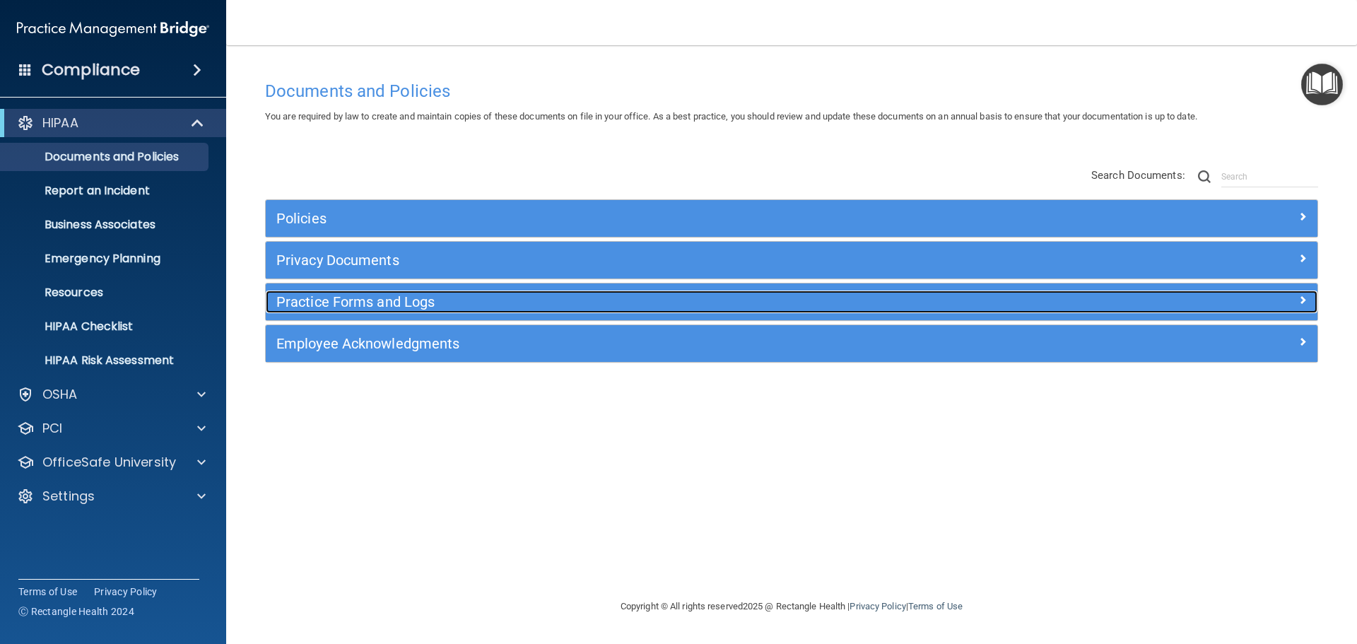
click at [438, 306] on h5 "Practice Forms and Logs" at bounding box center [660, 302] width 768 height 16
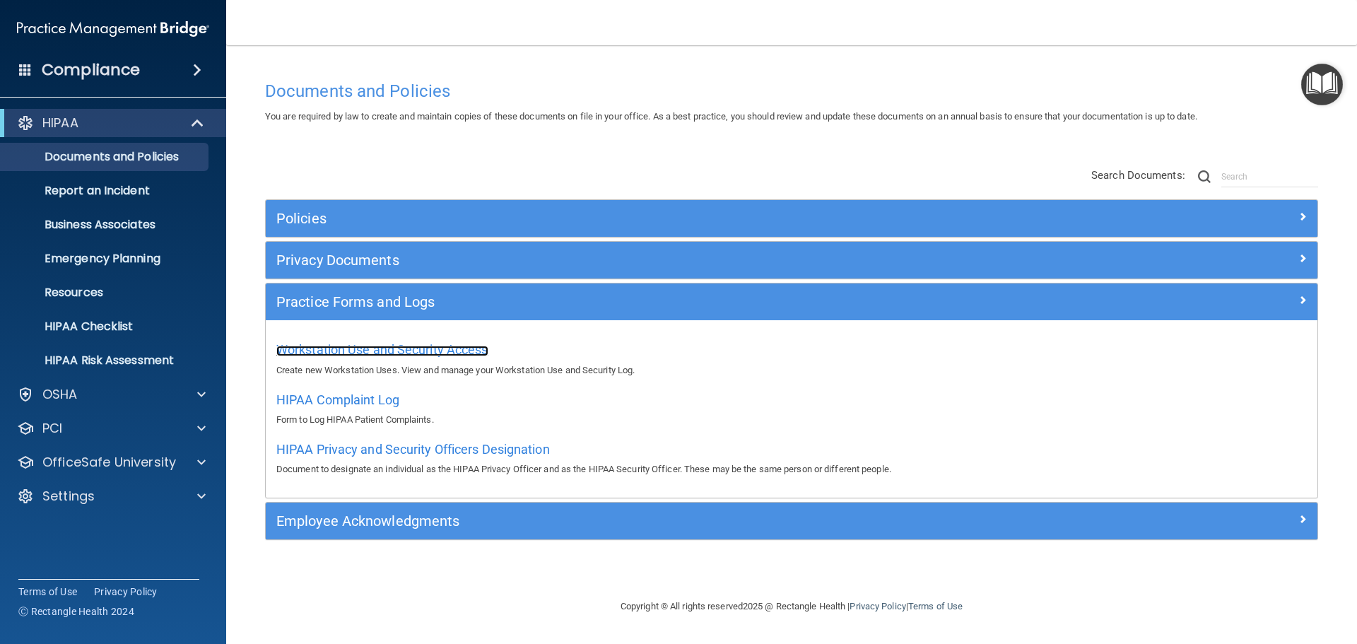
click at [420, 351] on span "Workstation Use and Security Access" at bounding box center [382, 349] width 212 height 15
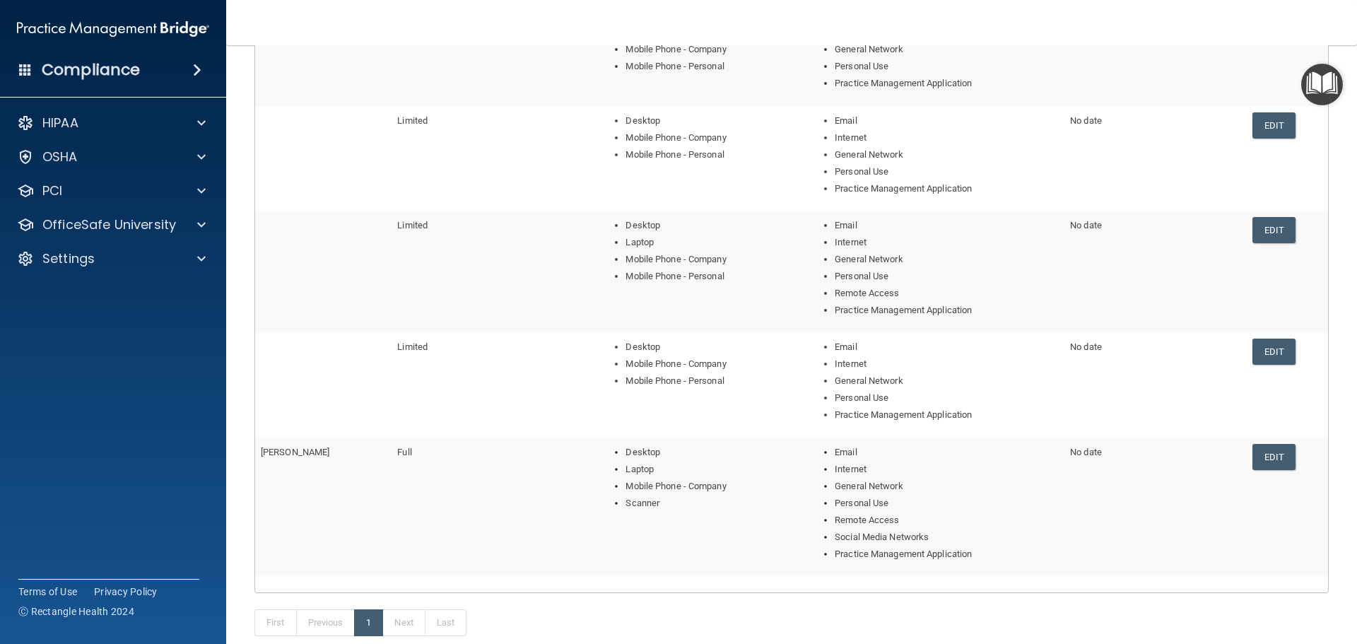
scroll to position [141, 0]
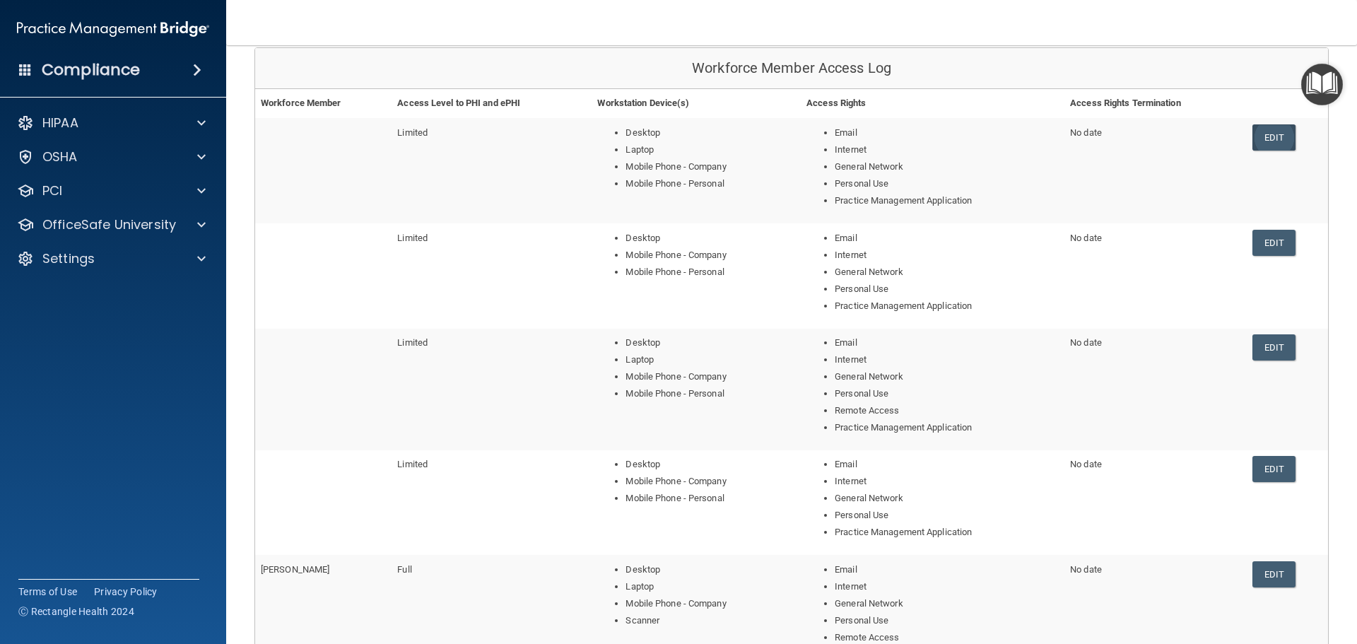
click at [1278, 136] on link "Edit" at bounding box center [1273, 137] width 43 height 26
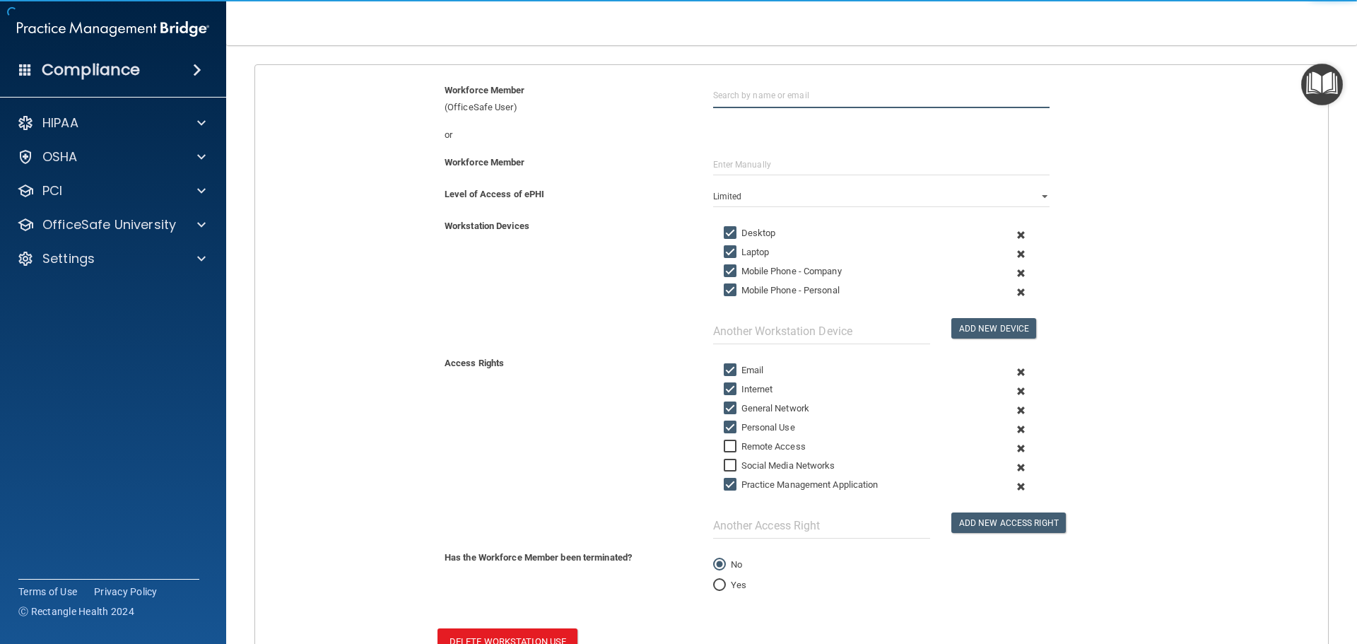
click at [778, 95] on input "text" at bounding box center [881, 95] width 336 height 26
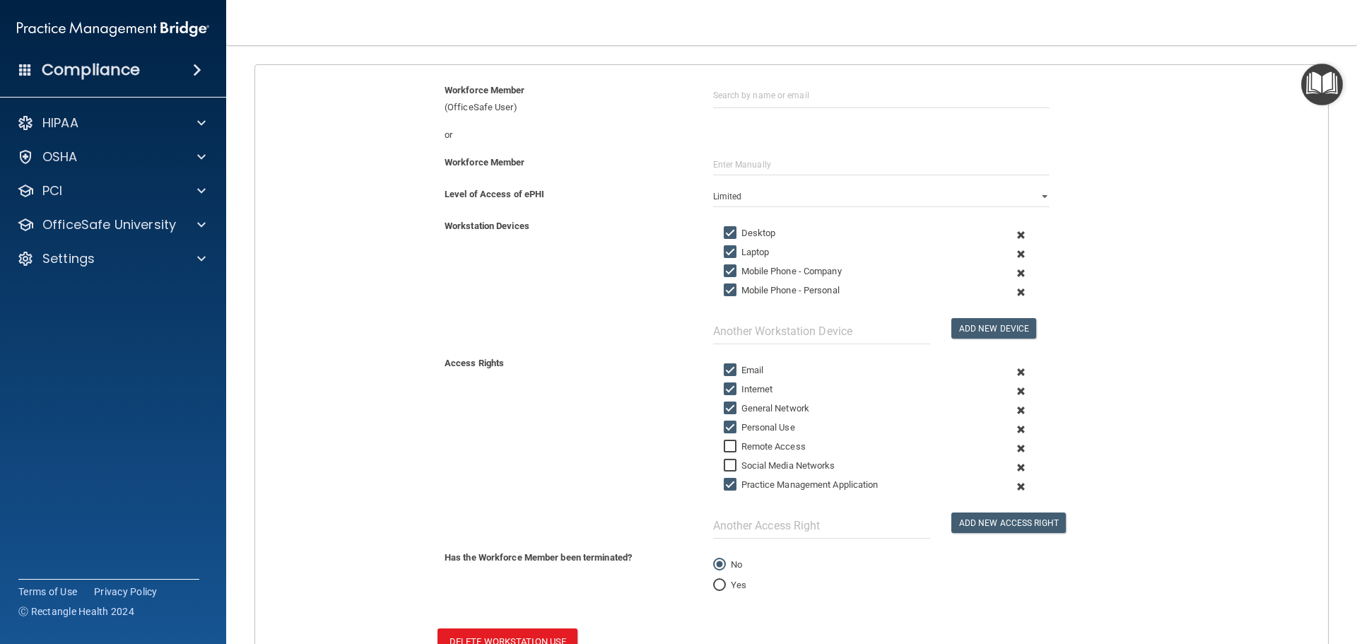
click at [652, 115] on div "Workforce Member (OfficeSafe User)" at bounding box center [568, 99] width 269 height 34
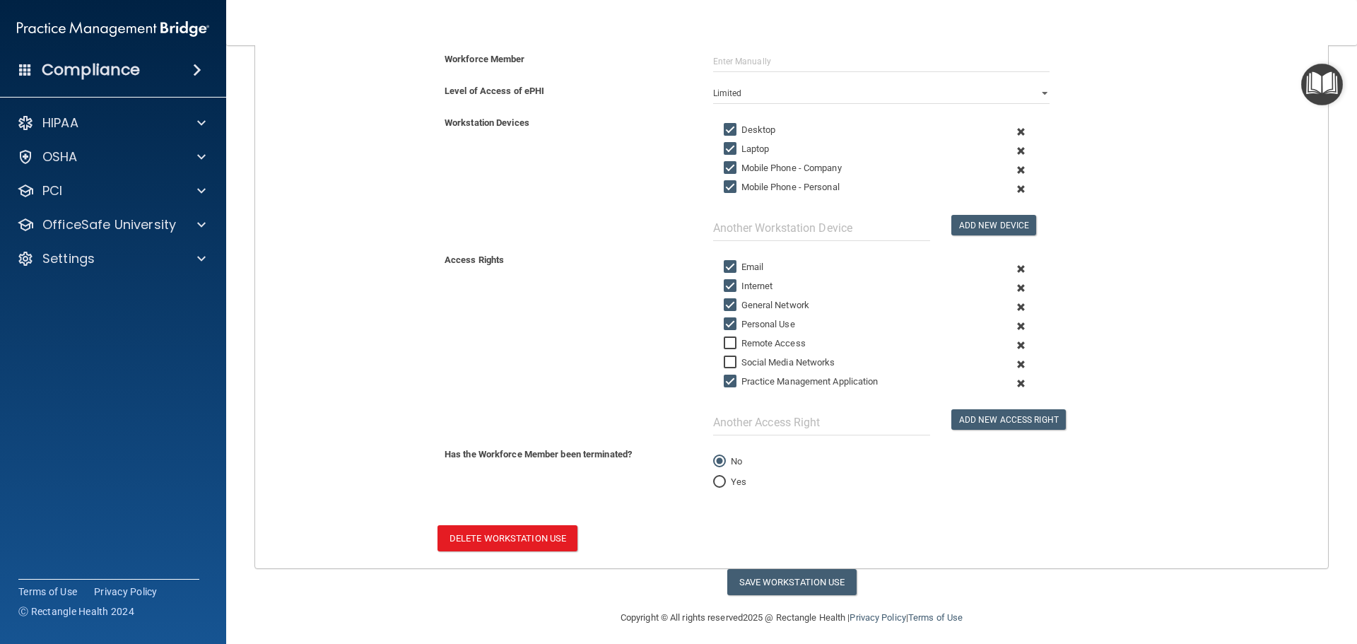
scroll to position [252, 0]
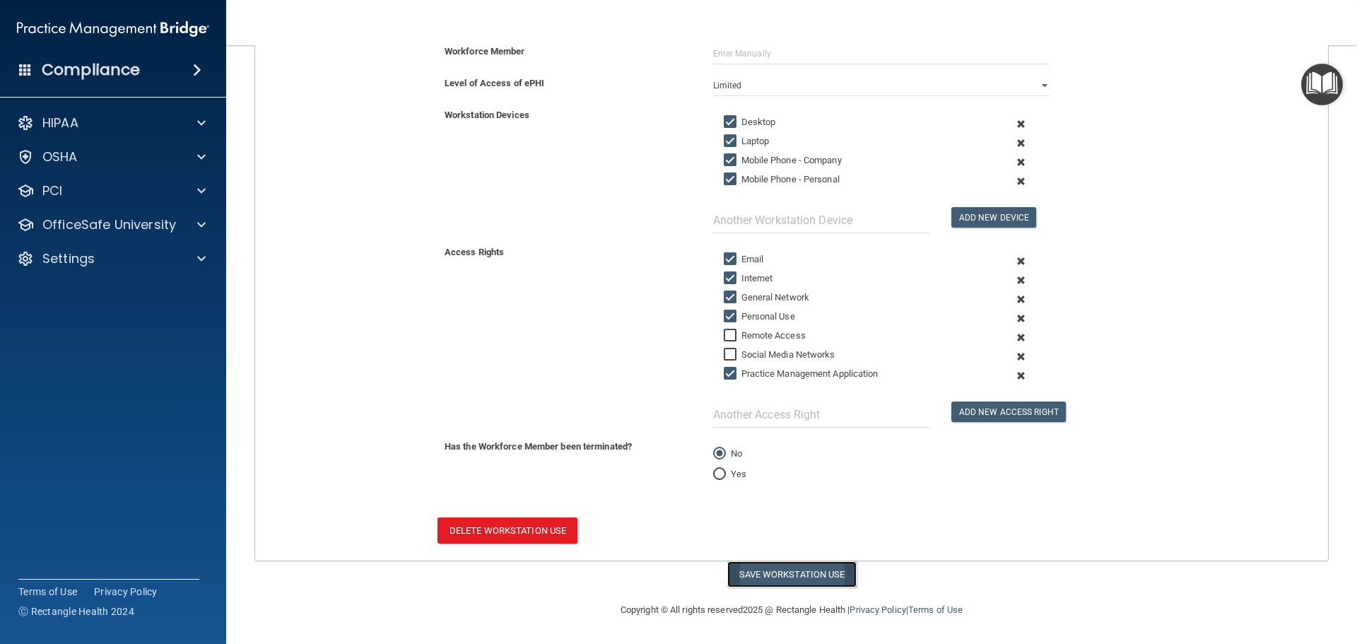
click at [806, 576] on button "Save Workstation Use" at bounding box center [791, 574] width 129 height 26
select select "? string:Limited ?"
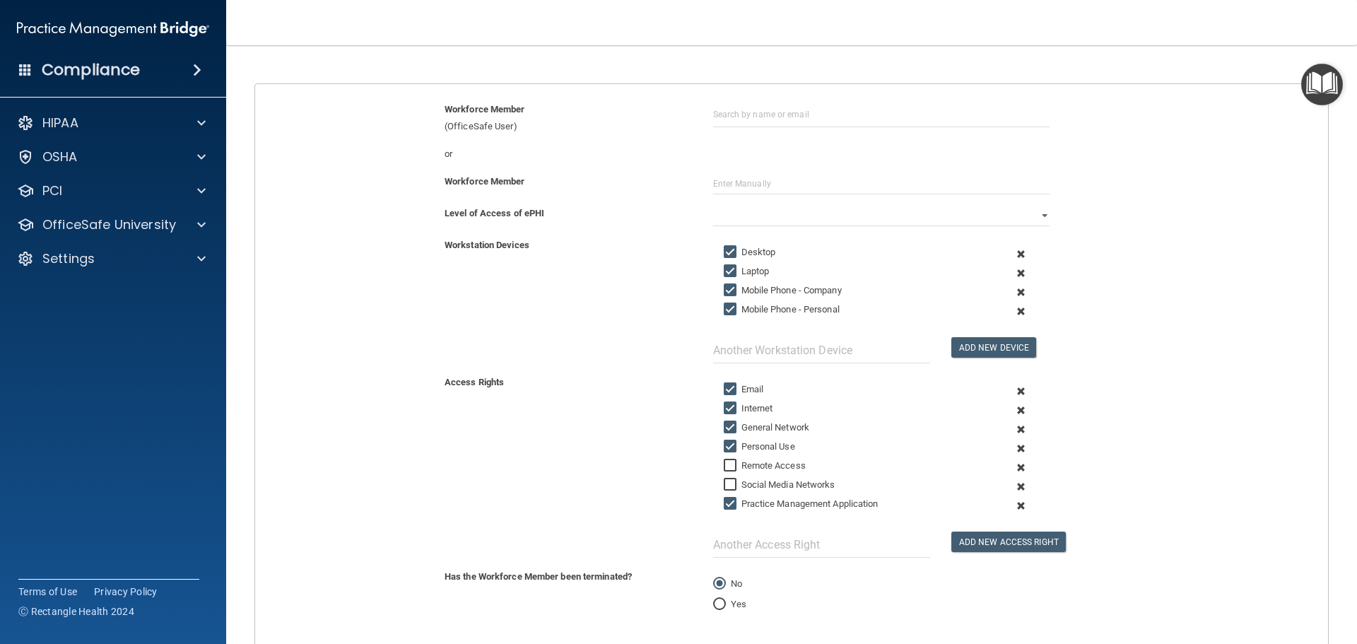
scroll to position [0, 0]
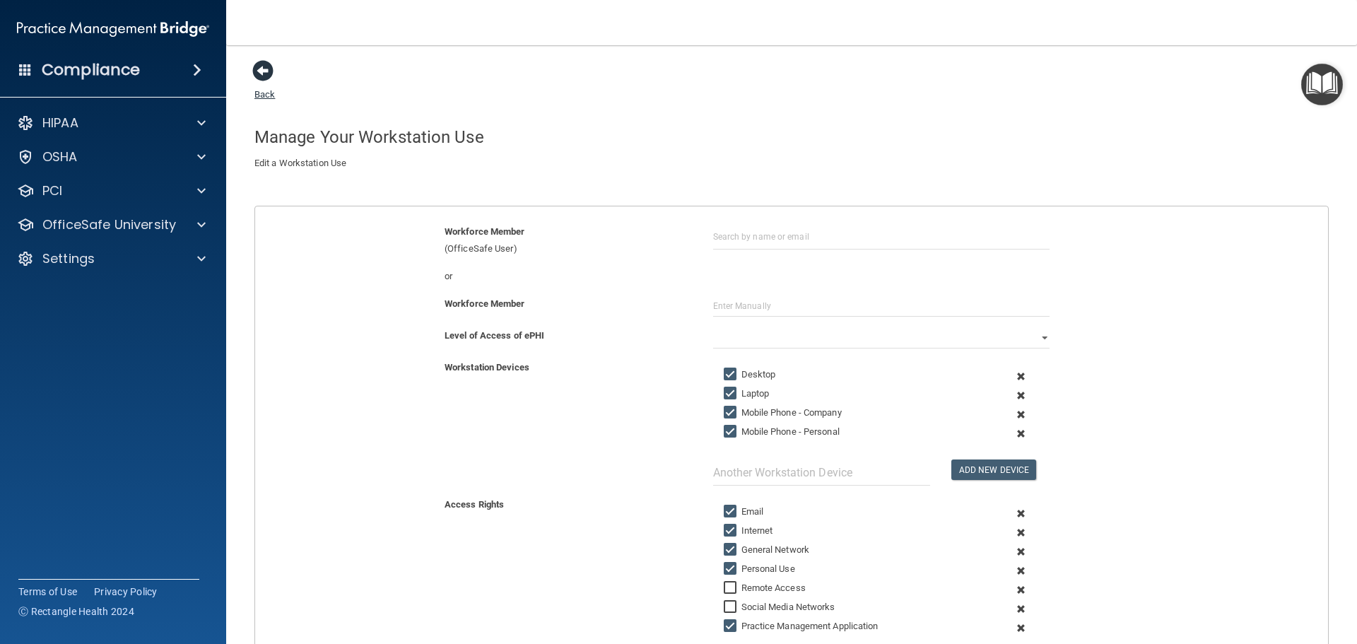
click at [261, 69] on span at bounding box center [262, 70] width 21 height 21
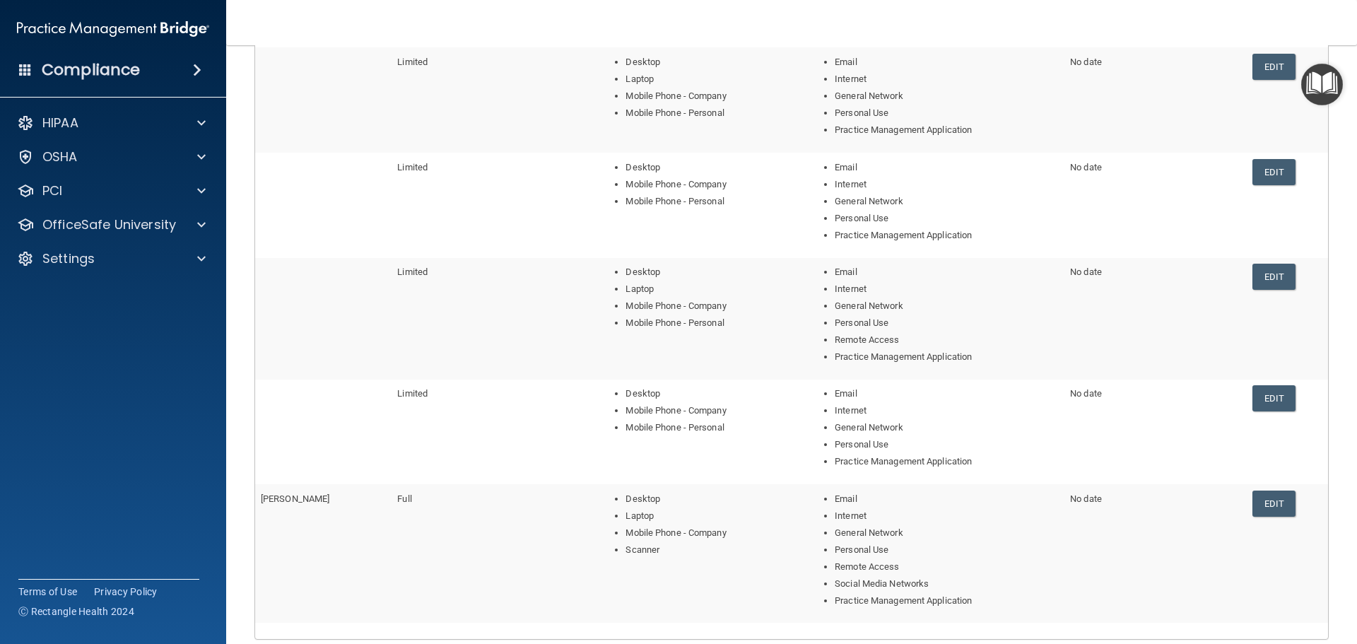
scroll to position [141, 0]
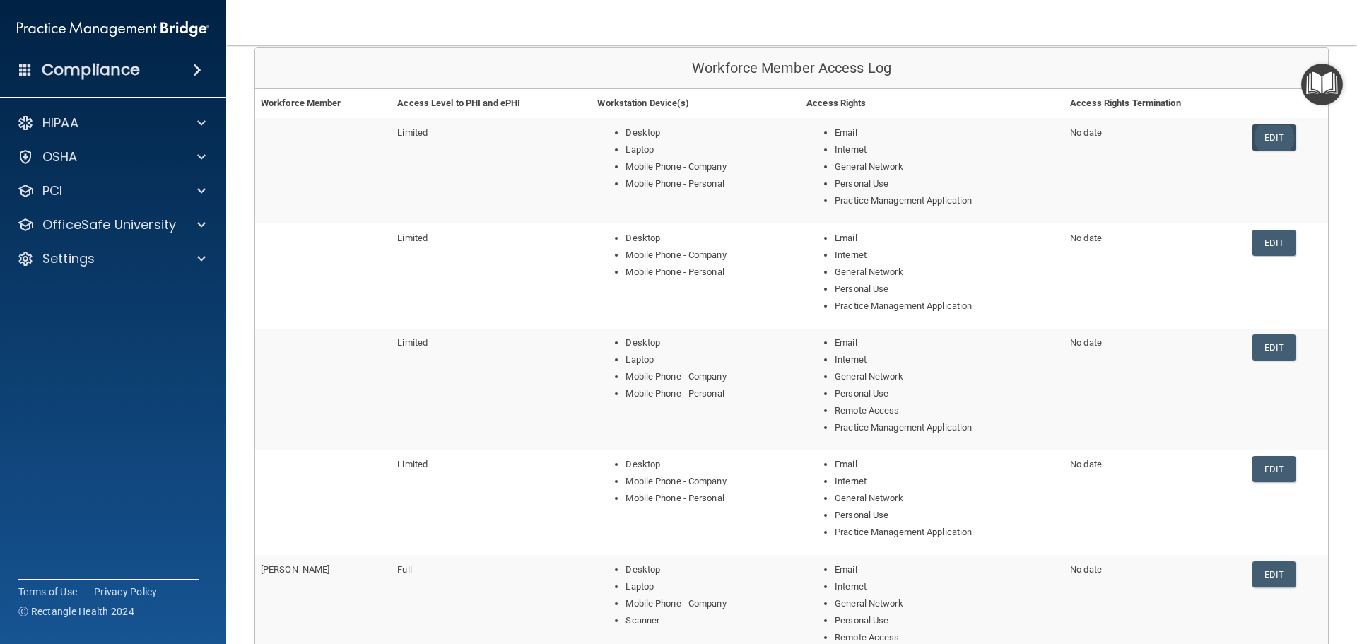
click at [1277, 139] on link "Edit" at bounding box center [1273, 137] width 43 height 26
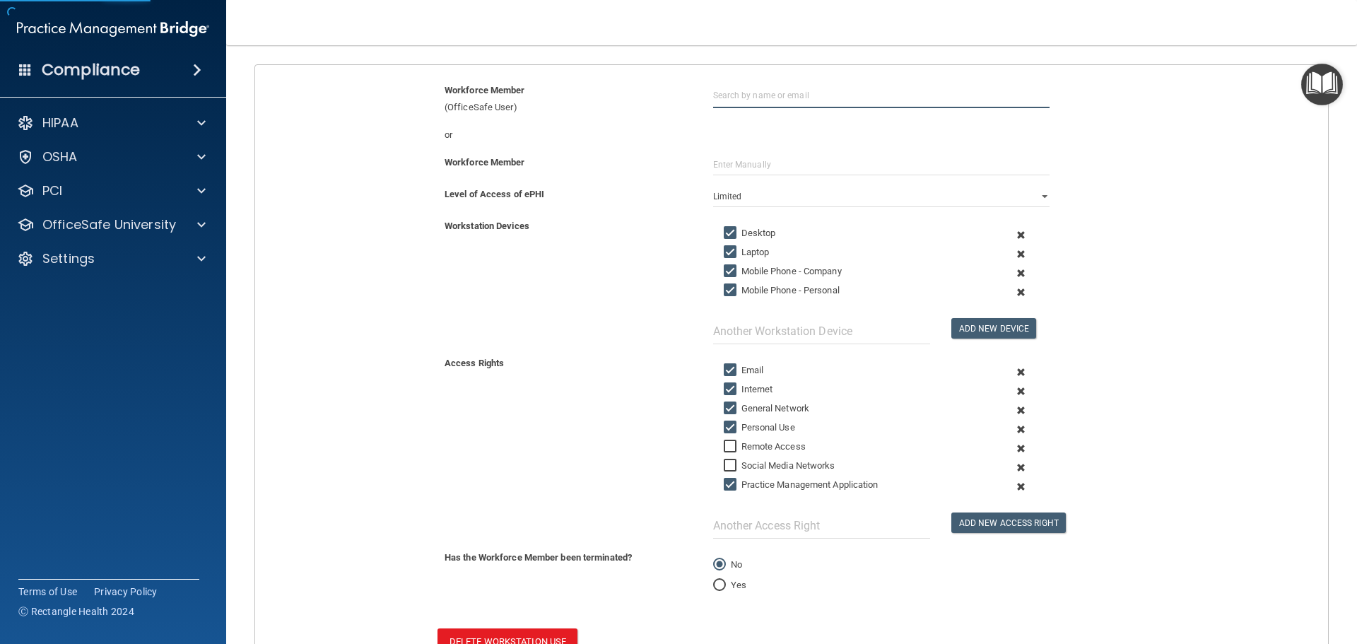
click at [770, 97] on input "text" at bounding box center [881, 95] width 336 height 26
click at [782, 129] on div "Karen Tripod" at bounding box center [882, 130] width 305 height 12
type input "Karen Tripod"
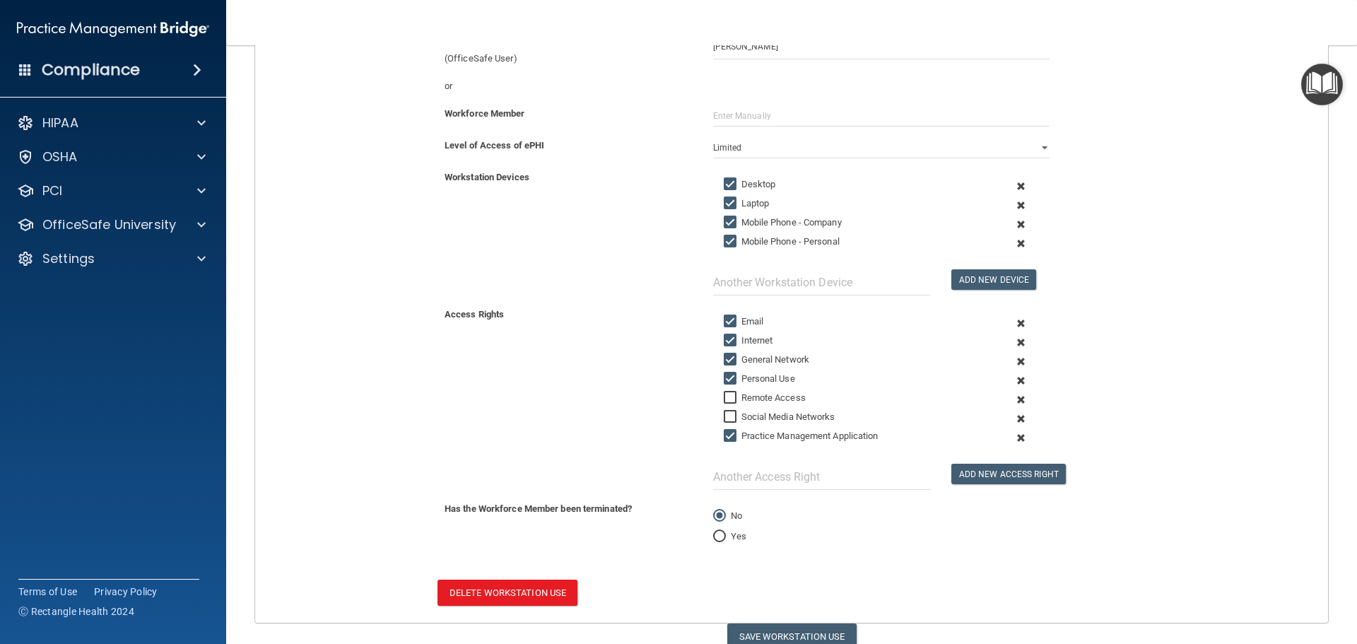
scroll to position [252, 0]
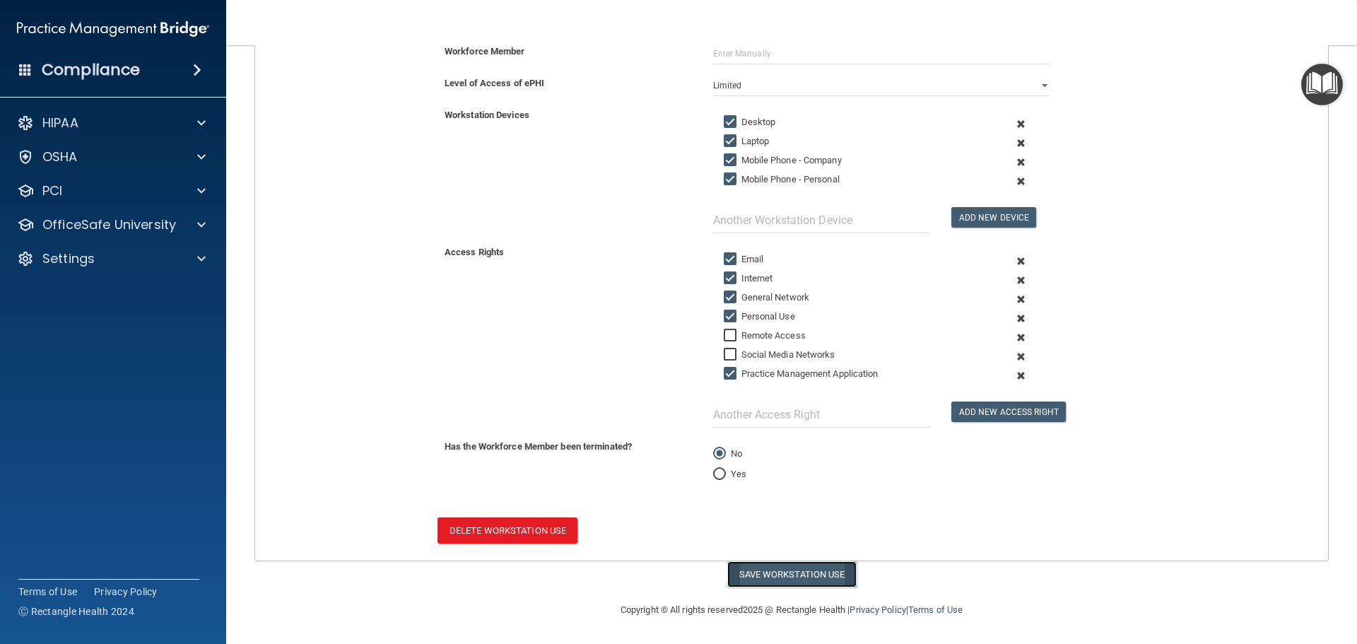
click at [780, 582] on button "Save Workstation Use" at bounding box center [791, 574] width 129 height 26
select select "? string:Limited ?"
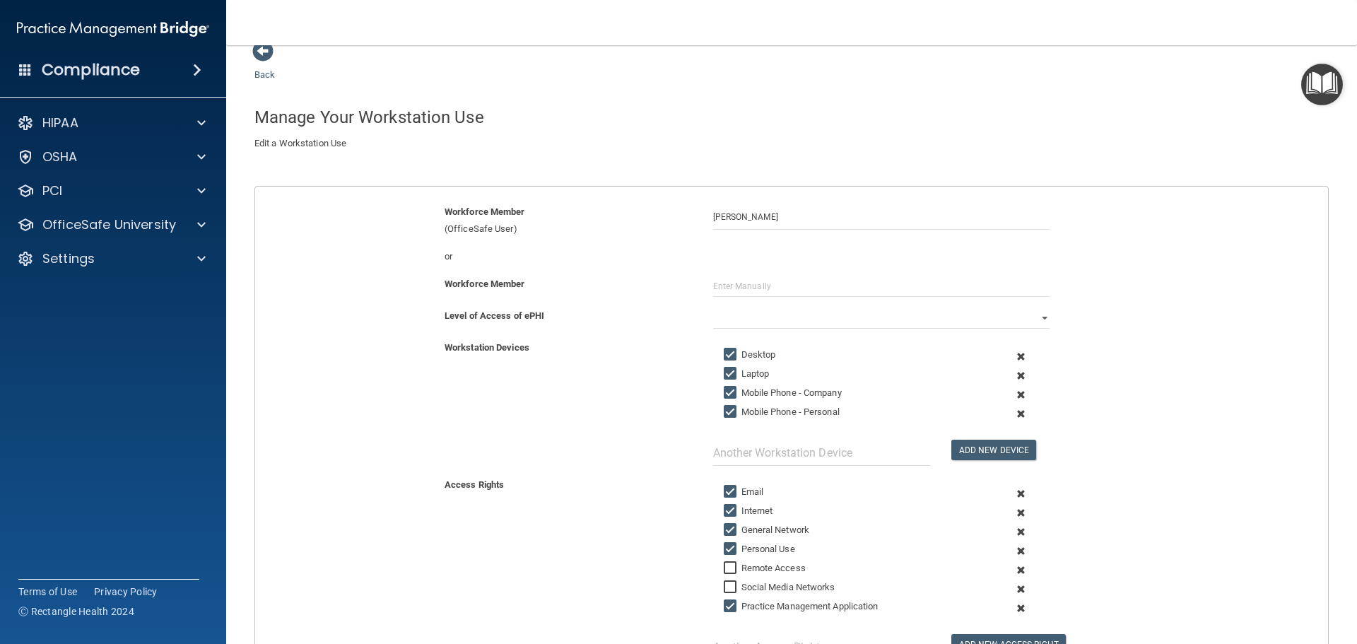
scroll to position [0, 0]
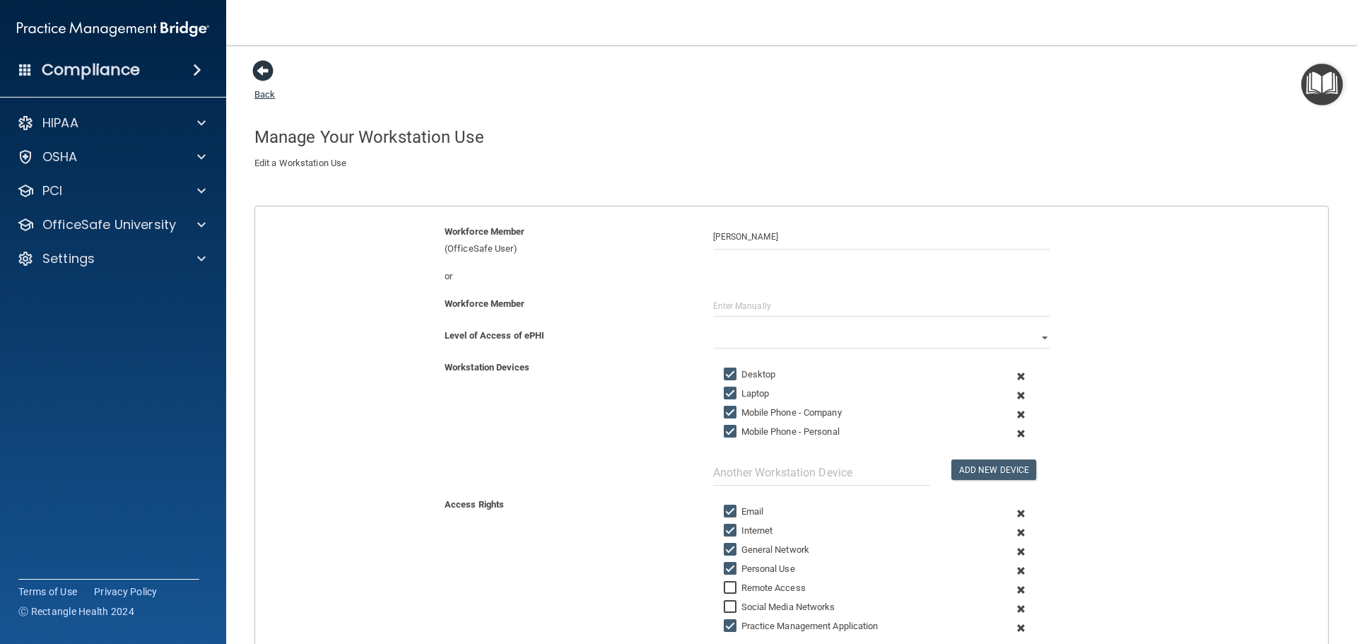
click at [264, 78] on span at bounding box center [262, 70] width 21 height 21
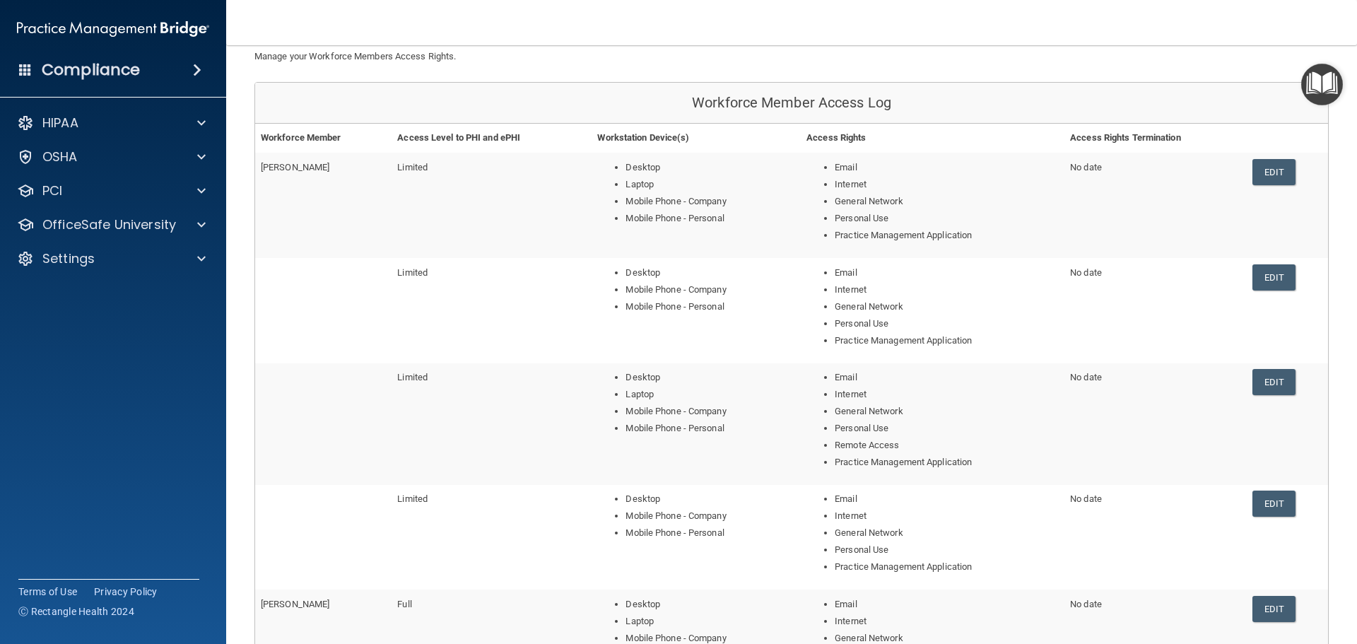
scroll to position [141, 0]
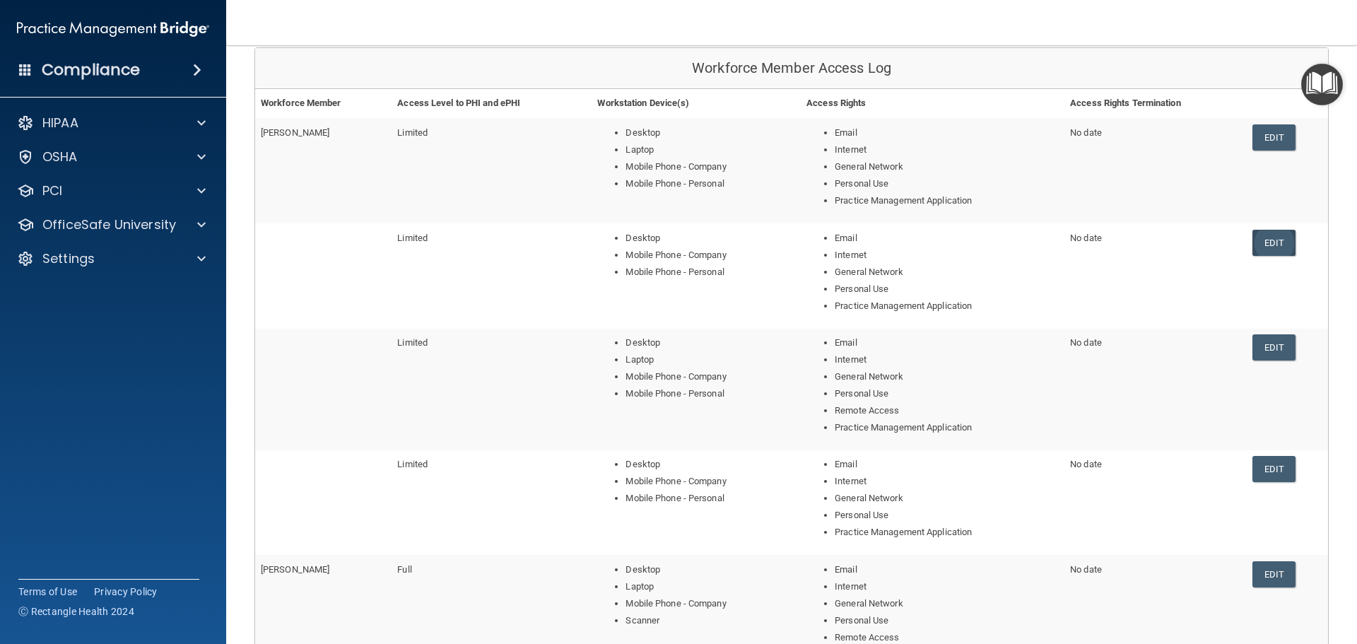
click at [1282, 249] on link "Edit" at bounding box center [1273, 243] width 43 height 26
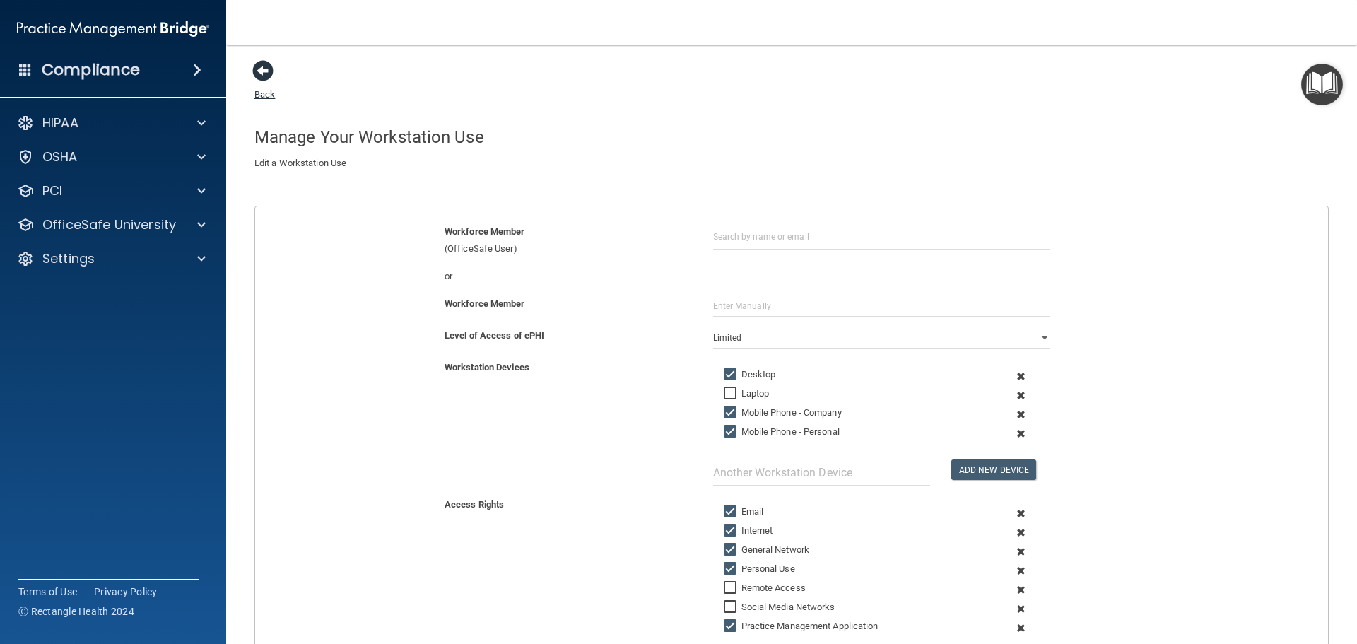
click at [266, 69] on span at bounding box center [262, 70] width 21 height 21
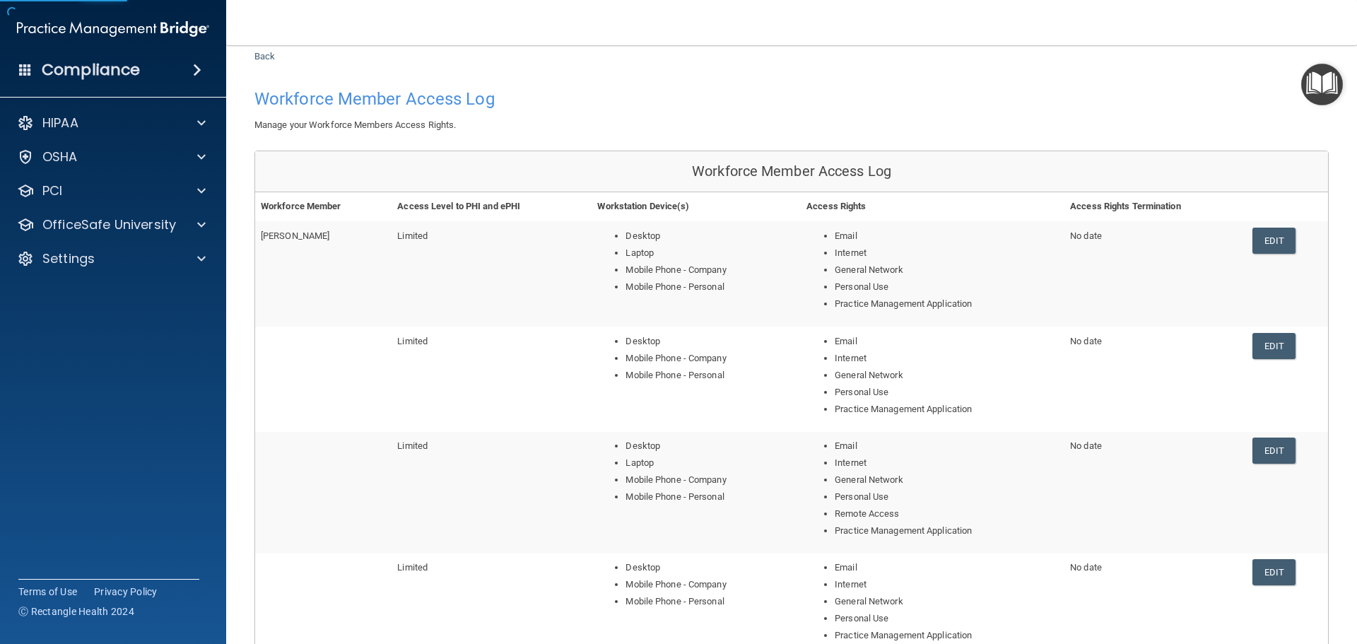
scroll to position [71, 0]
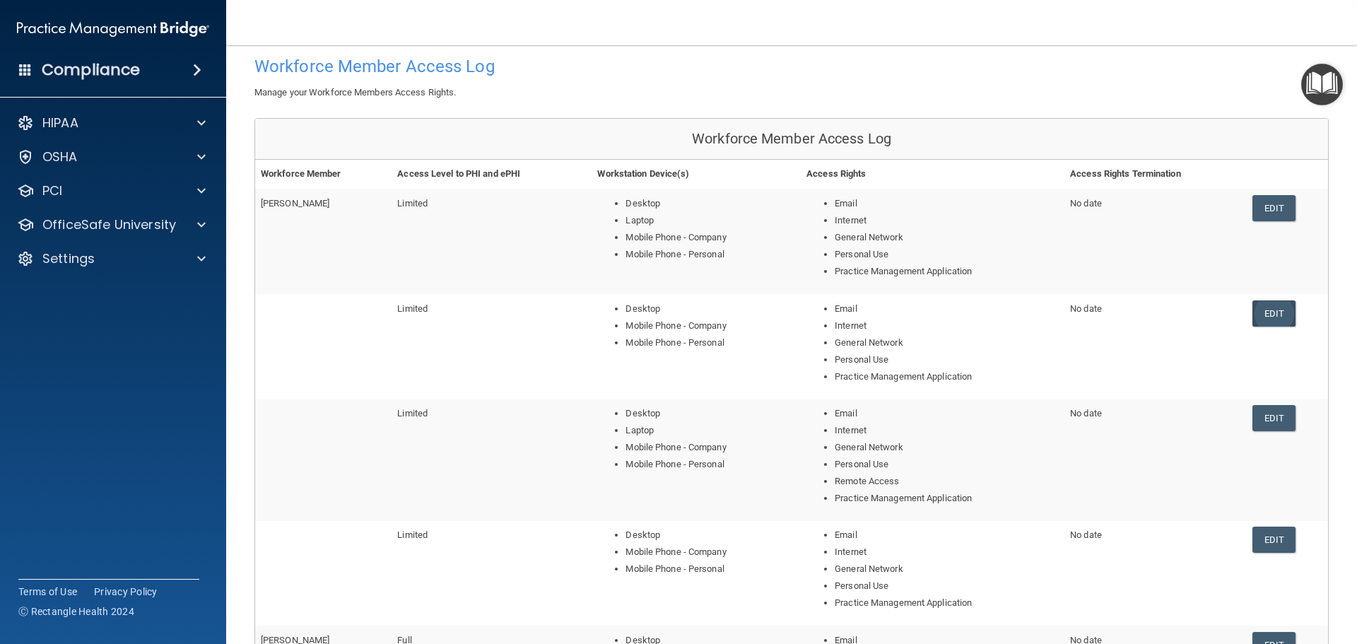
click at [1267, 313] on link "Edit" at bounding box center [1273, 313] width 43 height 26
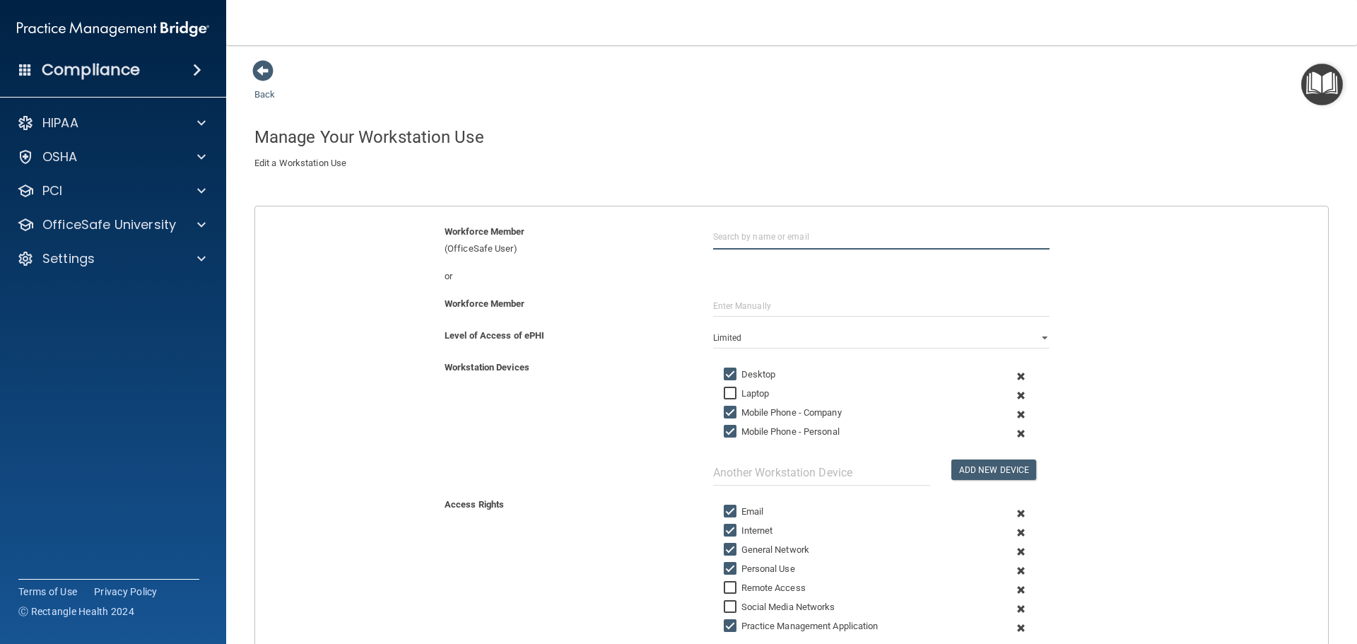
click at [776, 237] on input "text" at bounding box center [881, 236] width 336 height 26
click at [265, 74] on span at bounding box center [262, 70] width 21 height 21
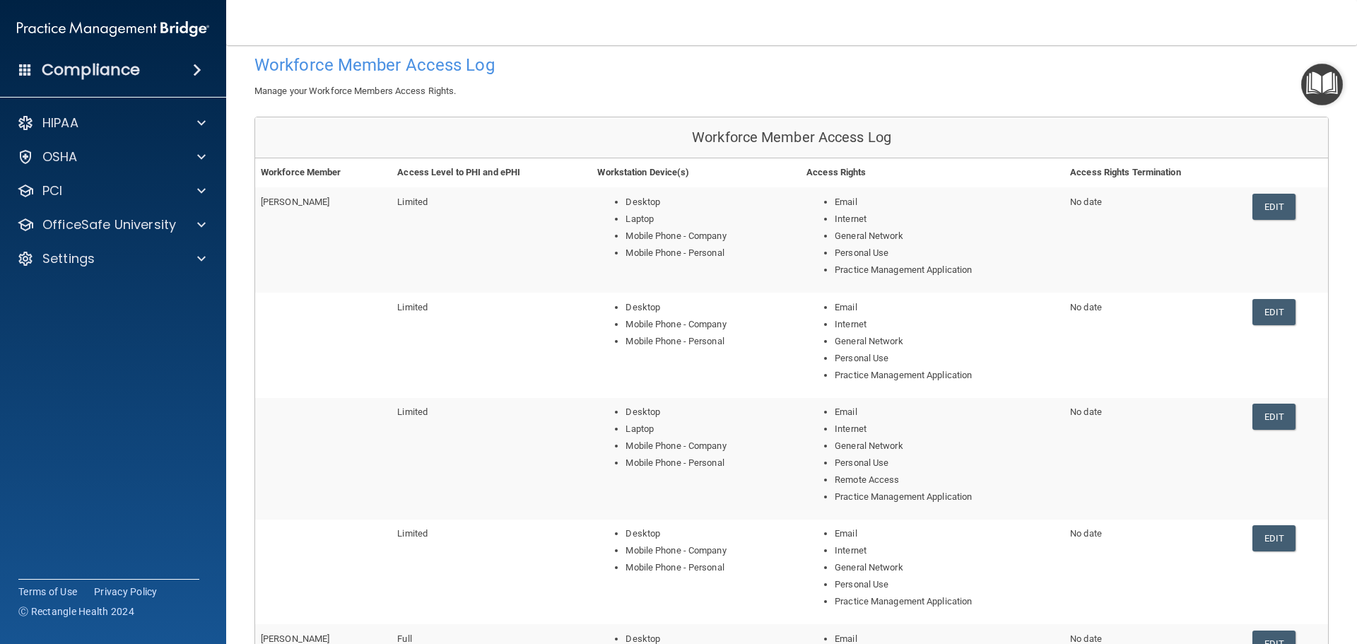
scroll to position [141, 0]
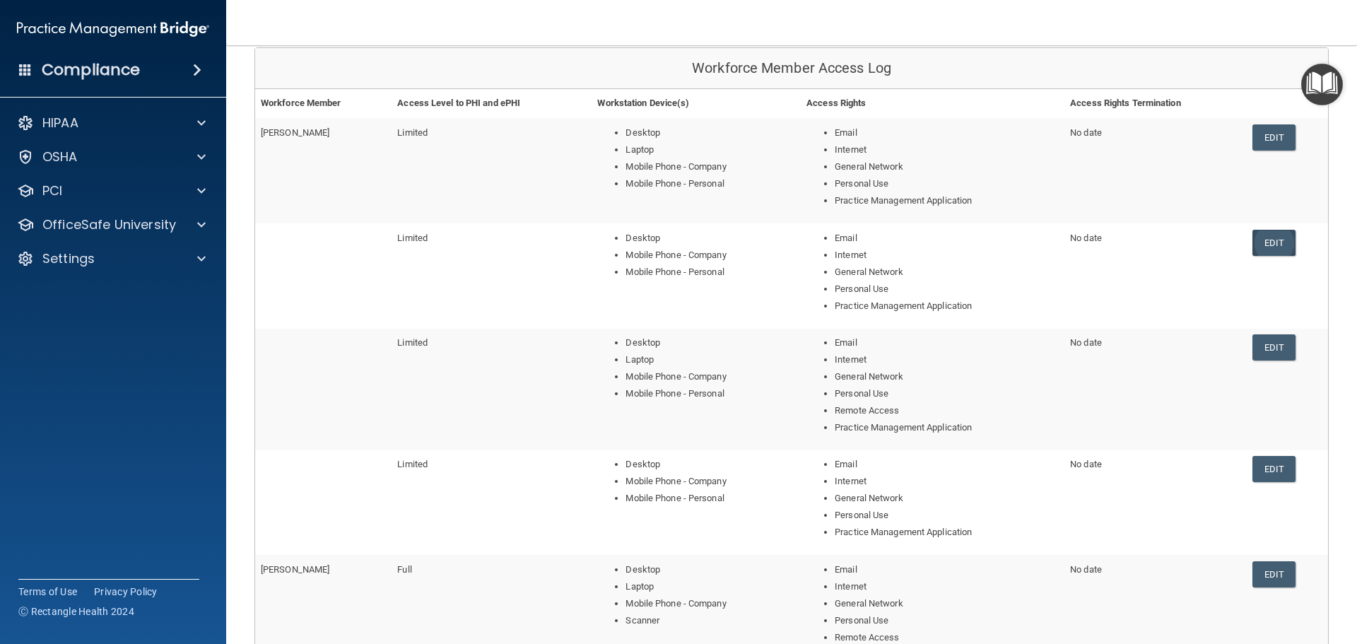
click at [1260, 248] on link "Edit" at bounding box center [1273, 243] width 43 height 26
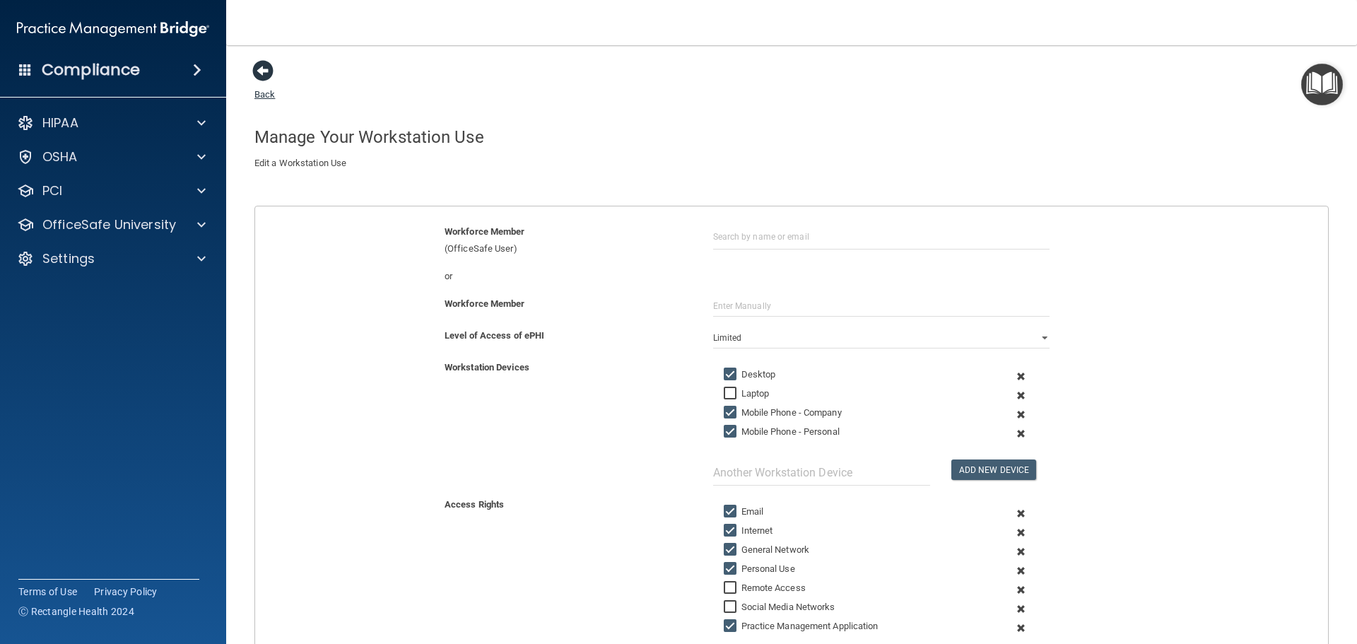
click at [268, 70] on span at bounding box center [262, 70] width 21 height 21
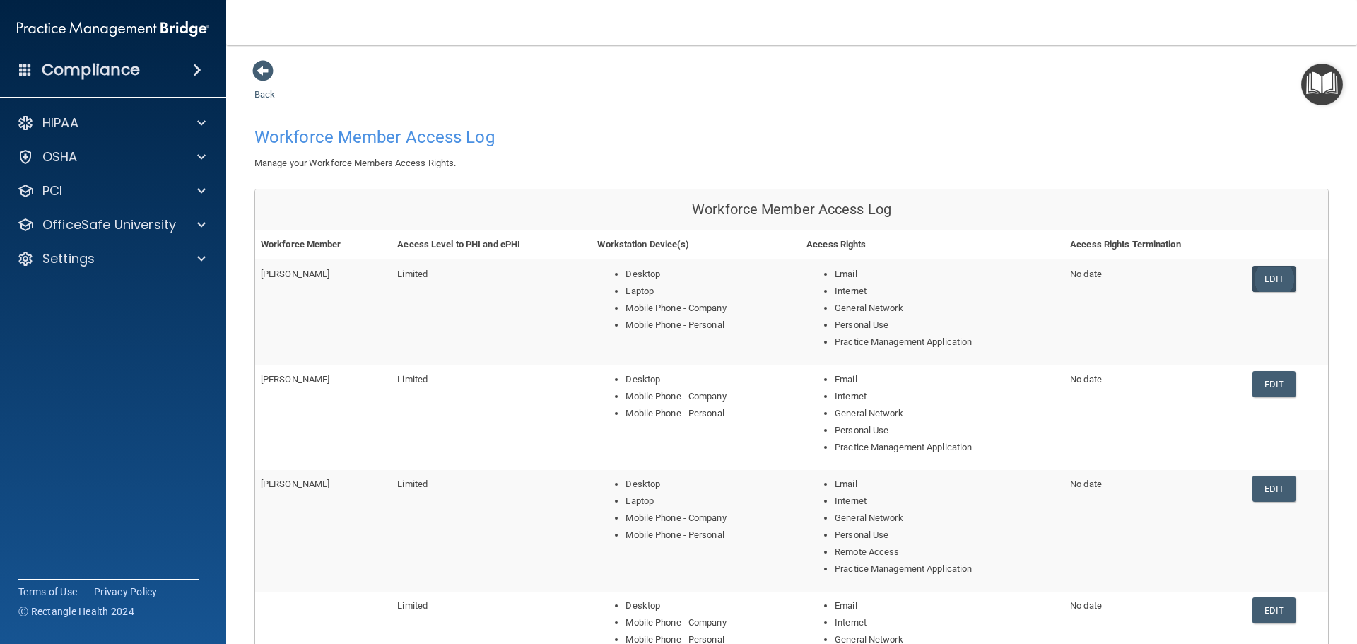
click at [1262, 274] on link "Edit" at bounding box center [1273, 279] width 43 height 26
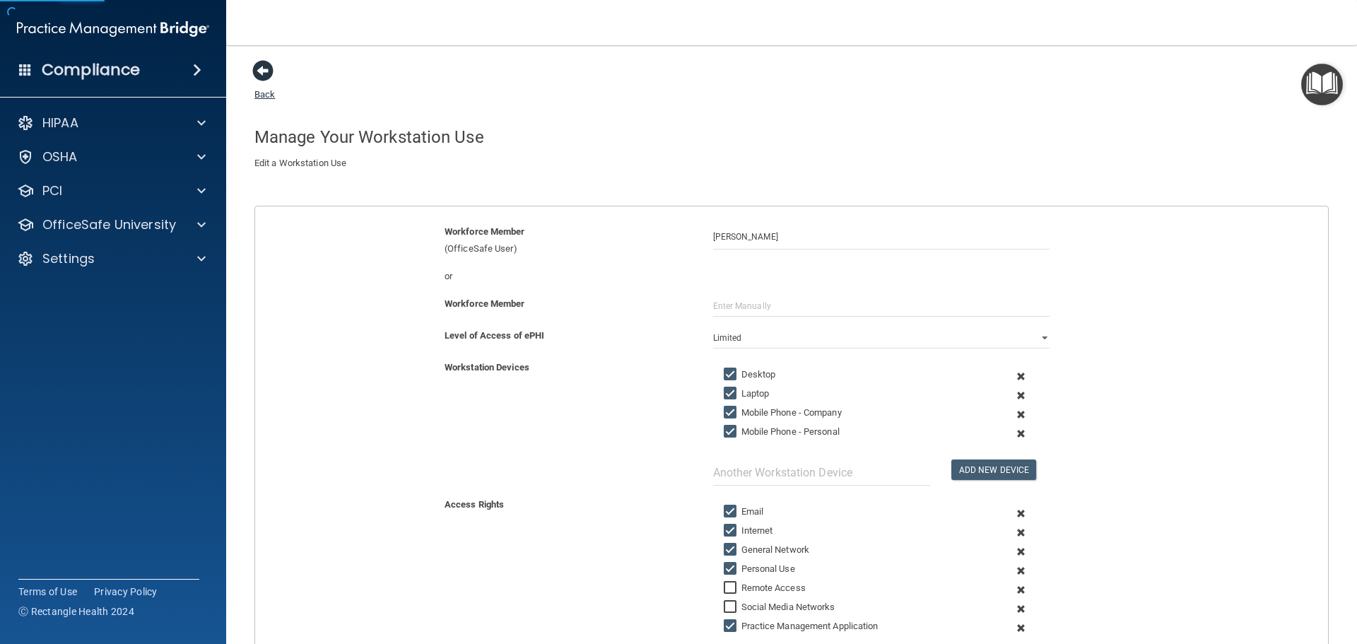
click at [262, 76] on span at bounding box center [262, 70] width 21 height 21
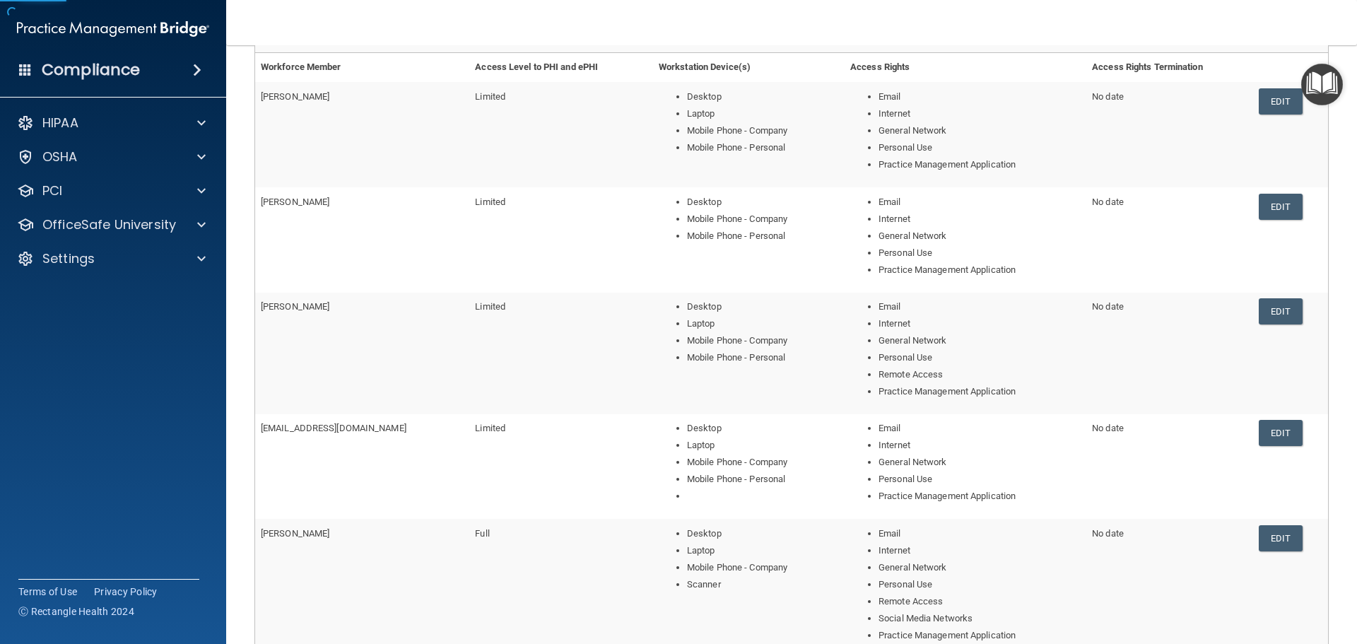
scroll to position [212, 0]
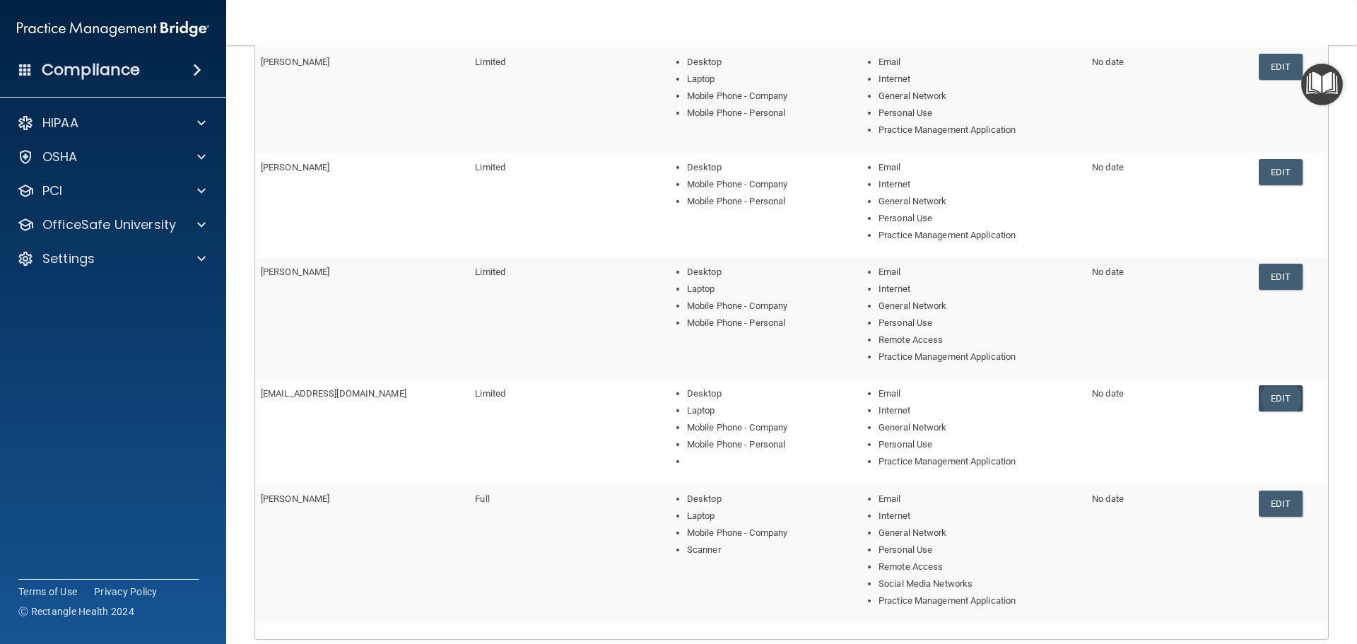
click at [1265, 397] on link "Edit" at bounding box center [1280, 398] width 43 height 26
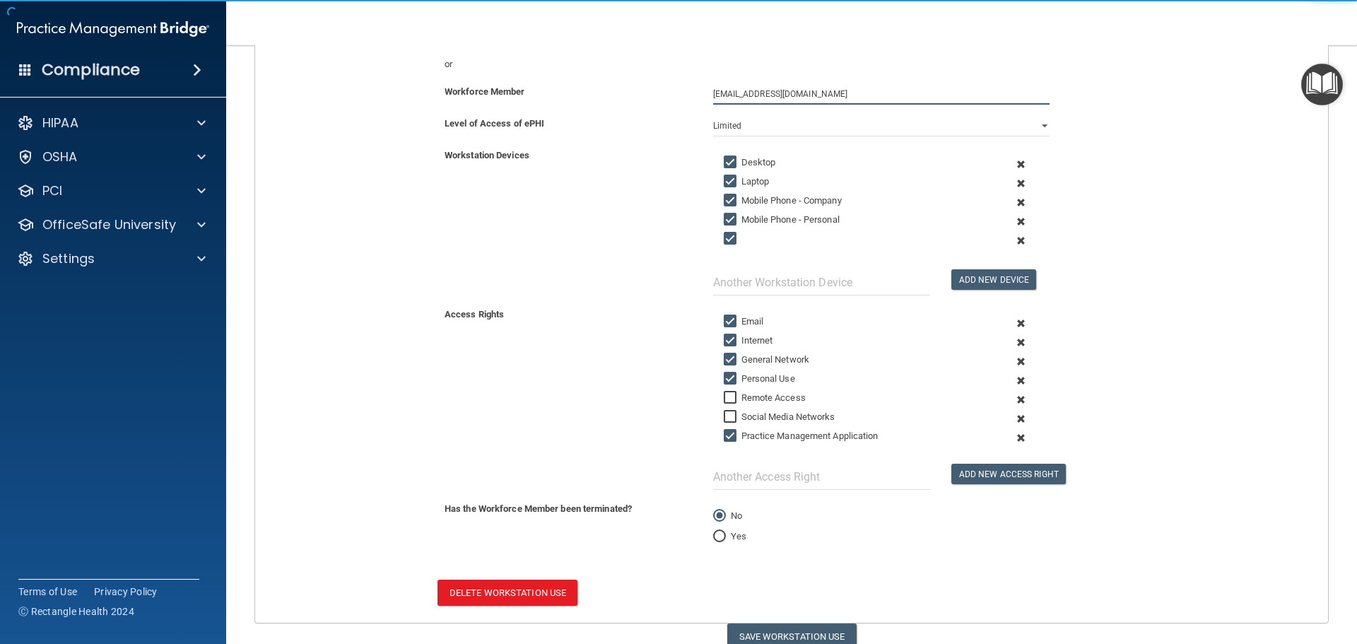
click at [825, 99] on input "[EMAIL_ADDRESS][DOMAIN_NAME]" at bounding box center [881, 93] width 336 height 21
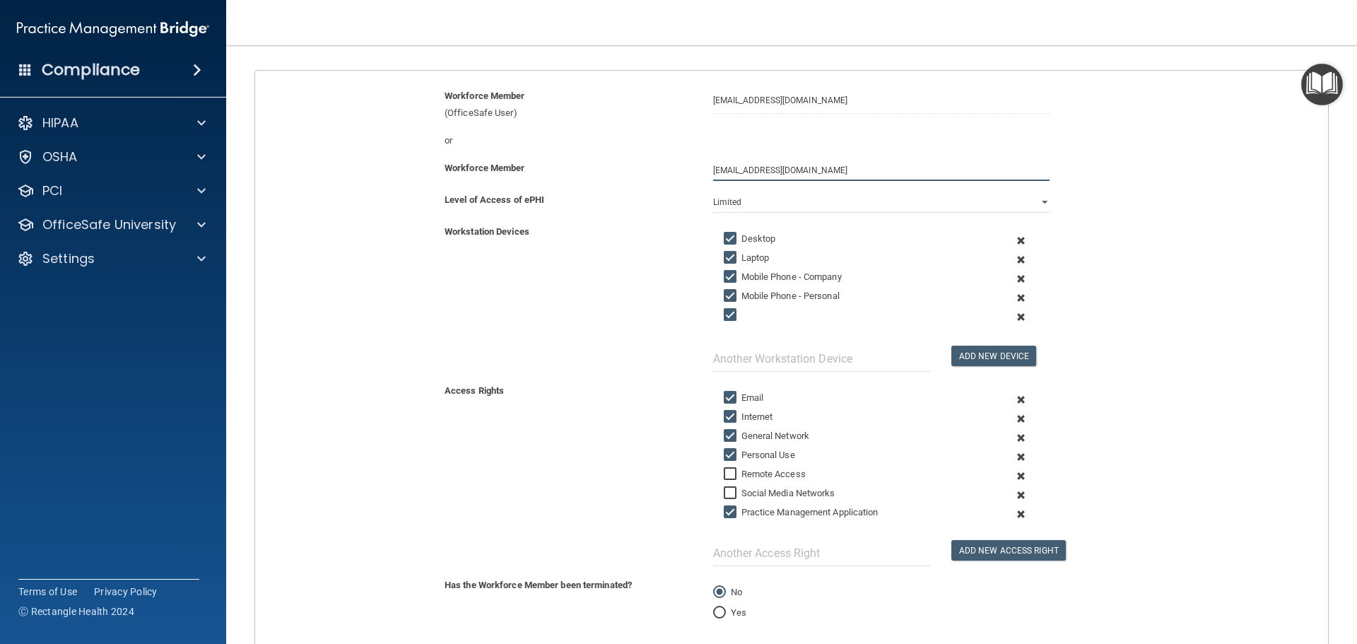
scroll to position [71, 0]
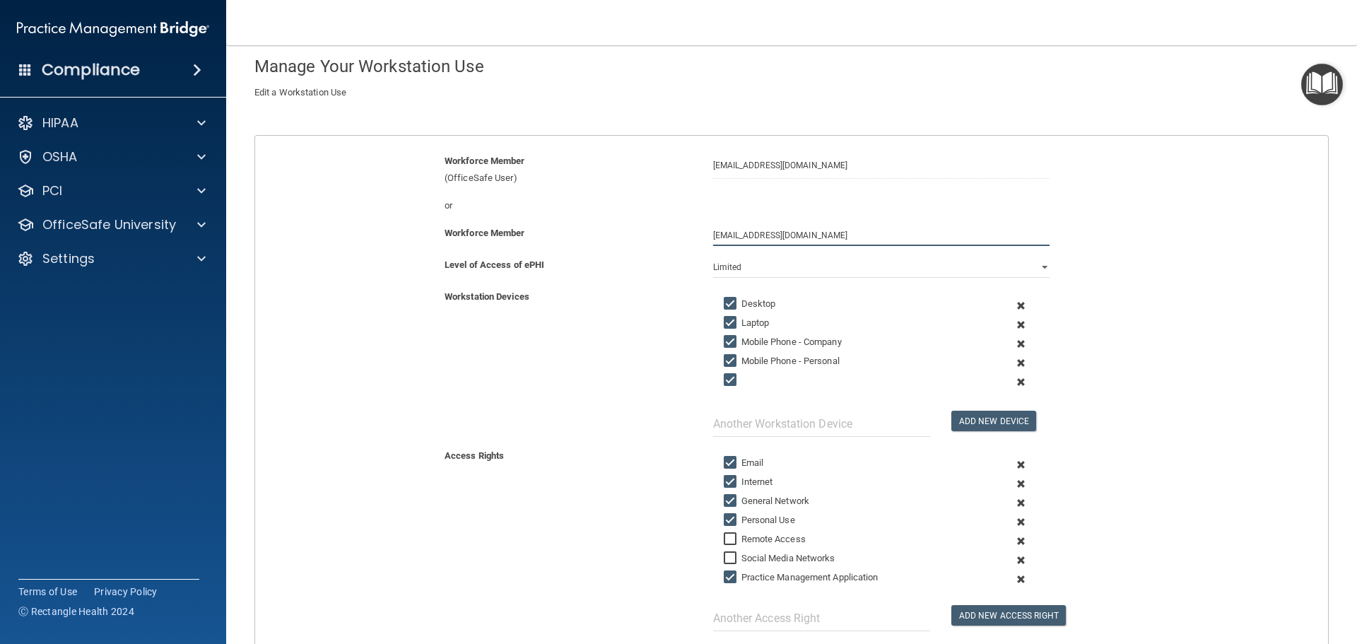
drag, startPoint x: 833, startPoint y: 235, endPoint x: 631, endPoint y: 231, distance: 202.2
click at [631, 231] on div "Workforce Member lindsayn2012@yahoo.com" at bounding box center [792, 235] width 1094 height 21
click at [599, 252] on div "Workforce Member" at bounding box center [792, 241] width 1094 height 32
click at [808, 160] on input "[EMAIL_ADDRESS][DOMAIN_NAME]" at bounding box center [881, 166] width 336 height 26
type input "l"
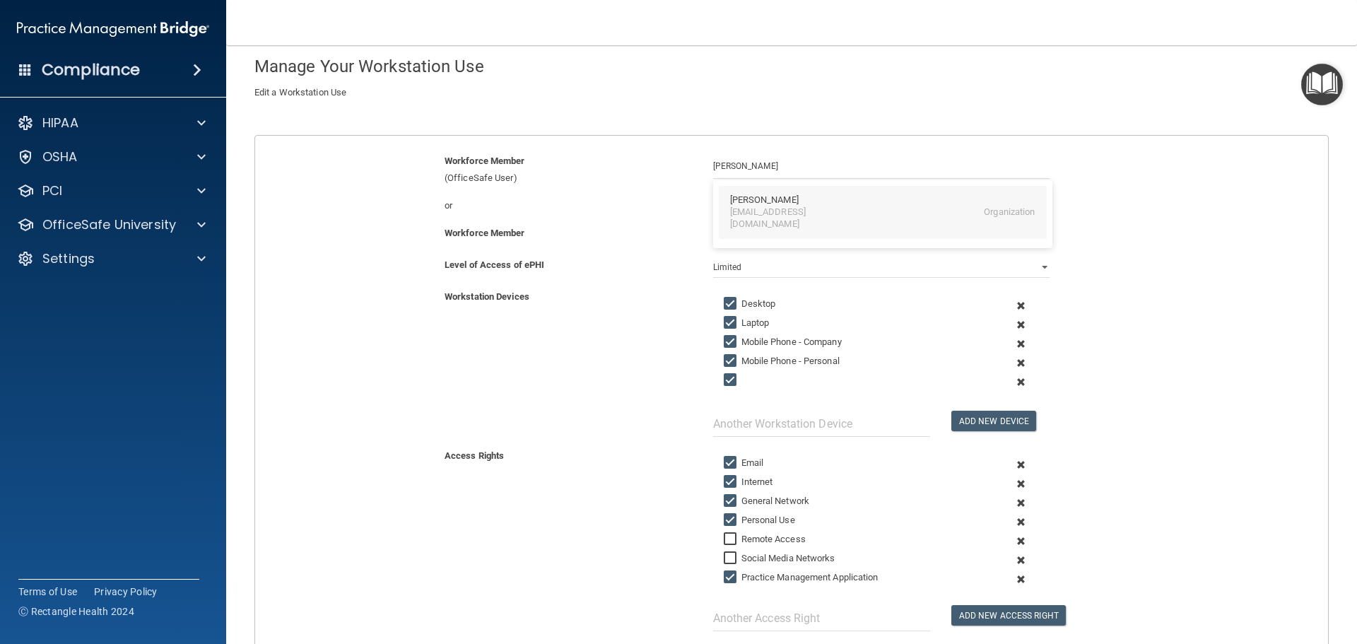
click at [833, 206] on div "[EMAIL_ADDRESS][DOMAIN_NAME]" at bounding box center [791, 218] width 122 height 24
type input "[PERSON_NAME]"
click at [1127, 210] on div "or" at bounding box center [792, 205] width 1094 height 17
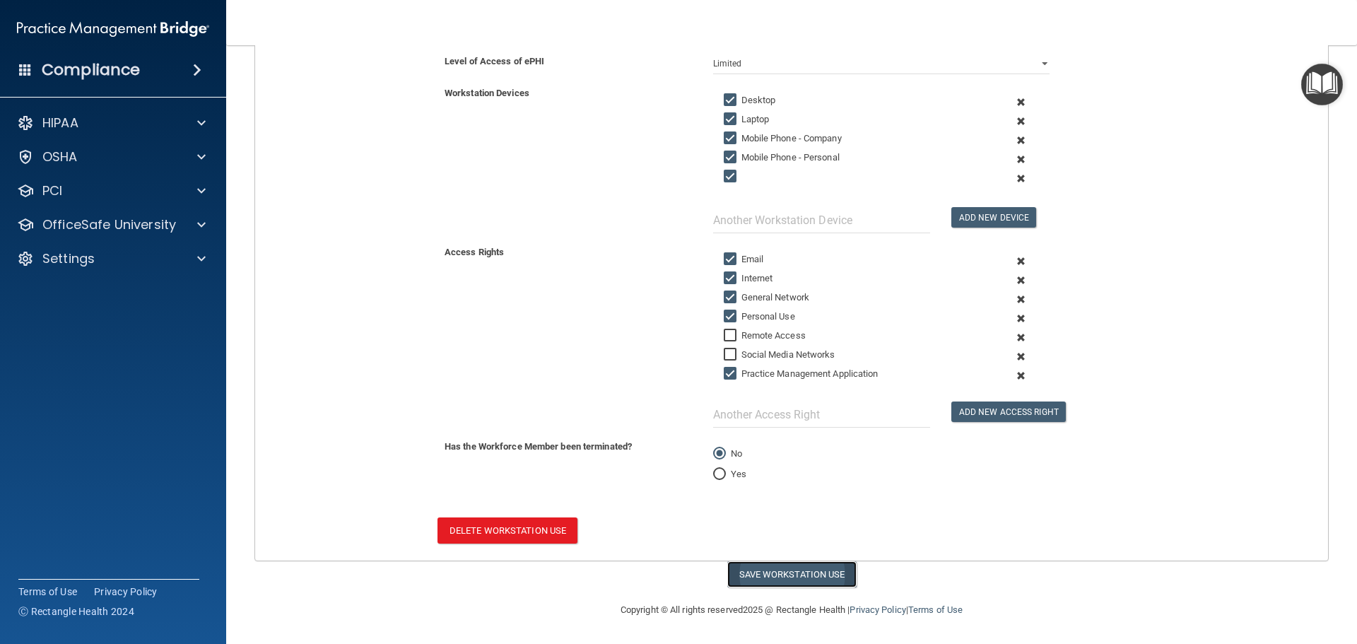
click at [827, 576] on button "Save Workstation Use" at bounding box center [791, 574] width 129 height 26
select select "? string:Limited ?"
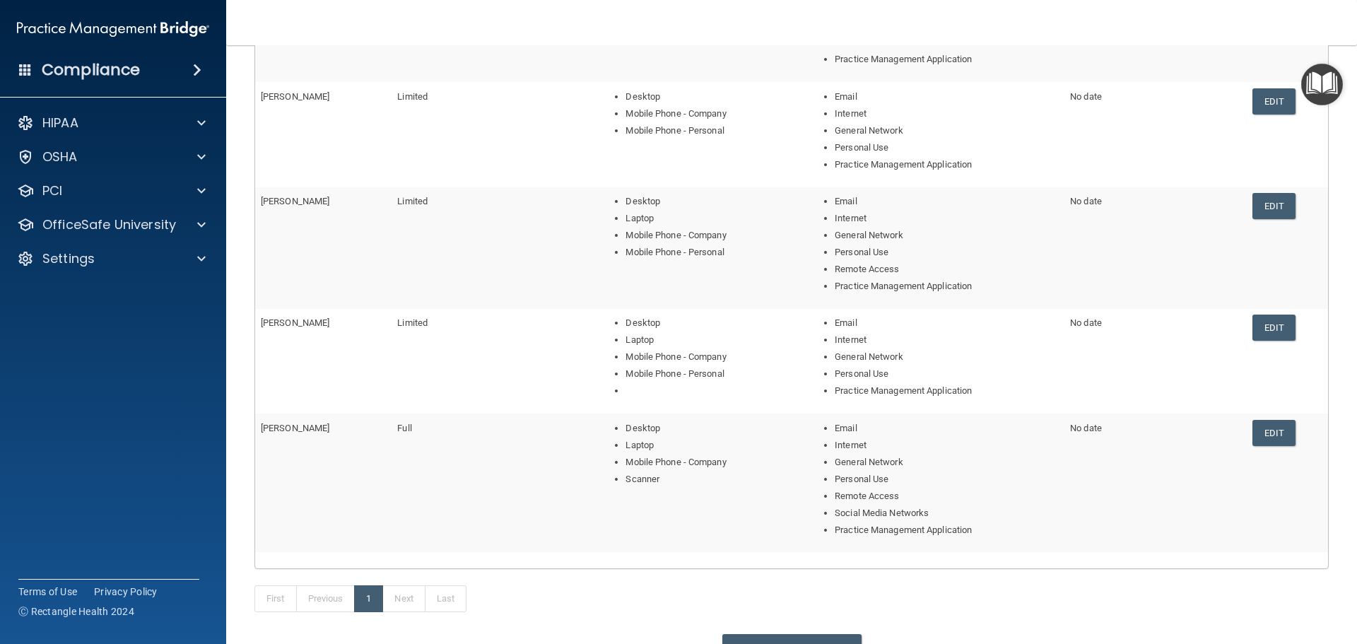
scroll to position [399, 0]
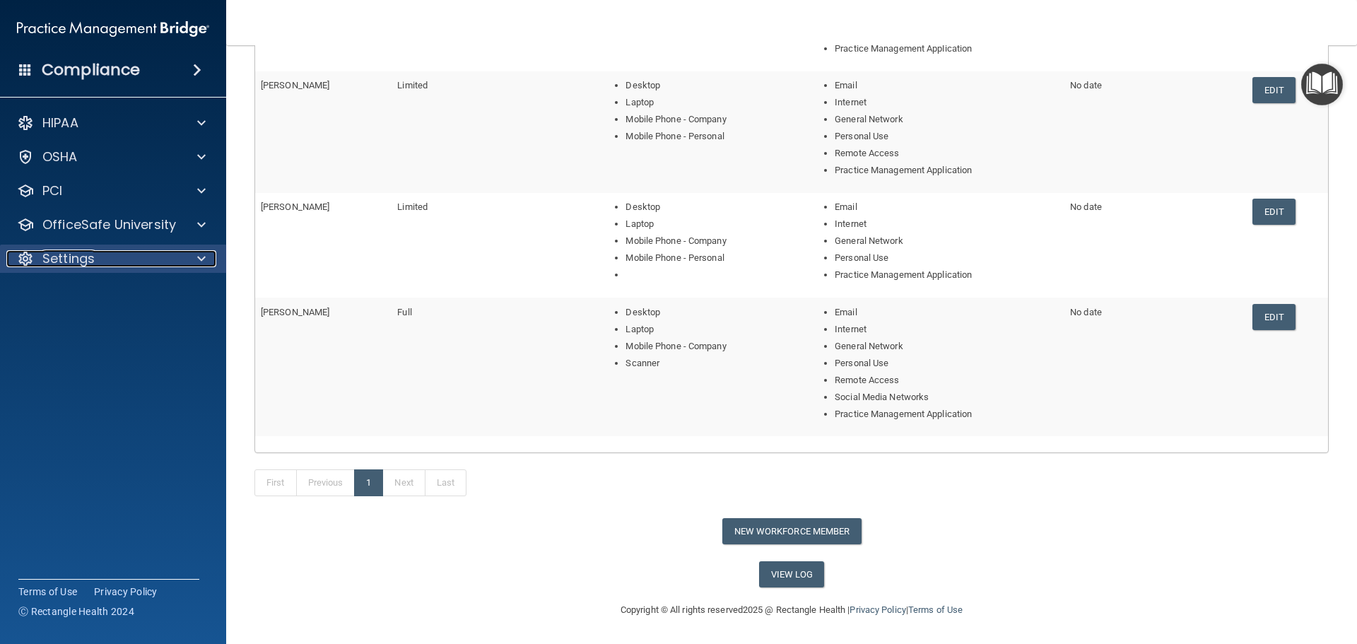
click at [184, 257] on div at bounding box center [199, 258] width 35 height 17
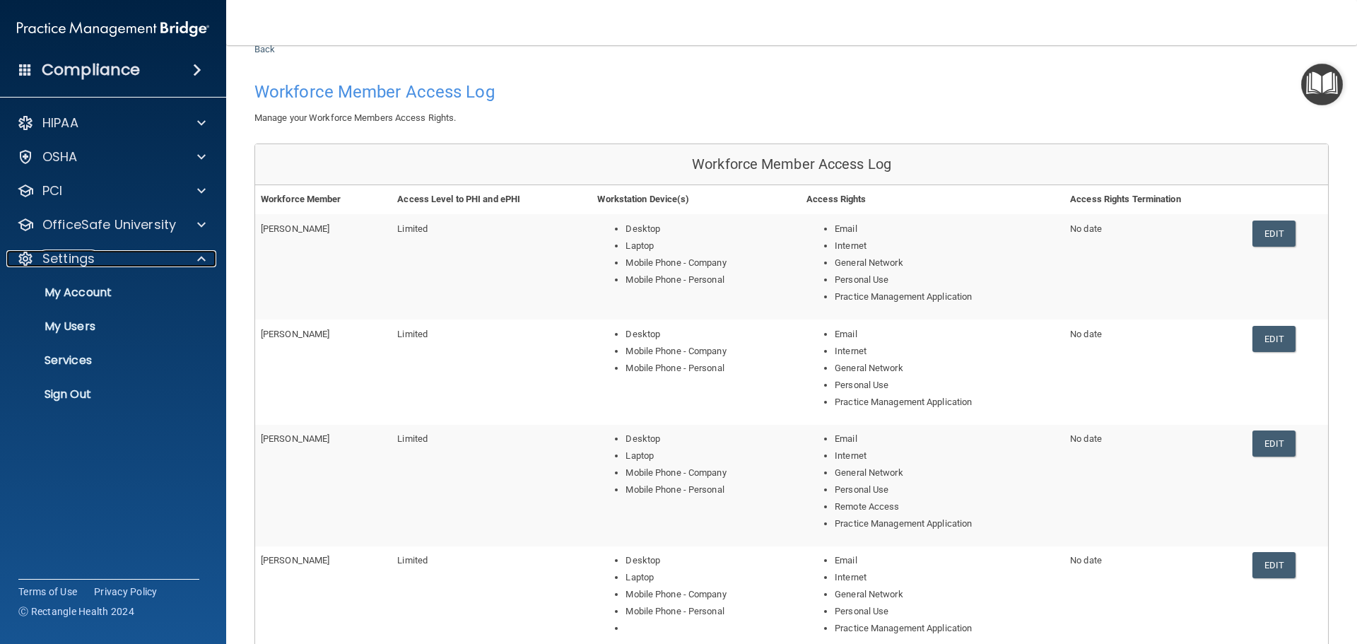
scroll to position [0, 0]
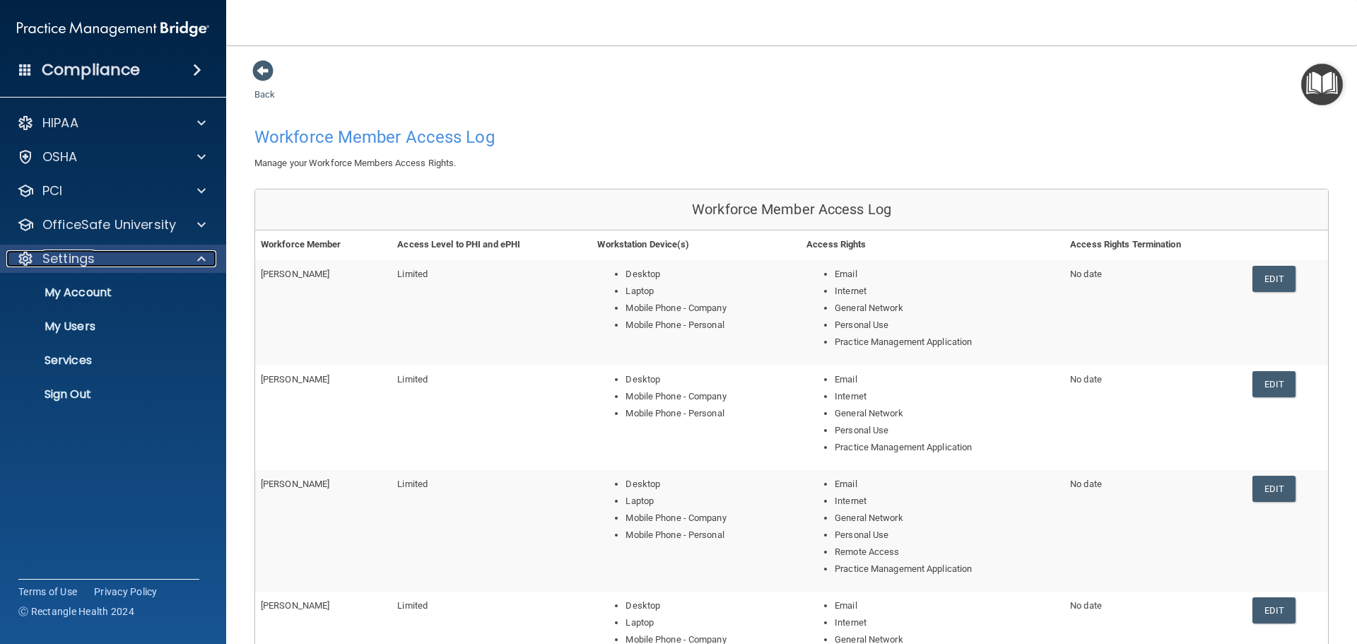
click at [184, 258] on div at bounding box center [199, 258] width 35 height 17
click at [95, 264] on div "Settings" at bounding box center [93, 258] width 175 height 17
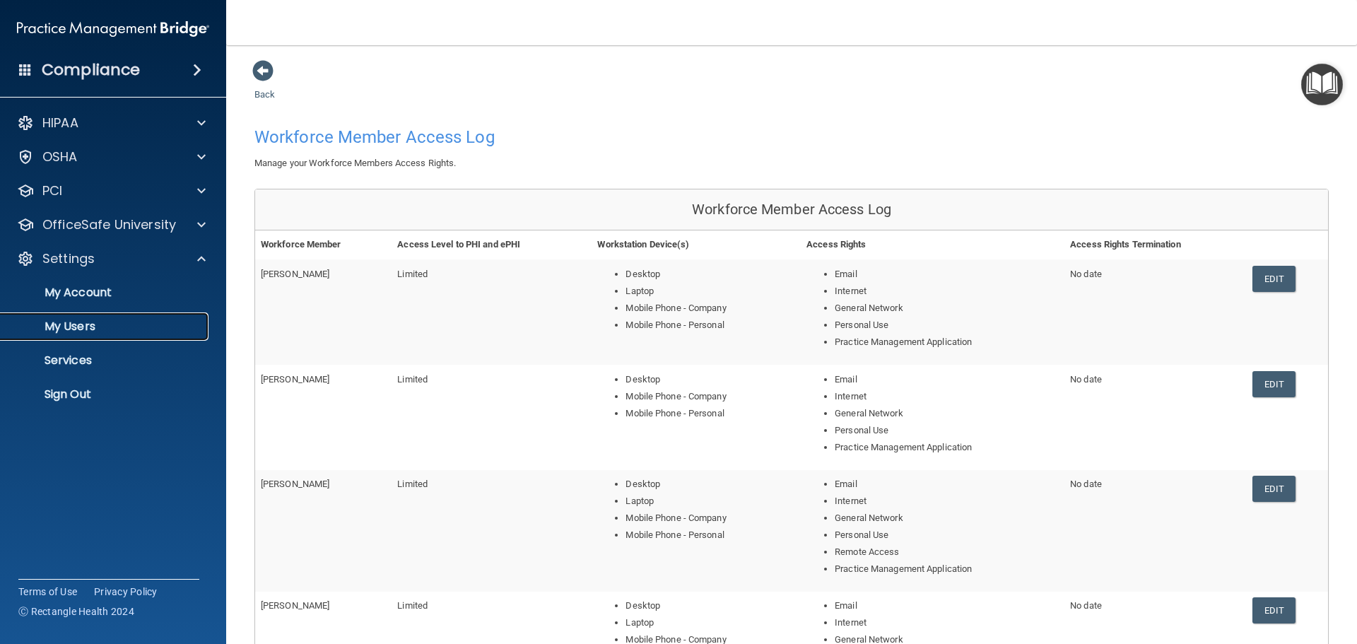
click at [124, 332] on p "My Users" at bounding box center [105, 326] width 193 height 14
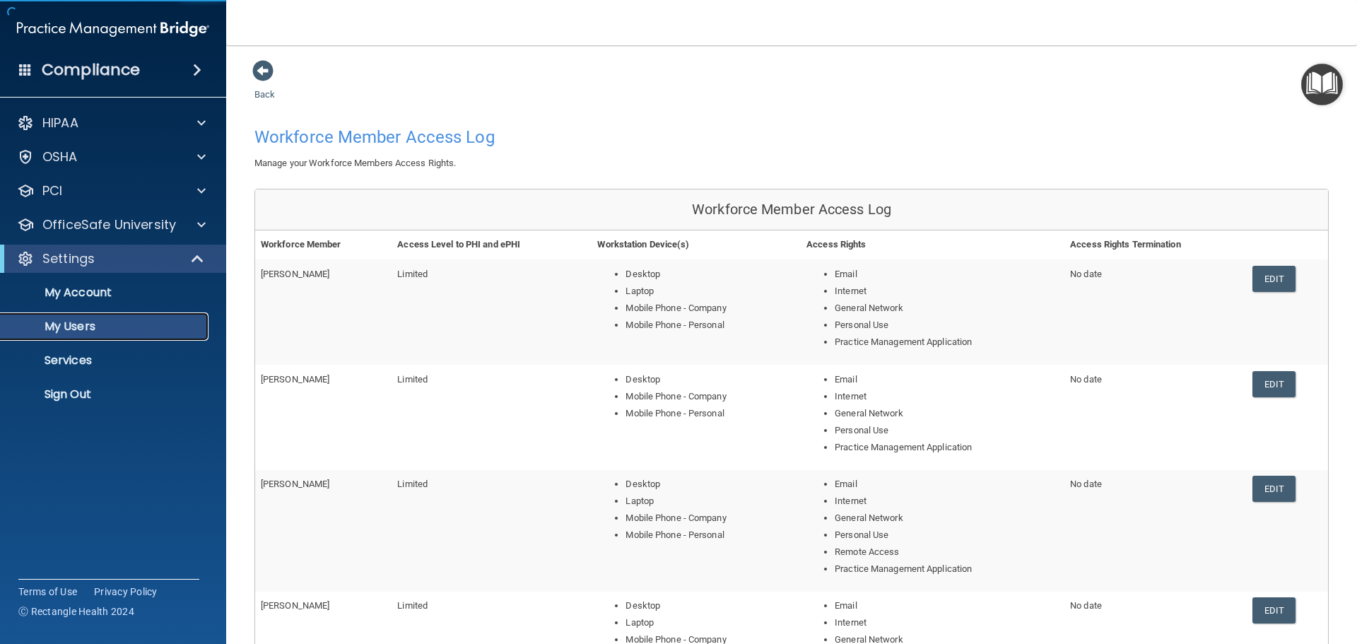
select select "20"
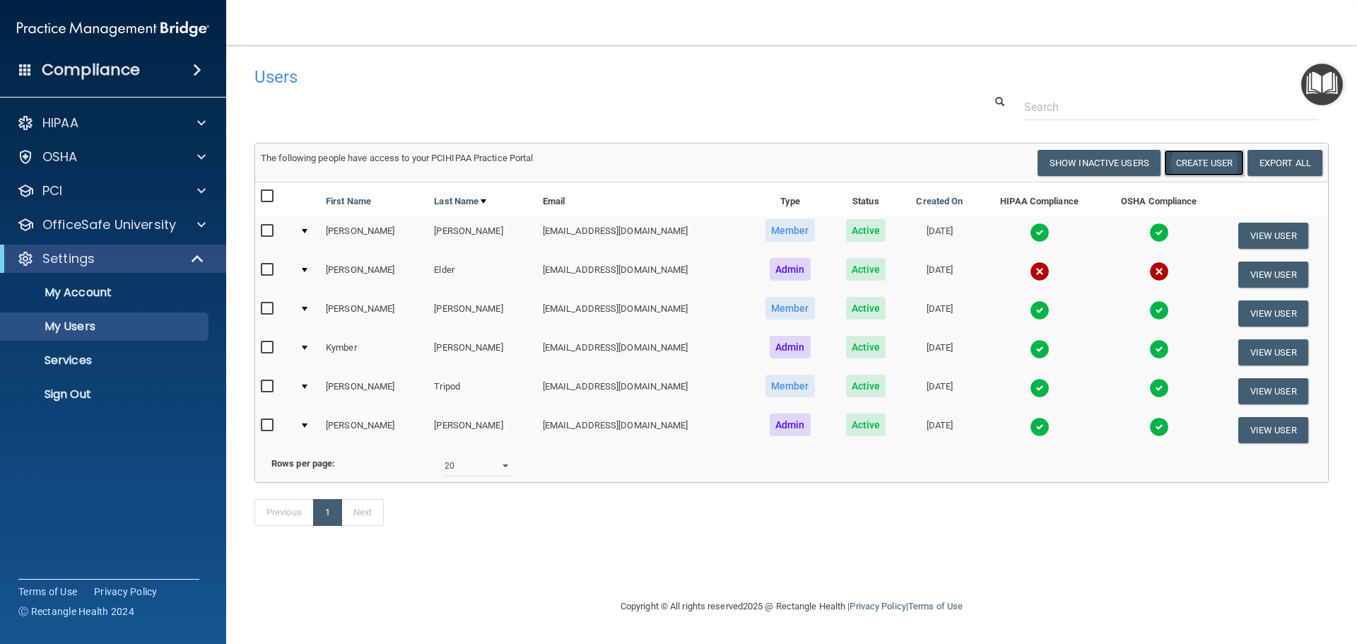
click at [1186, 168] on button "Create User" at bounding box center [1204, 163] width 80 height 26
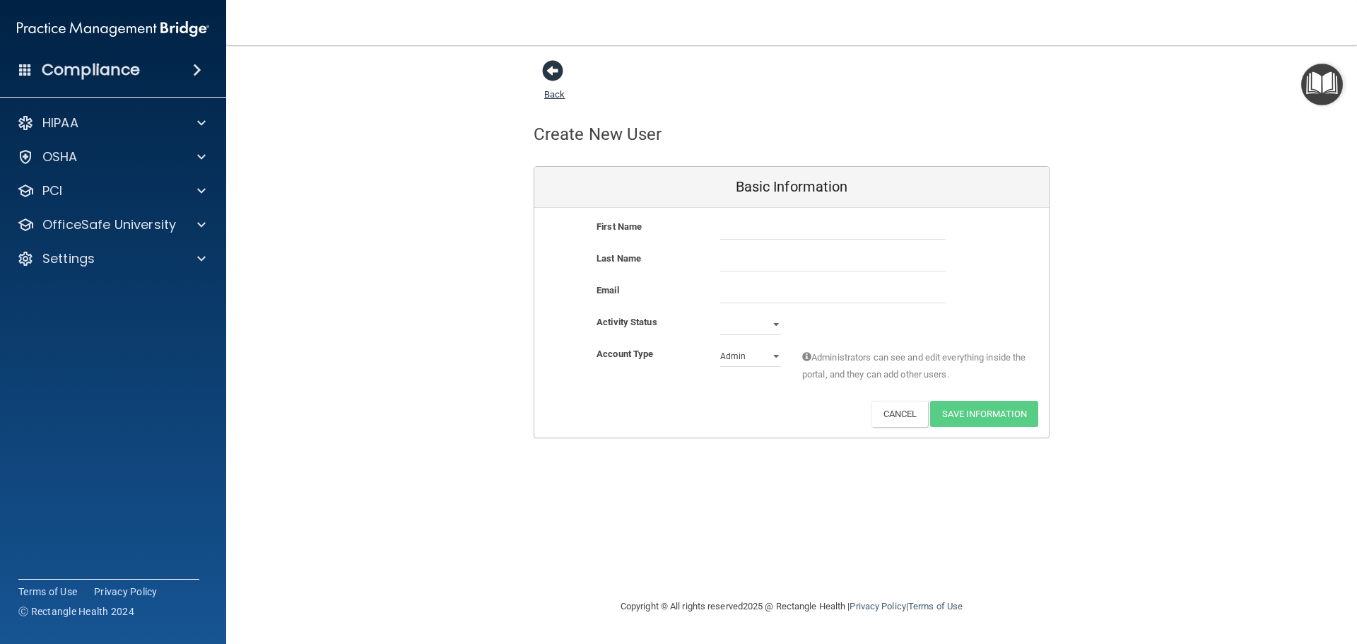
click at [558, 74] on span at bounding box center [552, 70] width 21 height 21
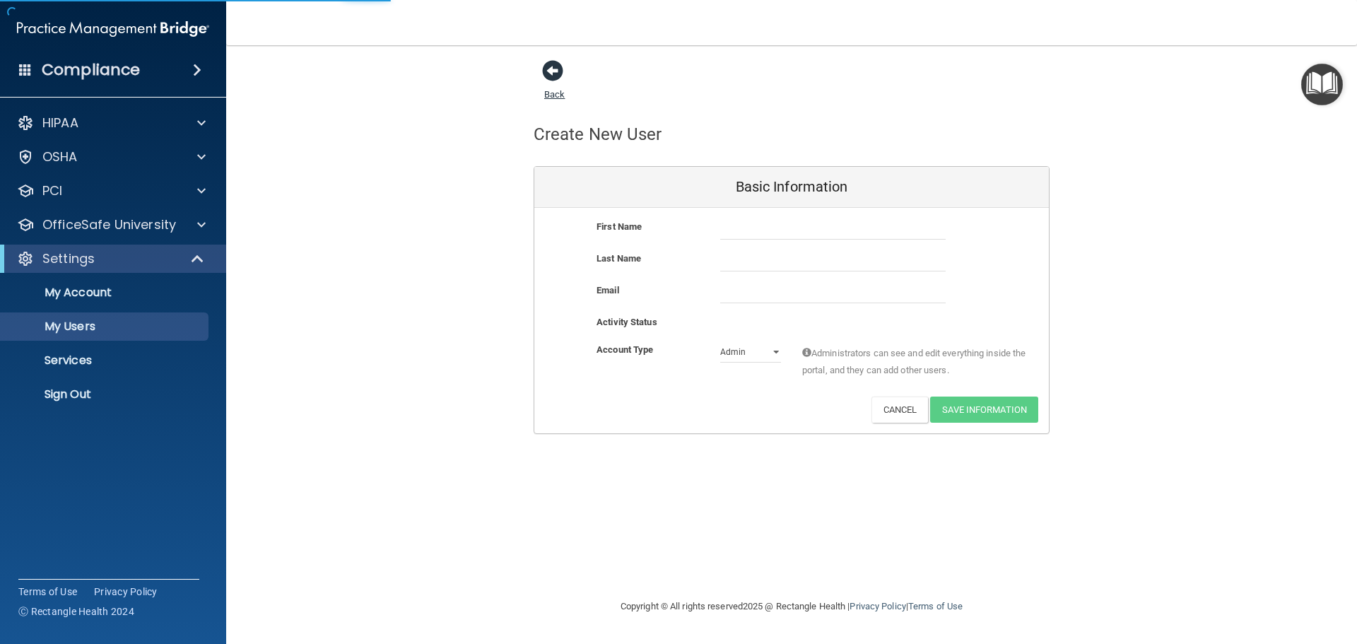
select select "20"
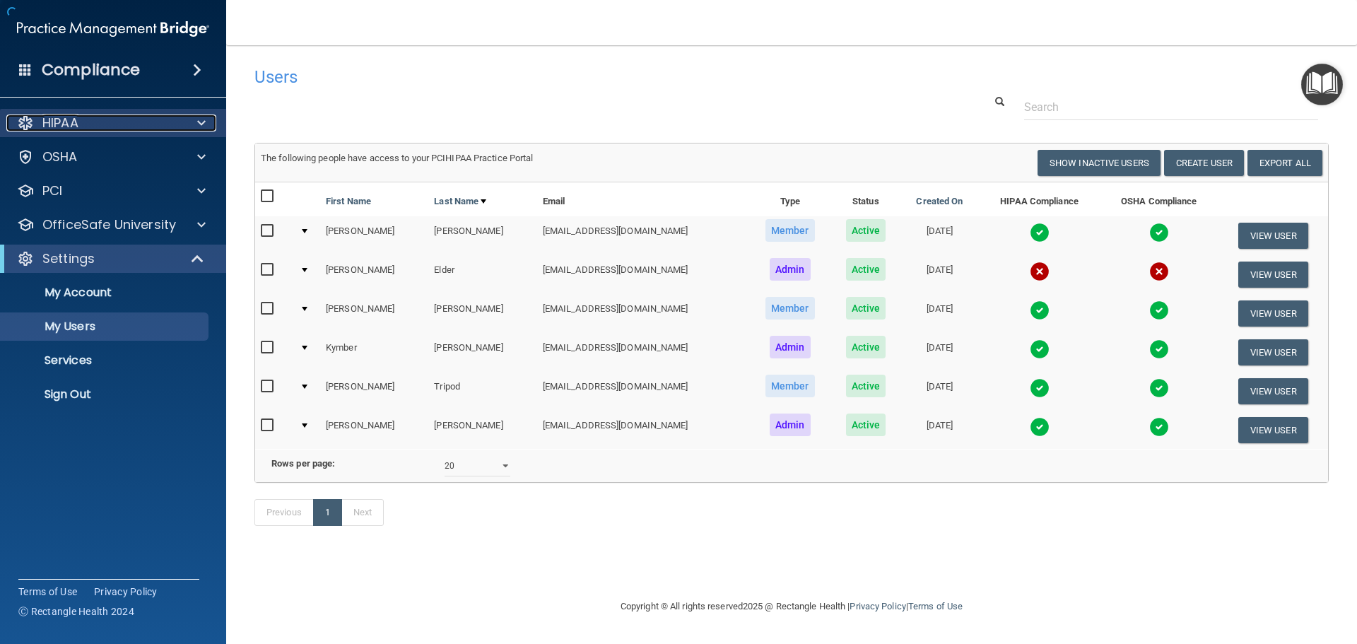
click at [206, 127] on div at bounding box center [199, 123] width 35 height 17
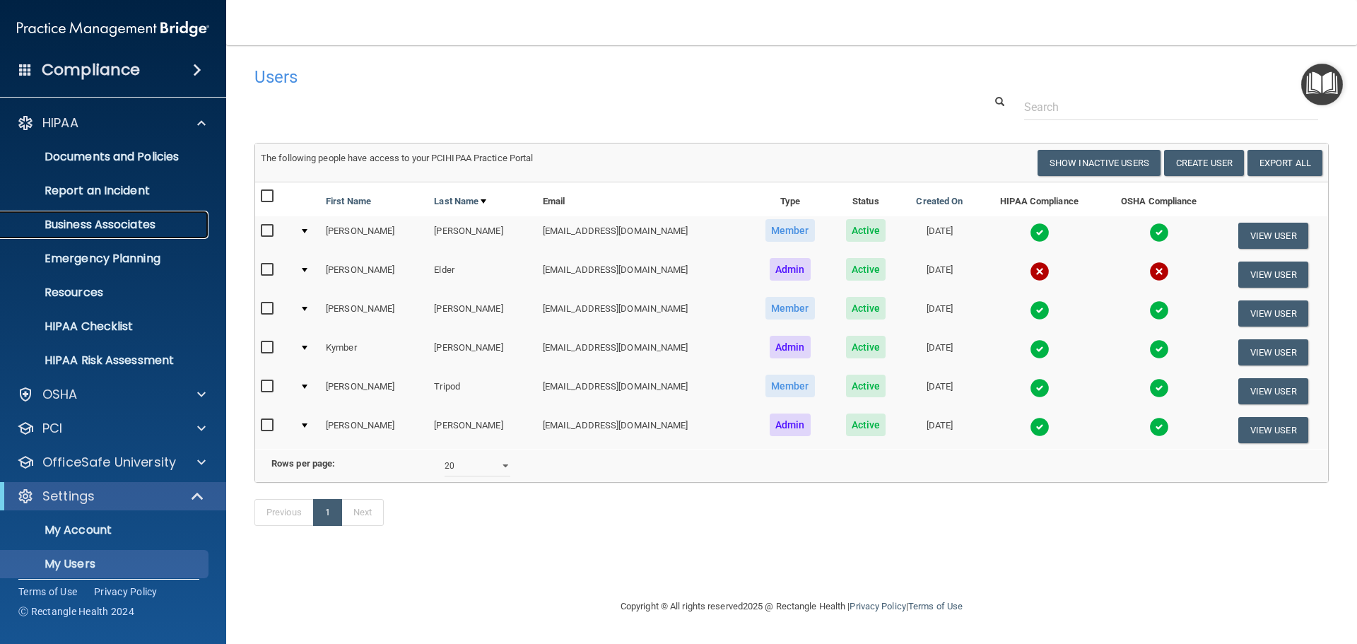
click at [125, 229] on p "Business Associates" at bounding box center [105, 225] width 193 height 14
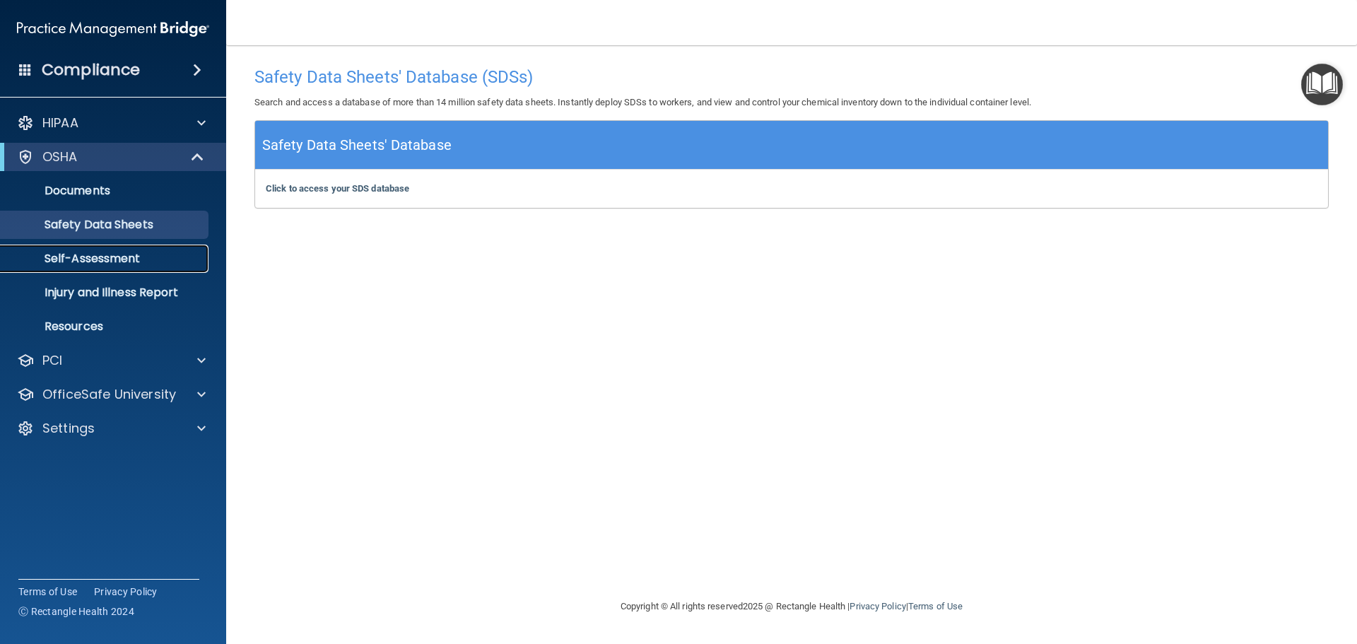
click at [136, 252] on p "Self-Assessment" at bounding box center [105, 259] width 193 height 14
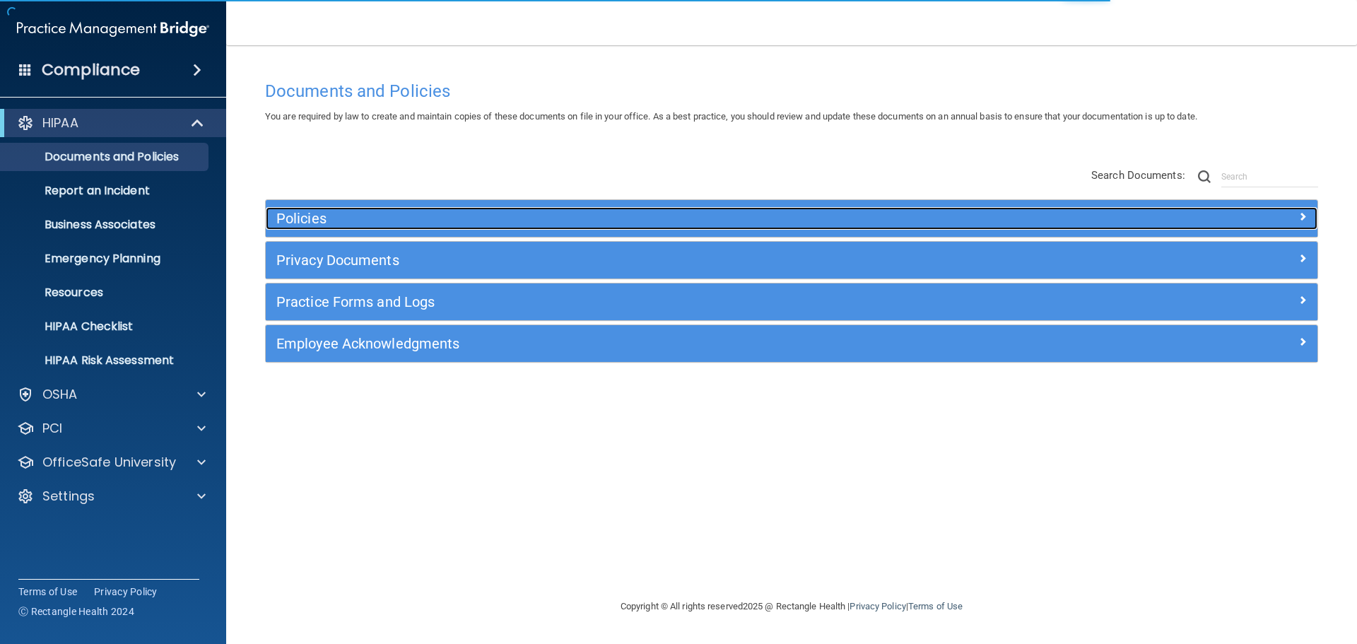
click at [305, 225] on h5 "Policies" at bounding box center [660, 219] width 768 height 16
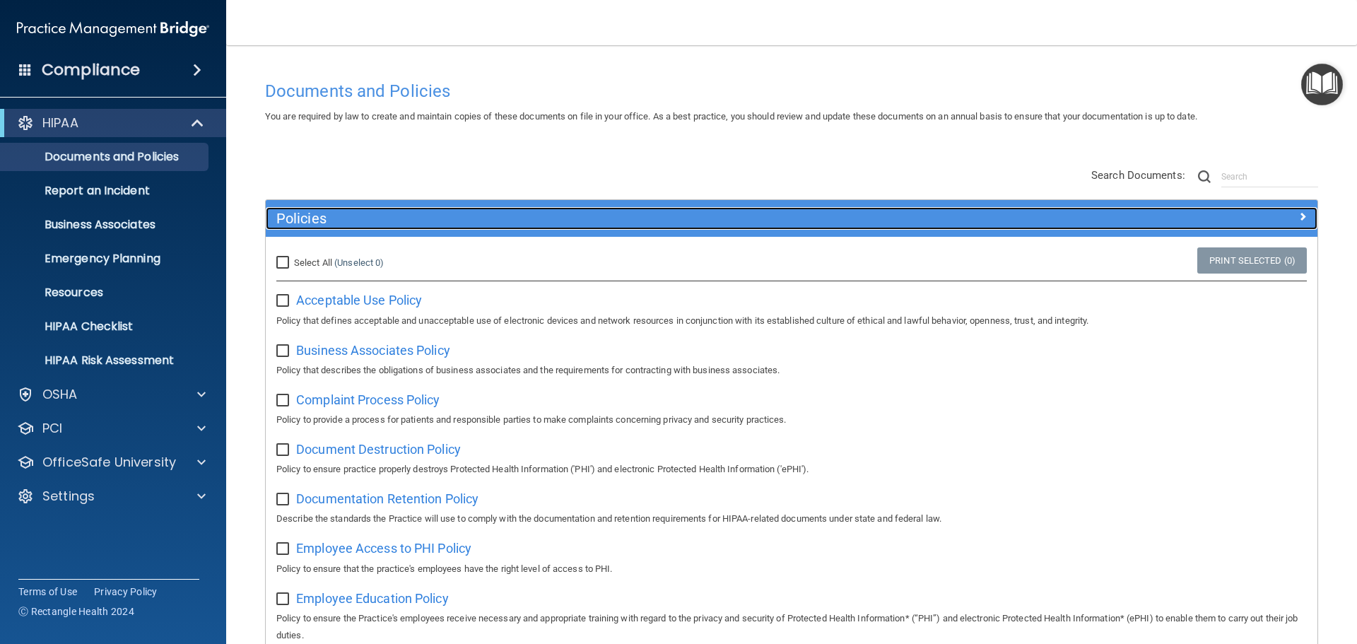
click at [304, 214] on h5 "Policies" at bounding box center [660, 219] width 768 height 16
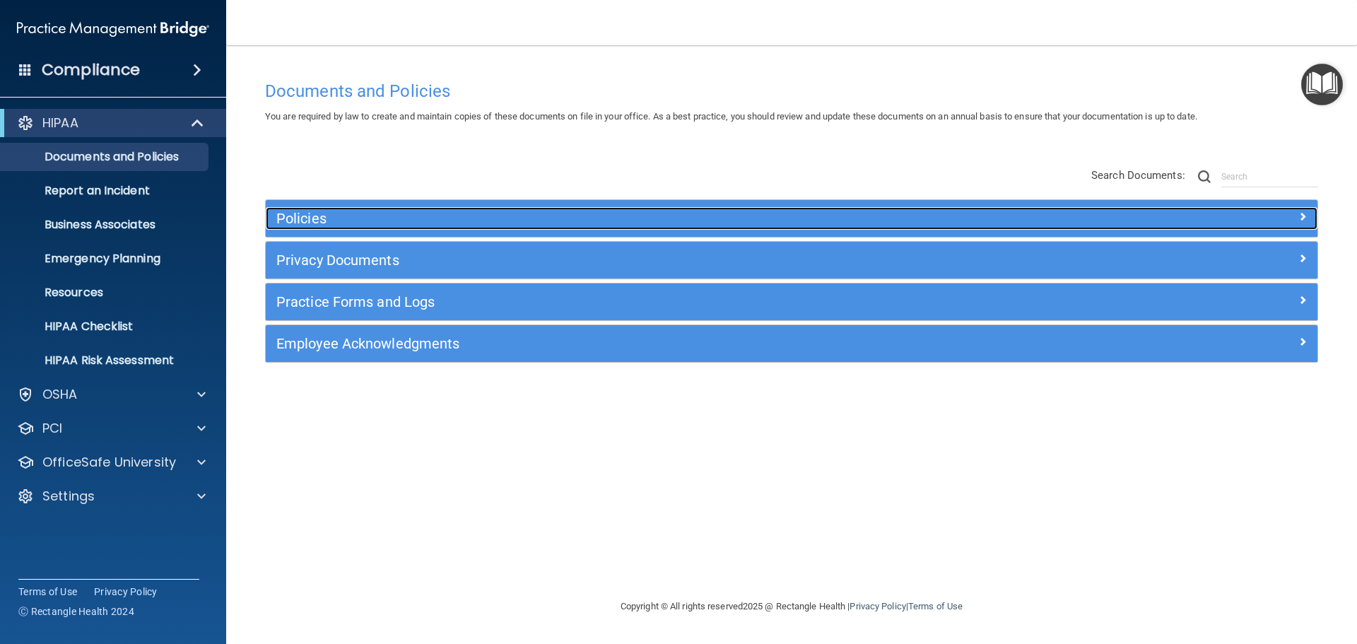
click at [304, 214] on h5 "Policies" at bounding box center [660, 219] width 768 height 16
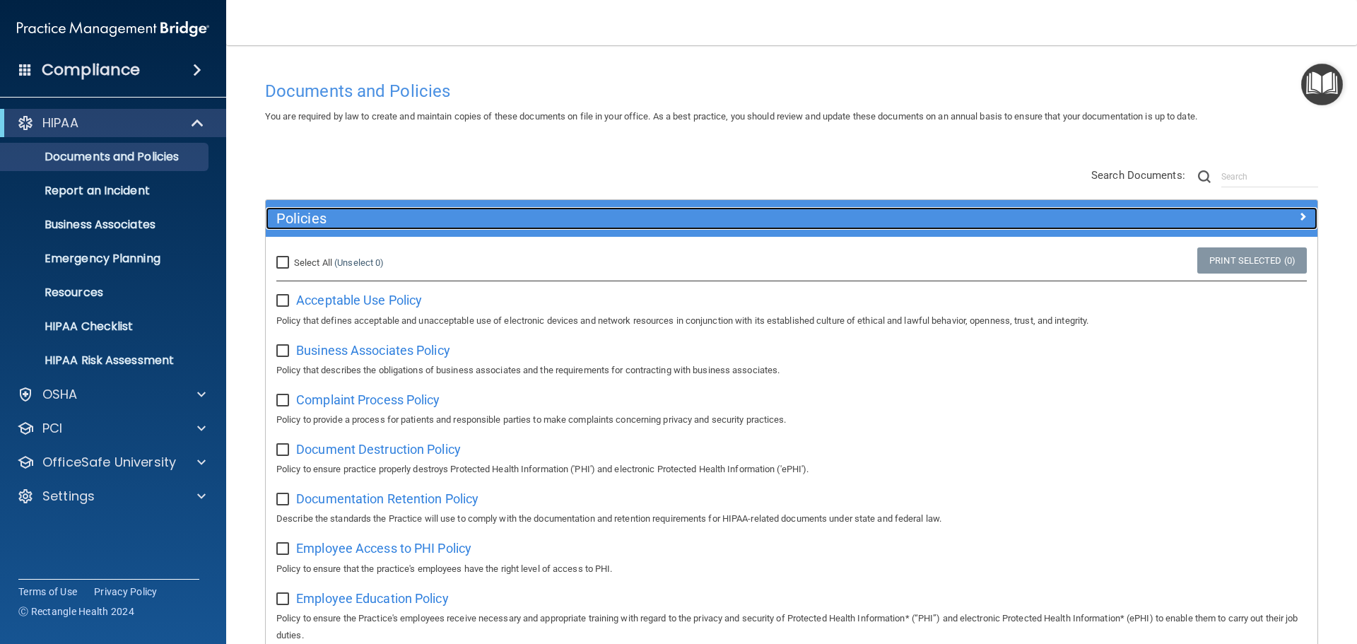
click at [316, 216] on h5 "Policies" at bounding box center [660, 219] width 768 height 16
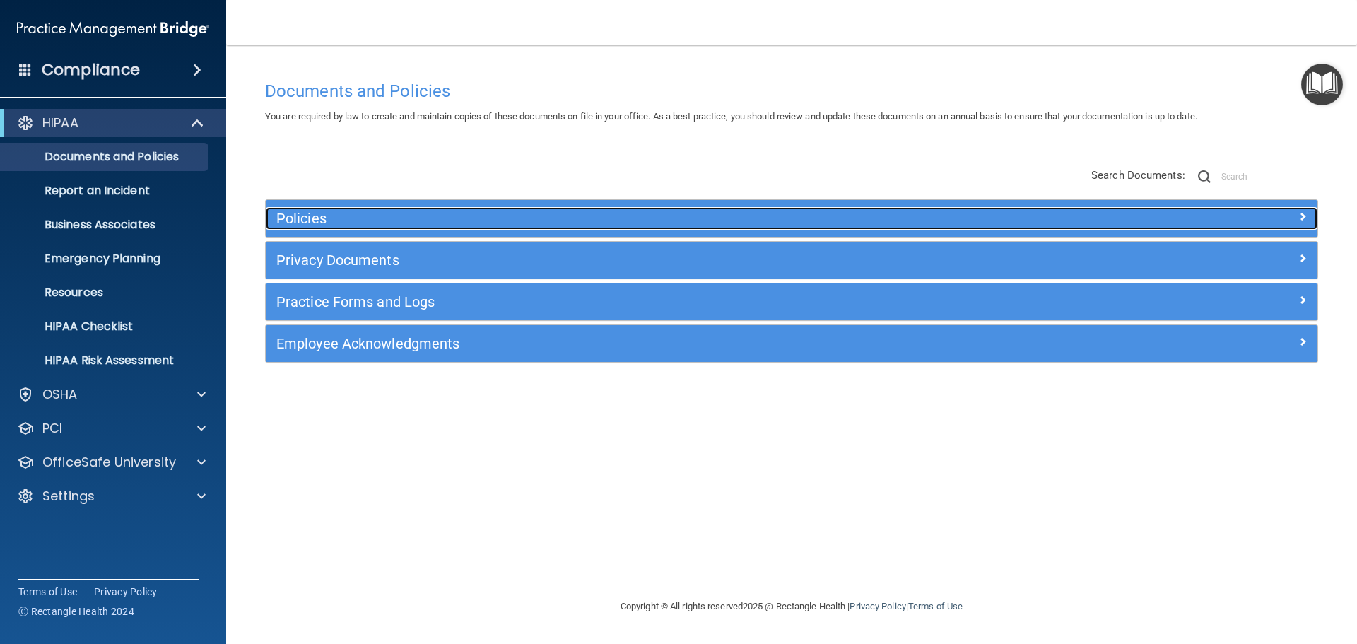
click at [329, 212] on h5 "Policies" at bounding box center [660, 219] width 768 height 16
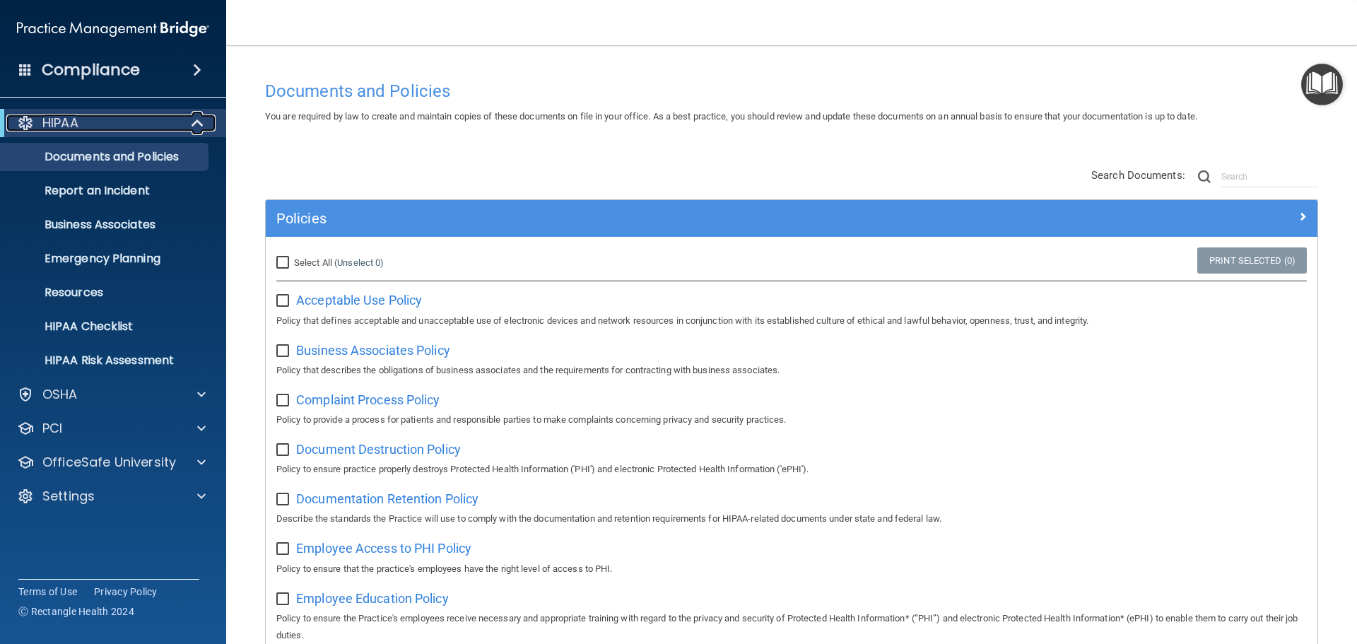
click at [194, 118] on span at bounding box center [199, 123] width 12 height 17
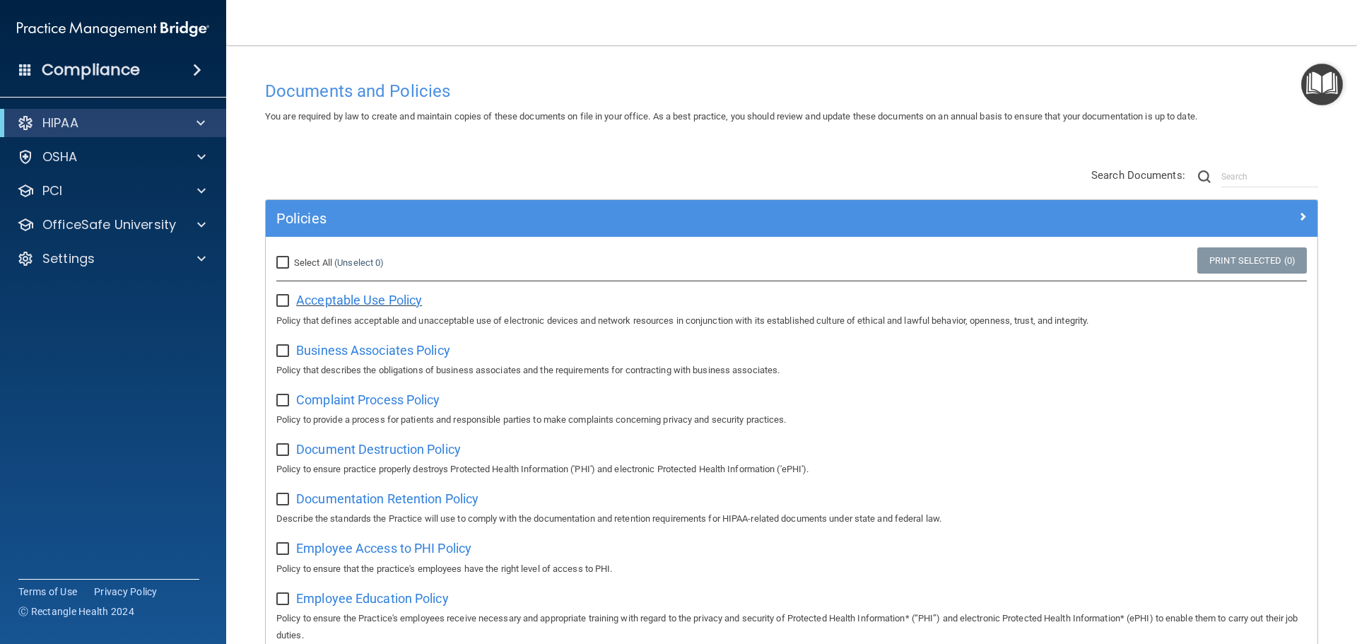
click at [339, 299] on span "Acceptable Use Policy" at bounding box center [359, 300] width 126 height 15
click at [184, 160] on div at bounding box center [199, 156] width 35 height 17
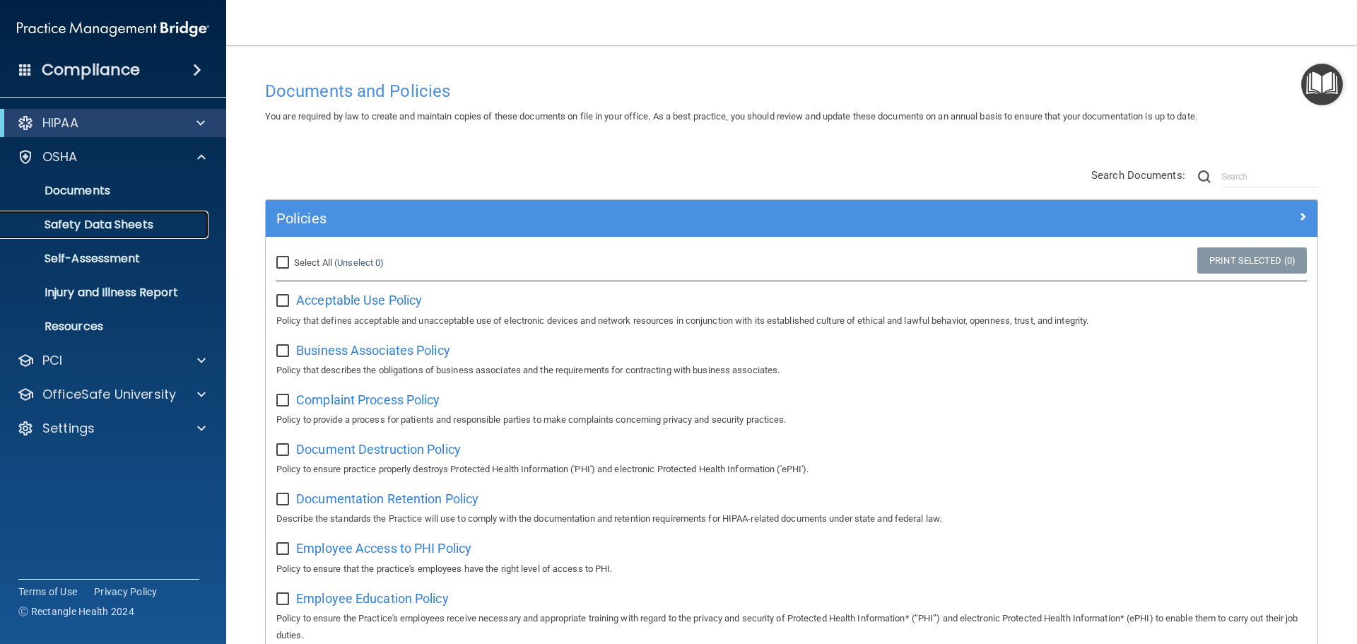
click at [110, 221] on p "Safety Data Sheets" at bounding box center [105, 225] width 193 height 14
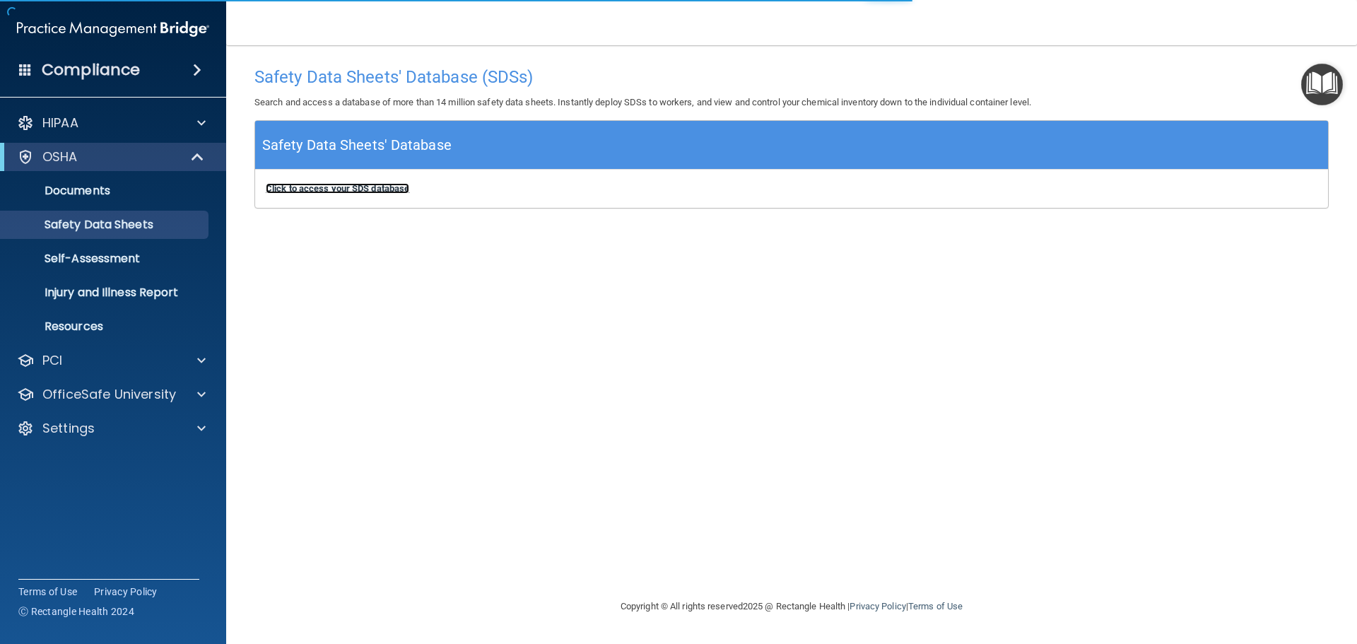
click at [371, 189] on b "Click to access your SDS database" at bounding box center [337, 188] width 143 height 11
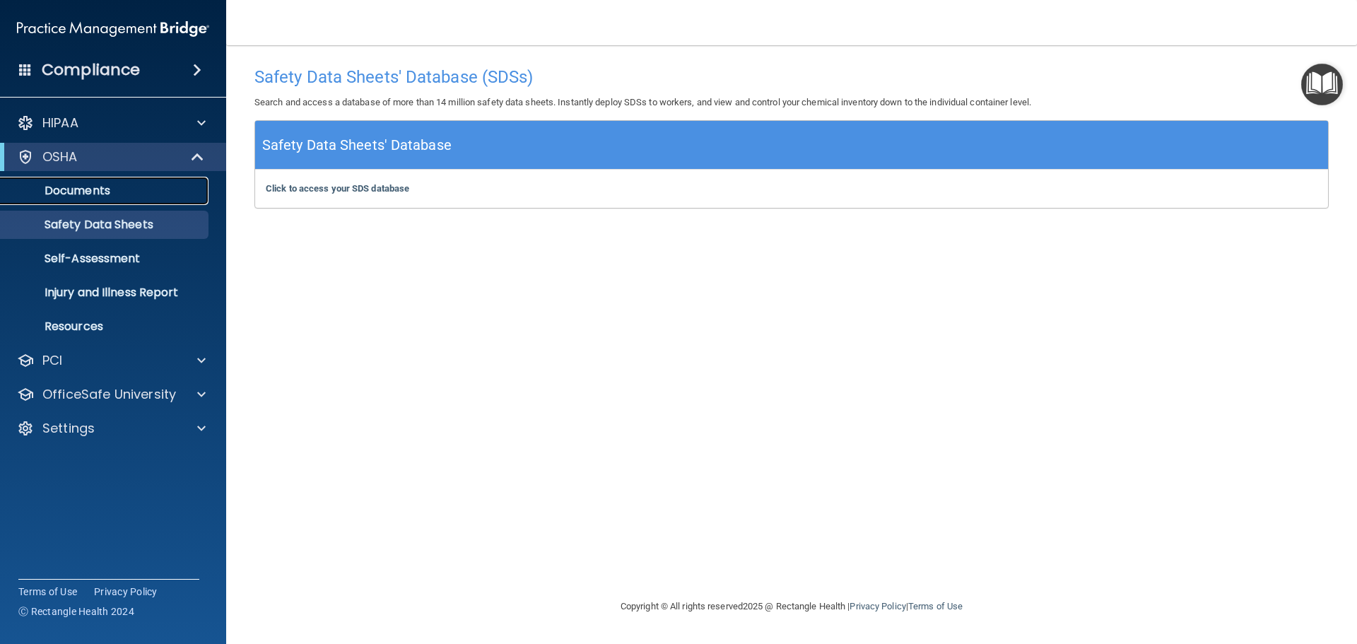
click at [101, 185] on p "Documents" at bounding box center [105, 191] width 193 height 14
